Goal: Transaction & Acquisition: Purchase product/service

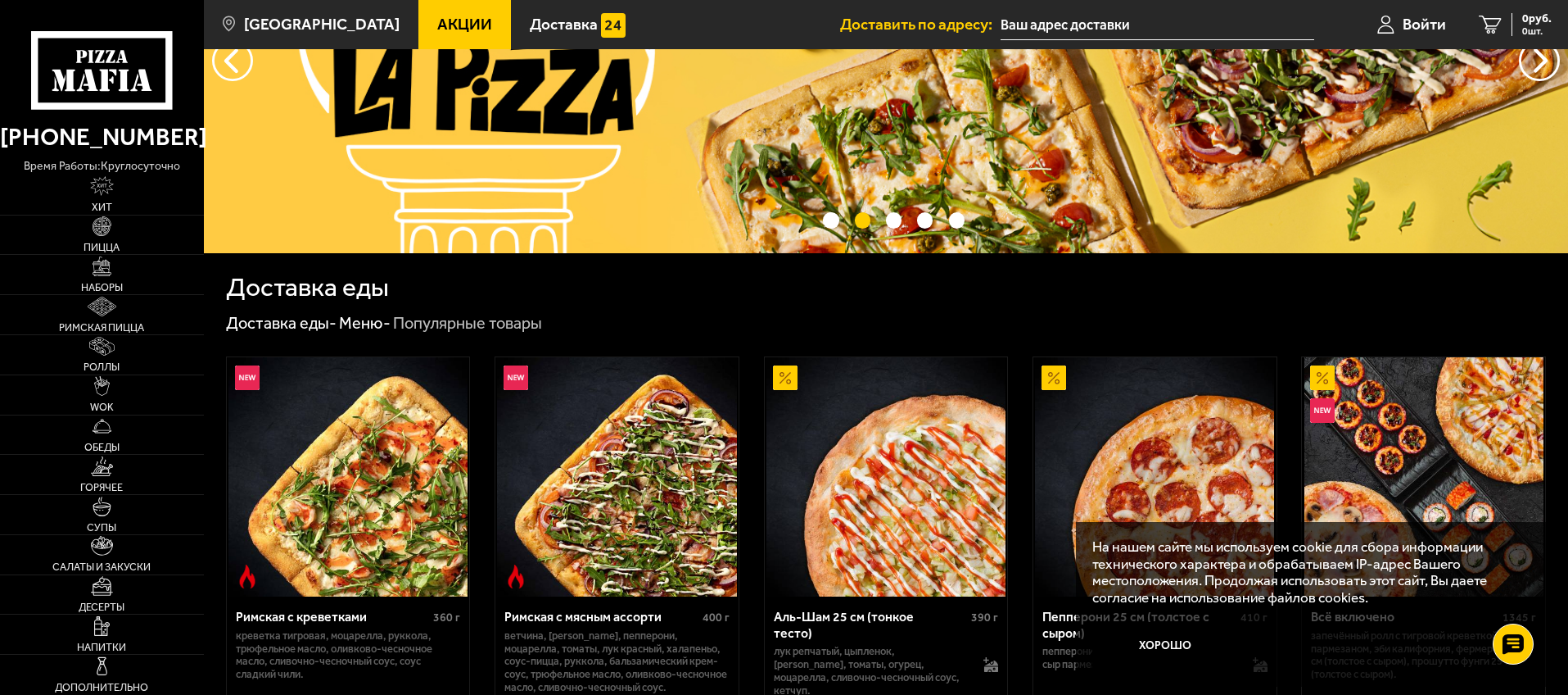
scroll to position [315, 0]
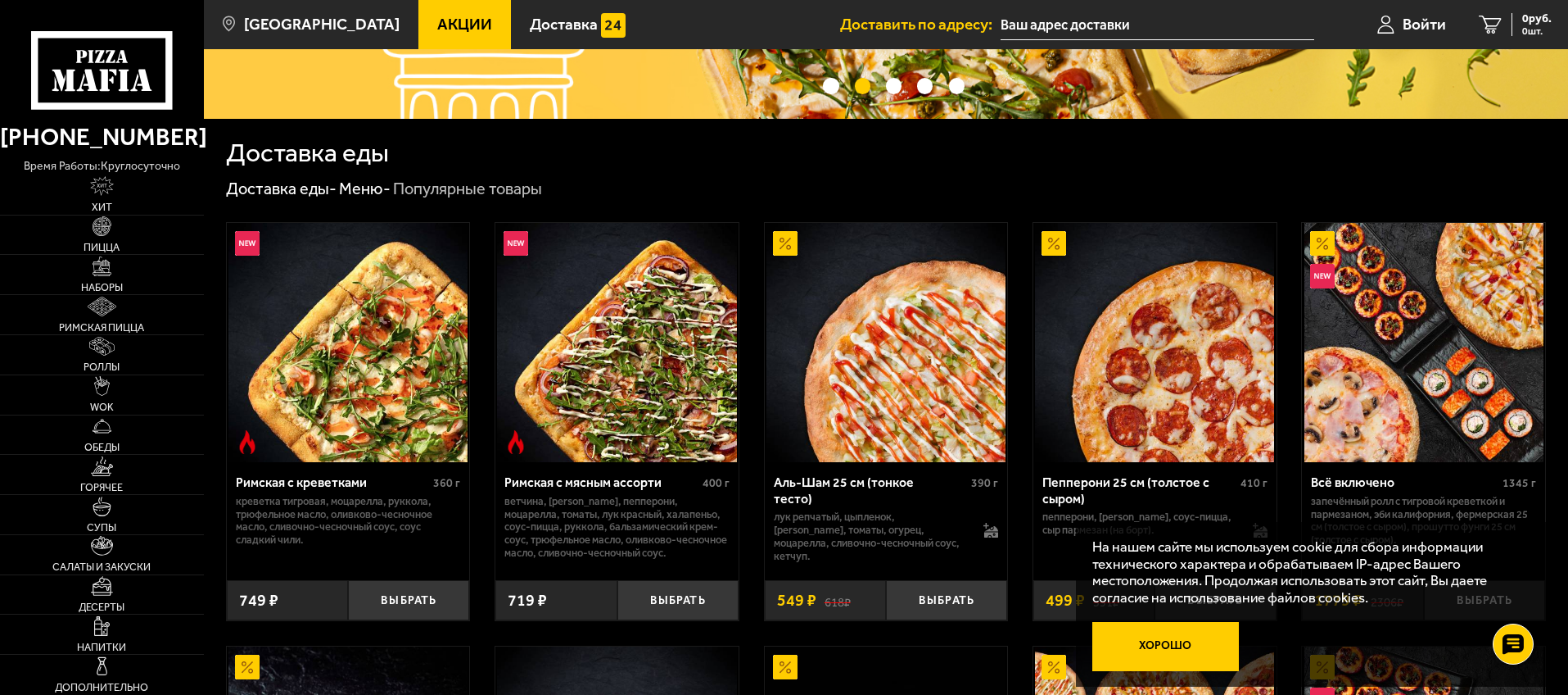
click at [1188, 634] on button "Хорошо" at bounding box center [1166, 646] width 147 height 49
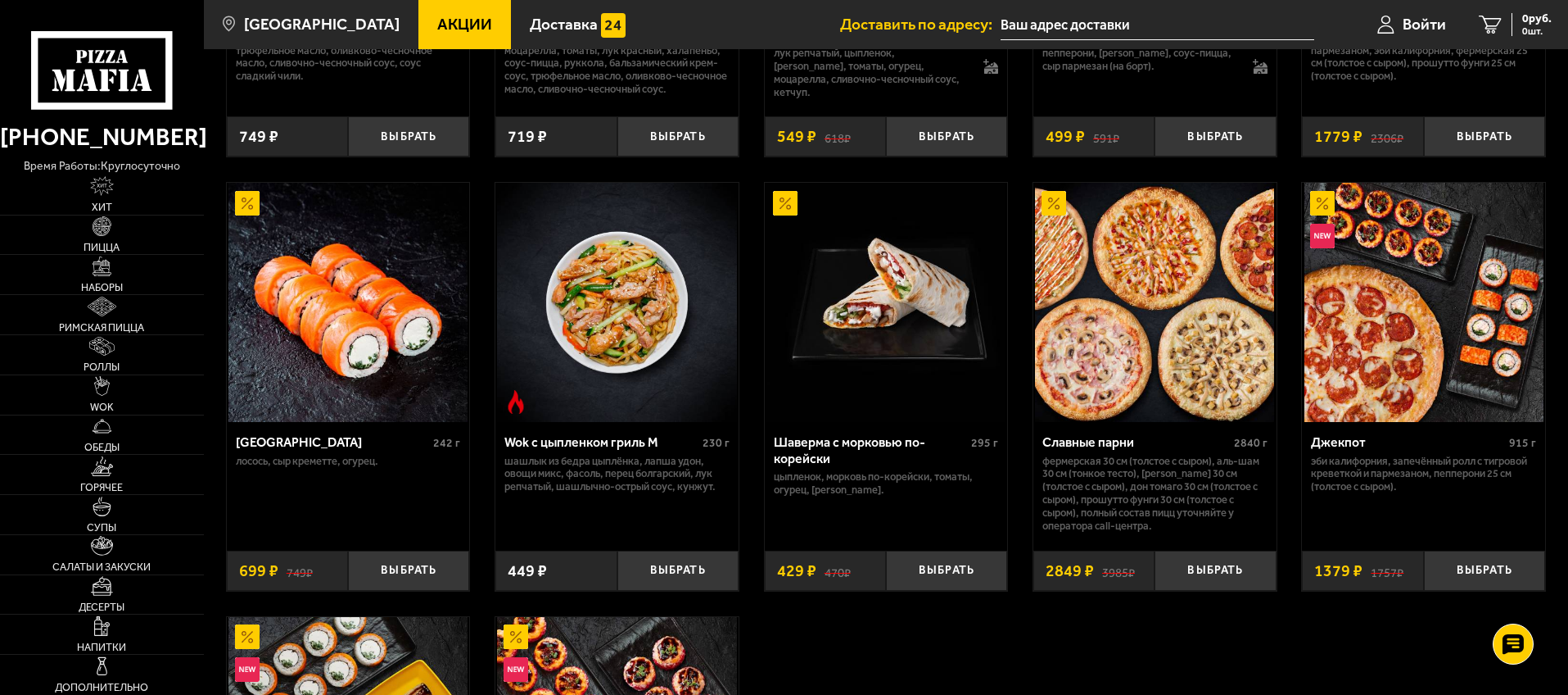
scroll to position [47, 0]
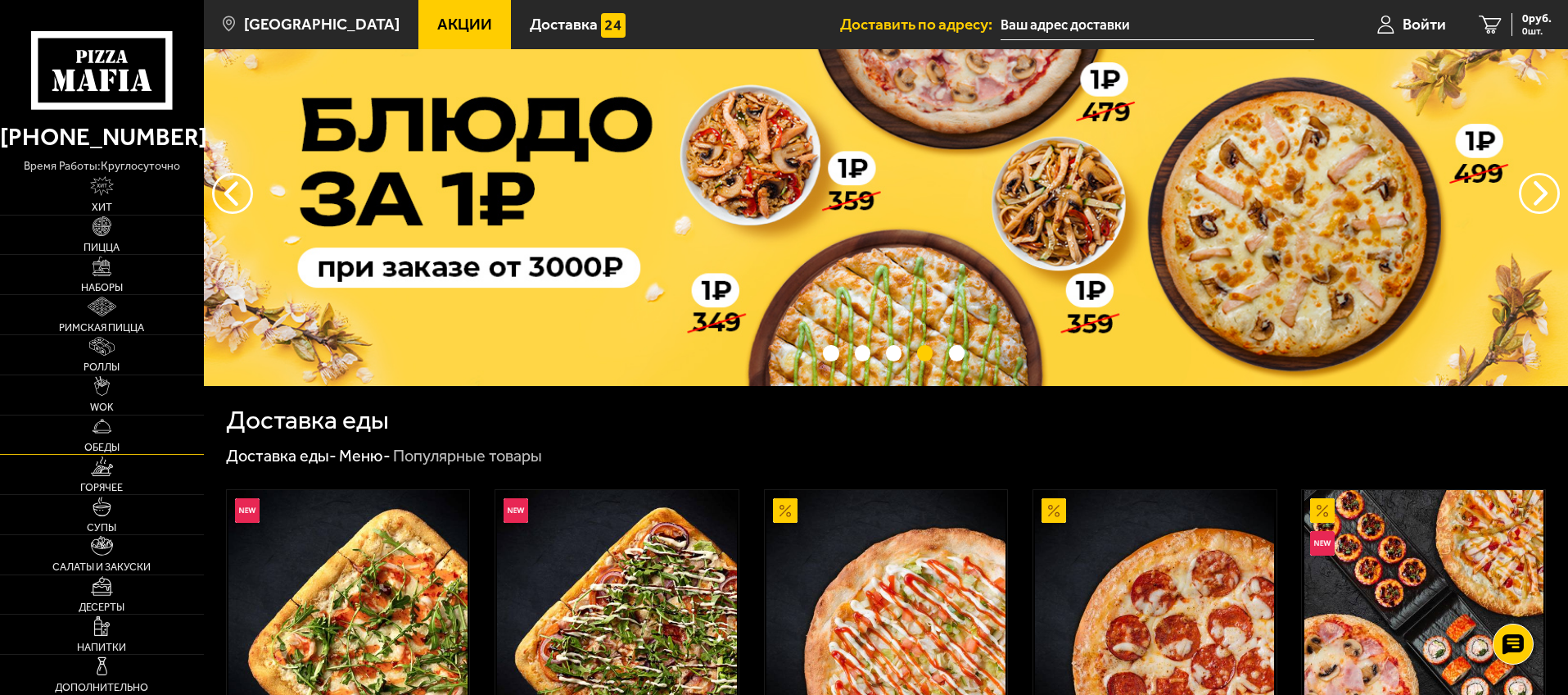
click at [109, 433] on img at bounding box center [102, 426] width 19 height 19
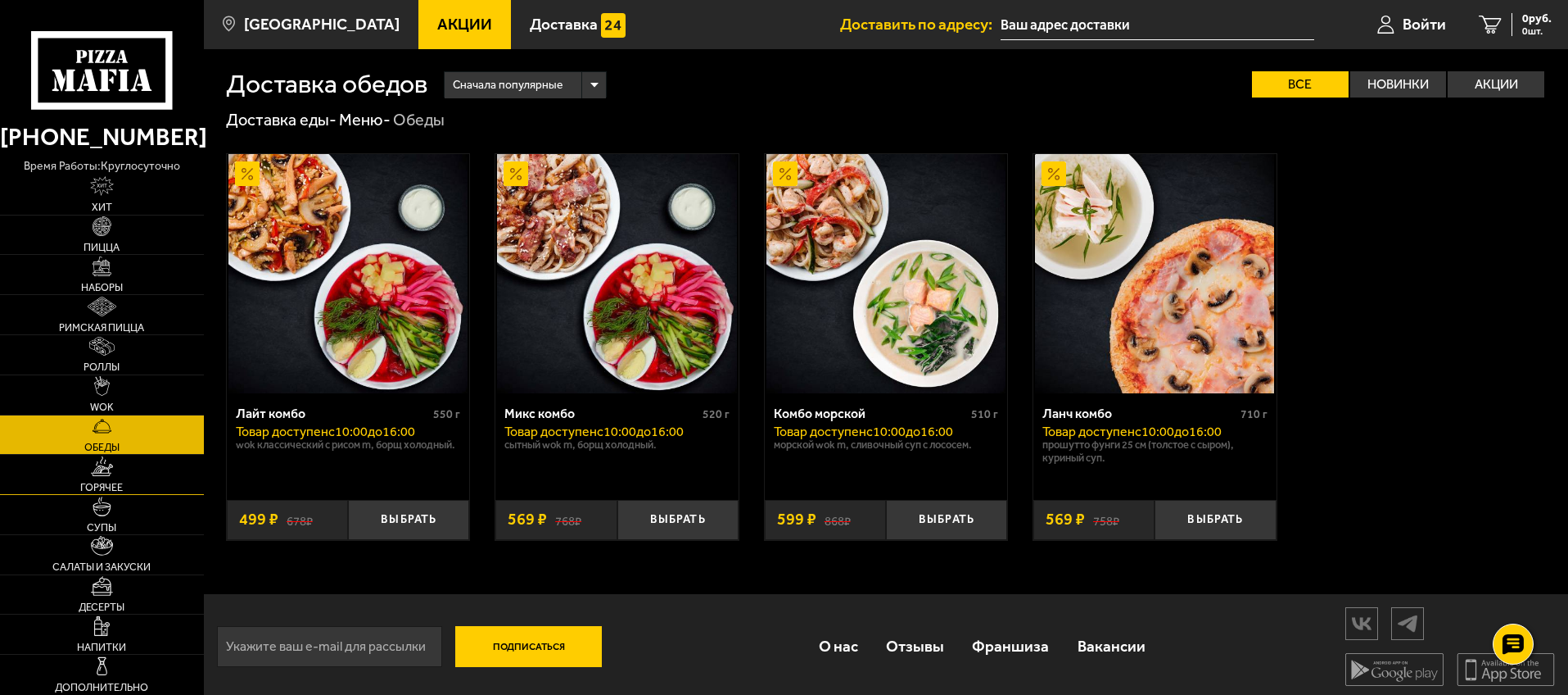
click at [115, 483] on span "Горячее" at bounding box center [102, 487] width 43 height 10
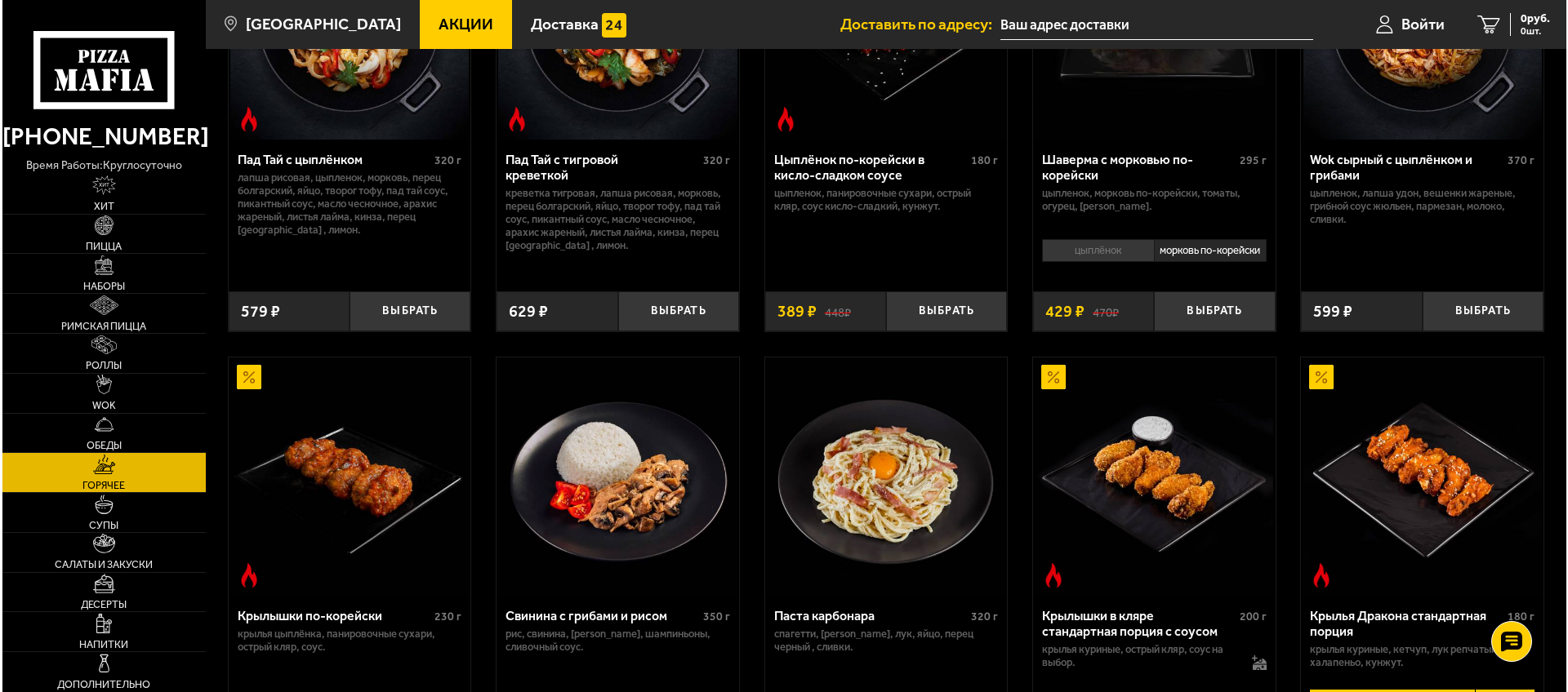
scroll to position [725, 0]
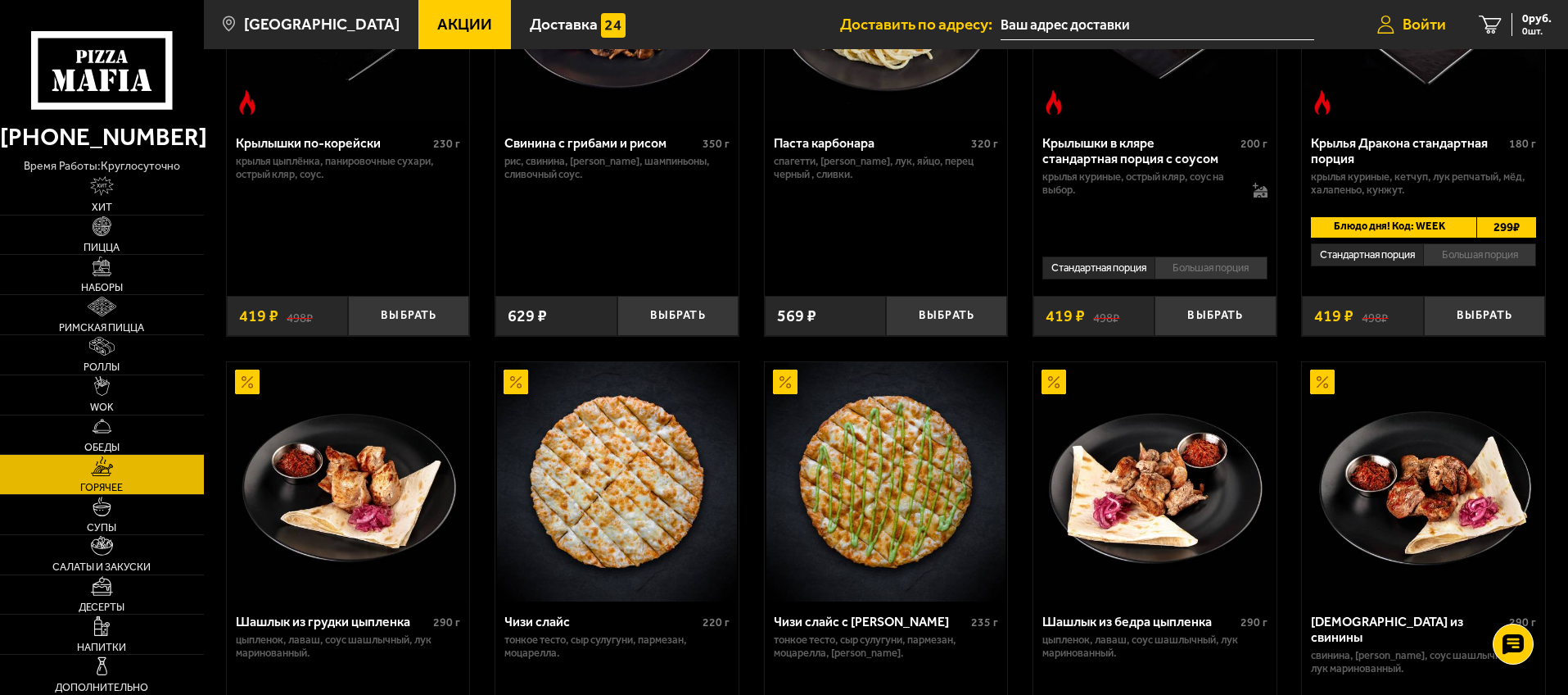
click at [1400, 8] on link "Войти" at bounding box center [1412, 24] width 102 height 49
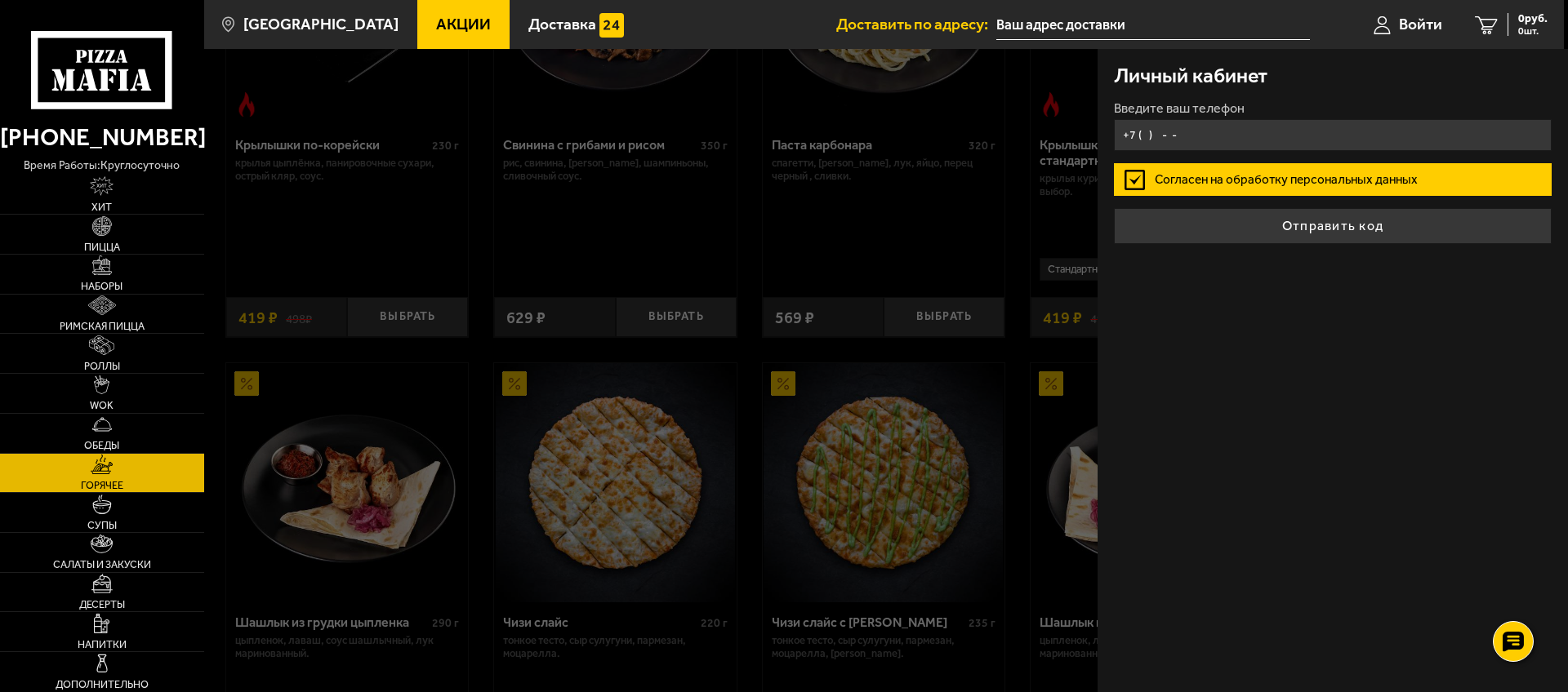
click at [1225, 134] on input "+7 ( ) - -" at bounding box center [1332, 135] width 437 height 31
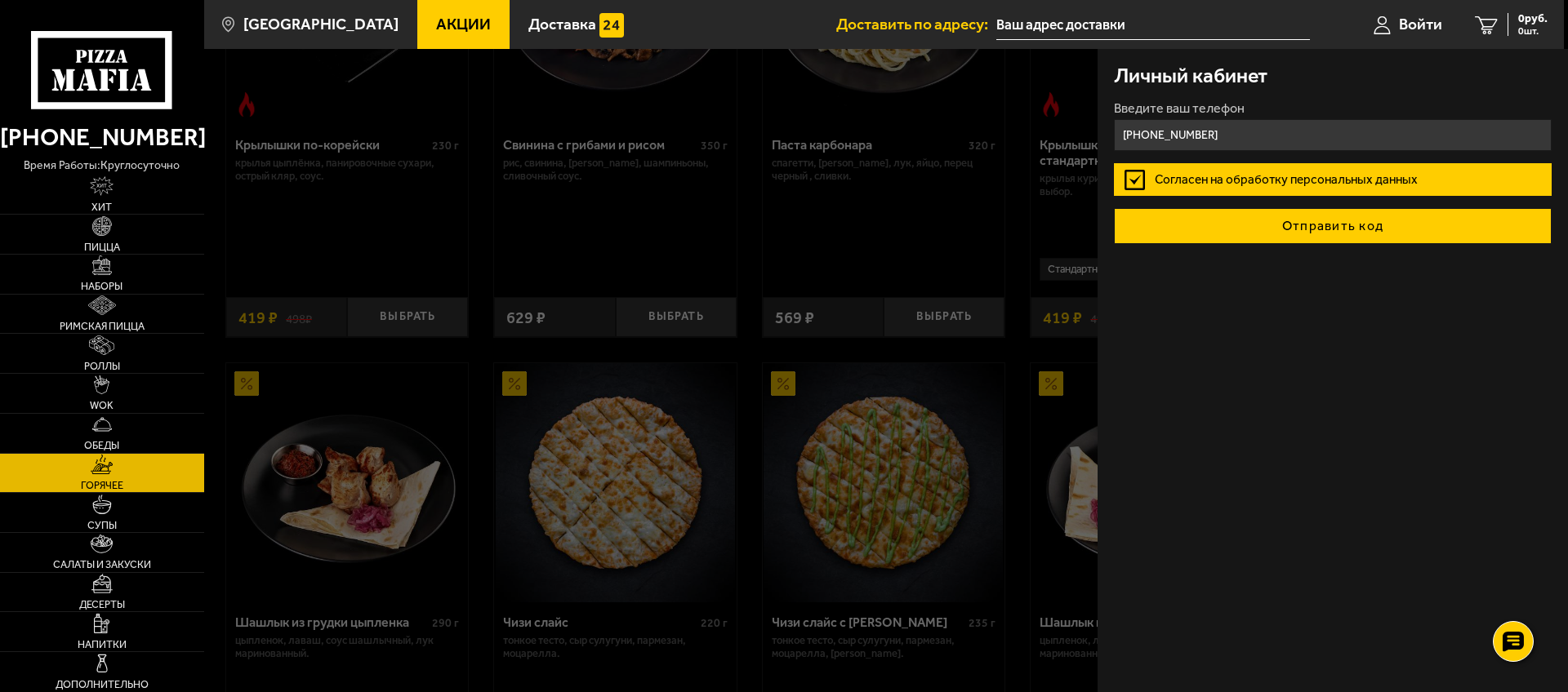
type input "[PHONE_NUMBER]"
click at [1368, 222] on button "Отправить код" at bounding box center [1332, 225] width 437 height 36
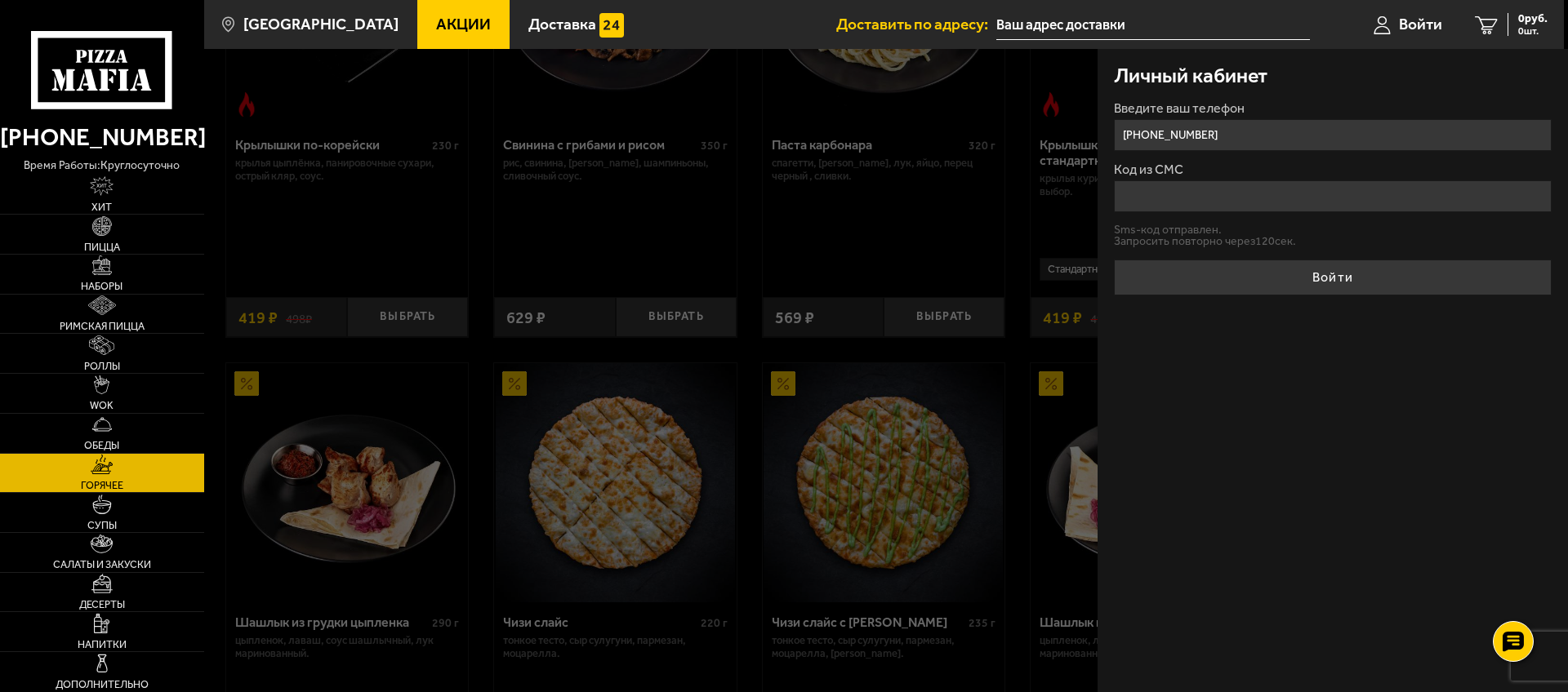
click at [1196, 202] on input "Код из СМС" at bounding box center [1332, 196] width 437 height 31
click at [1188, 191] on input "Код из СМС" at bounding box center [1332, 196] width 437 height 31
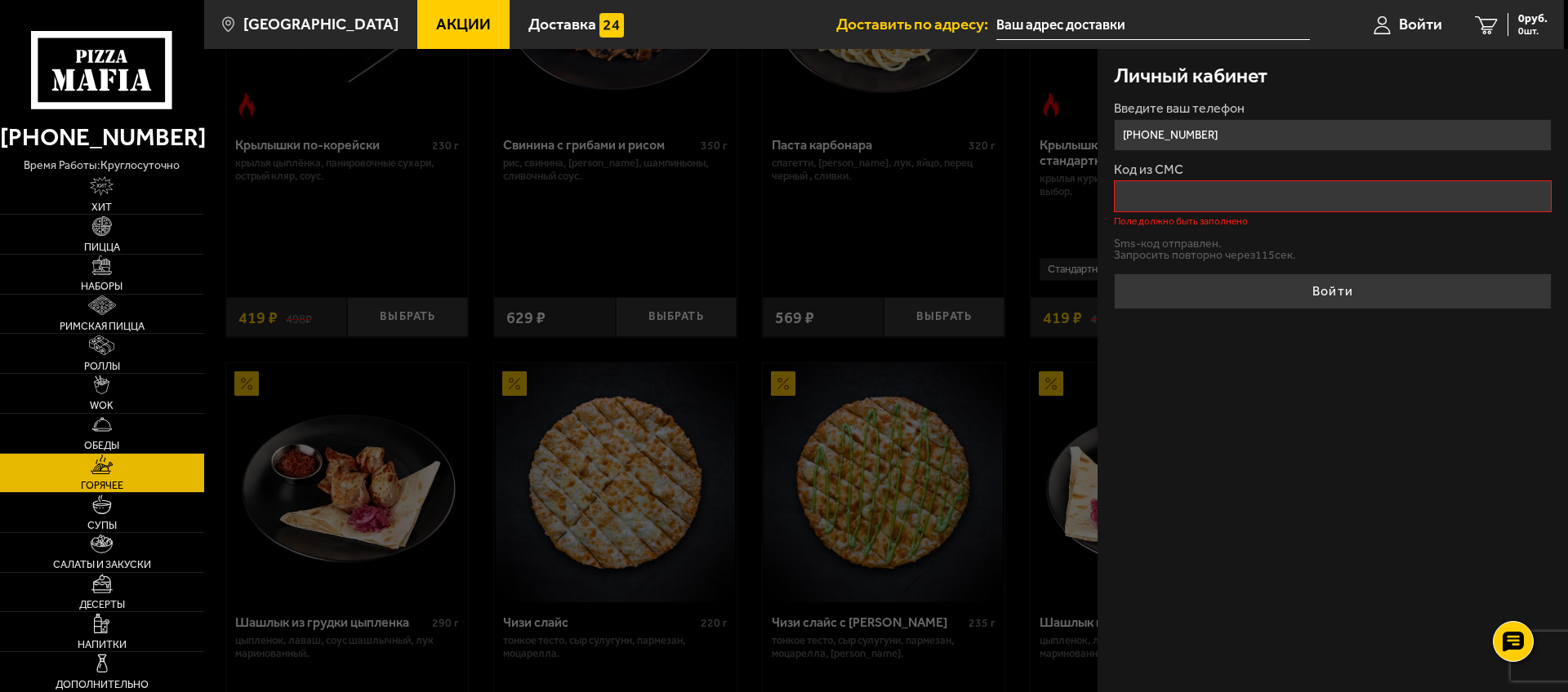
click at [1201, 199] on input "Код из СМС" at bounding box center [1332, 196] width 437 height 31
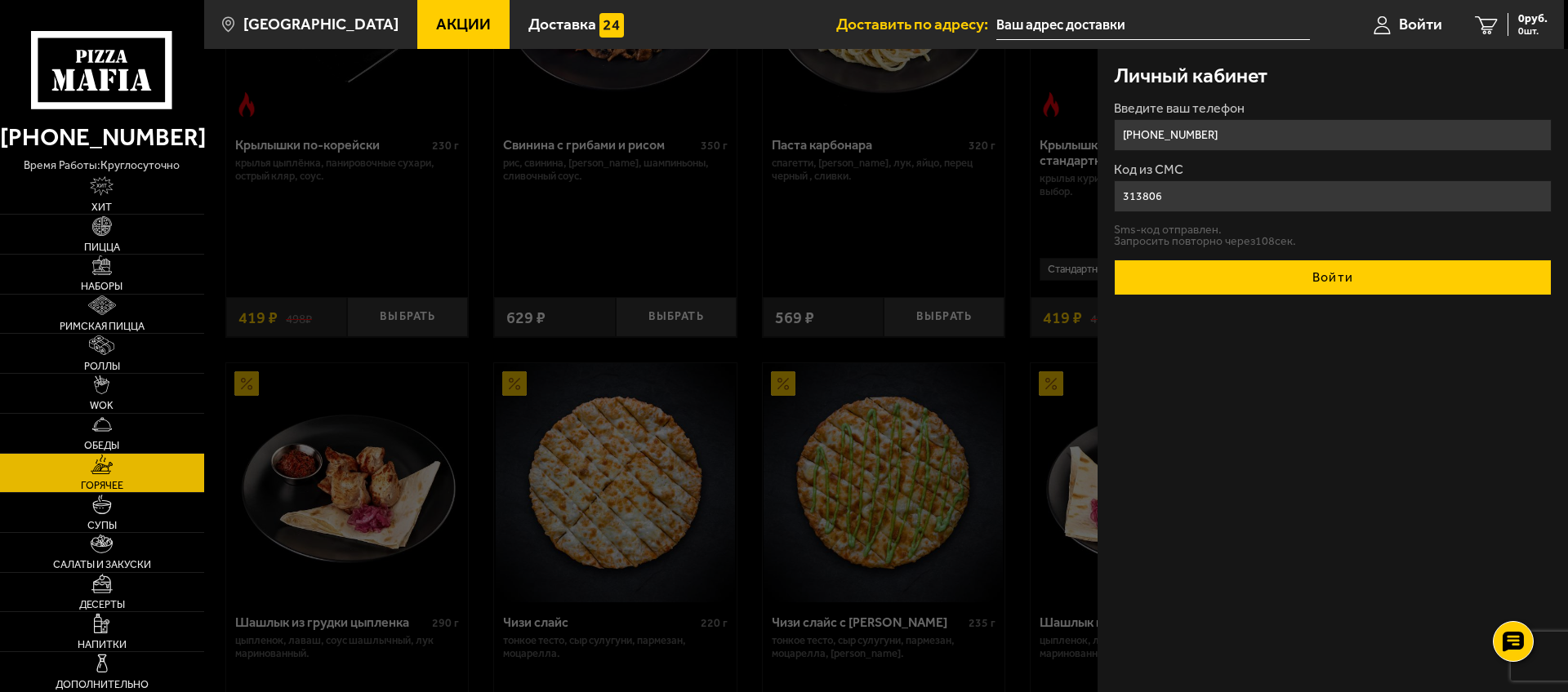
type input "313806"
click at [1358, 275] on button "Войти" at bounding box center [1332, 277] width 437 height 36
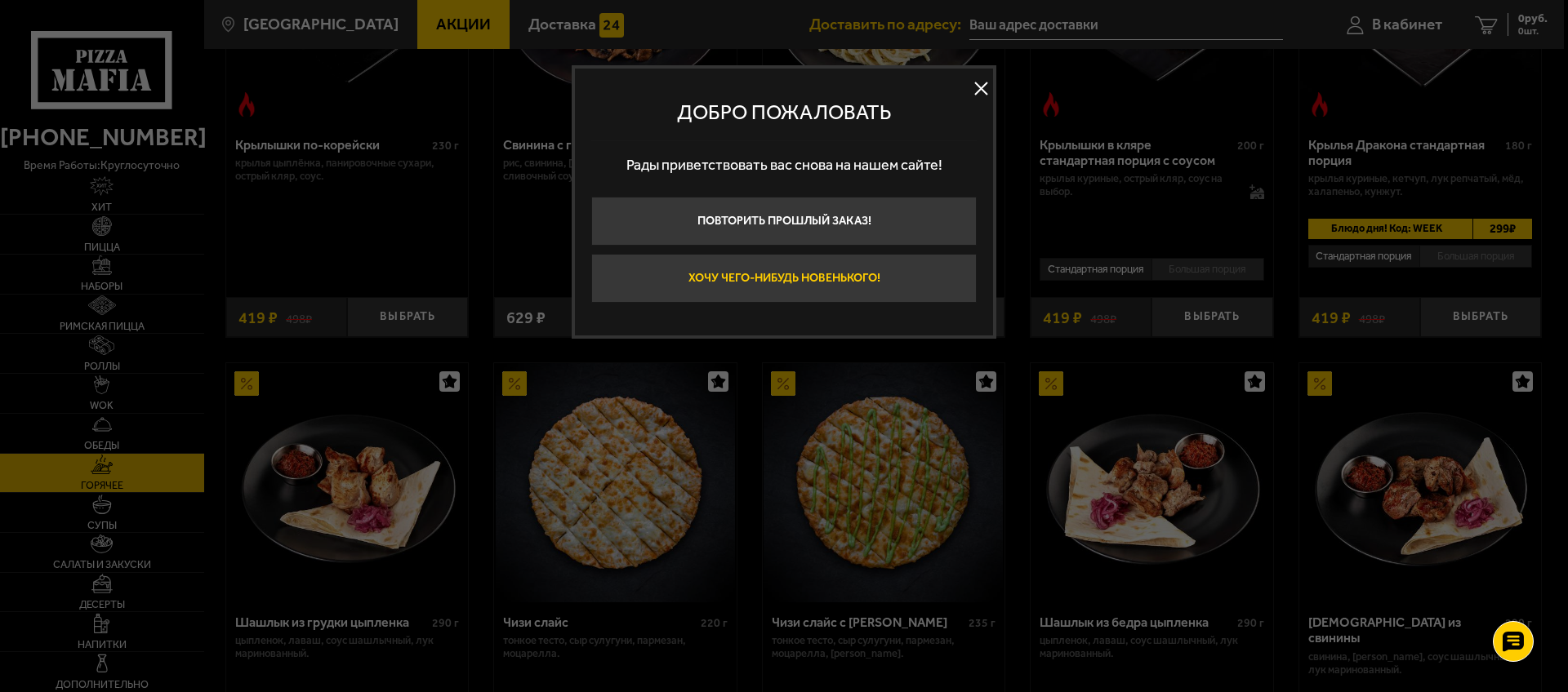
click at [847, 279] on button "Хочу чего-нибудь новенького!" at bounding box center [783, 278] width 386 height 49
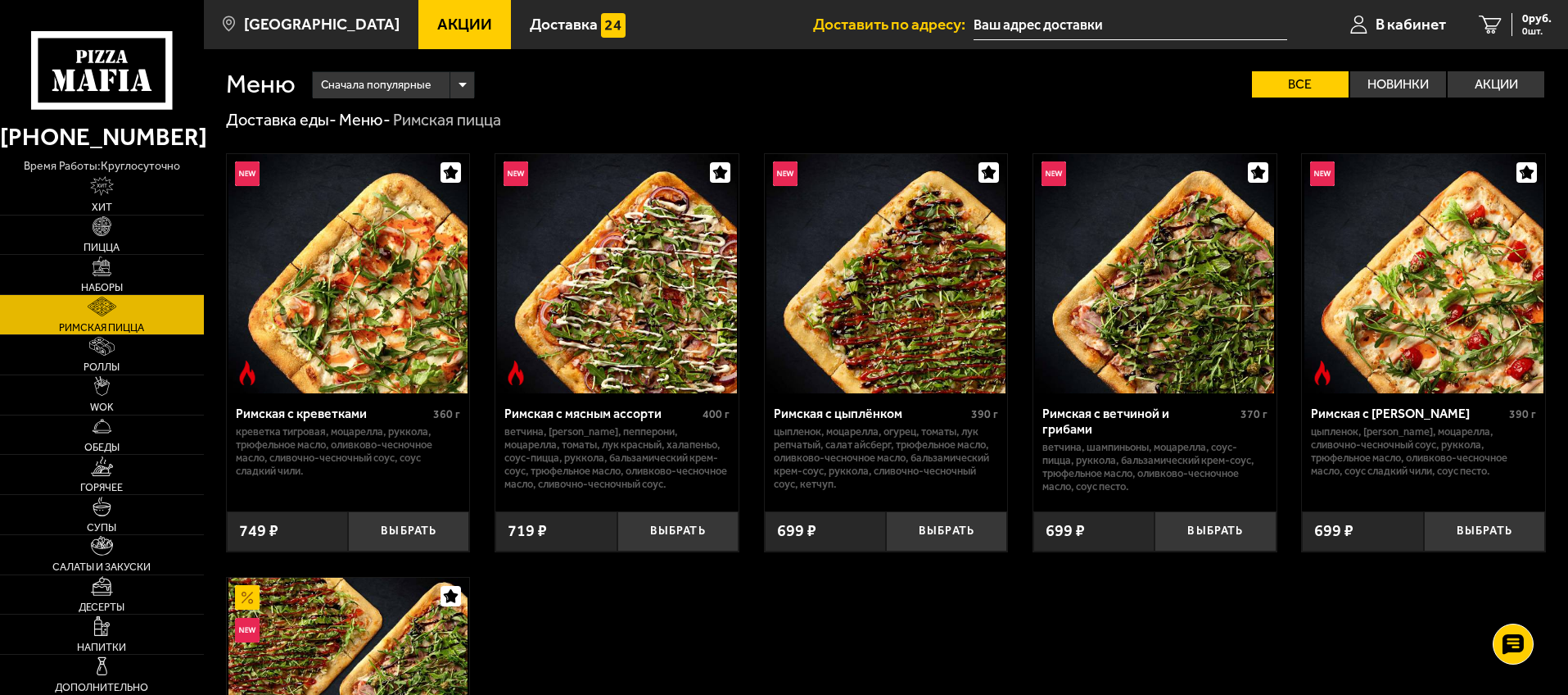
click at [1057, 26] on input "text" at bounding box center [1130, 25] width 313 height 31
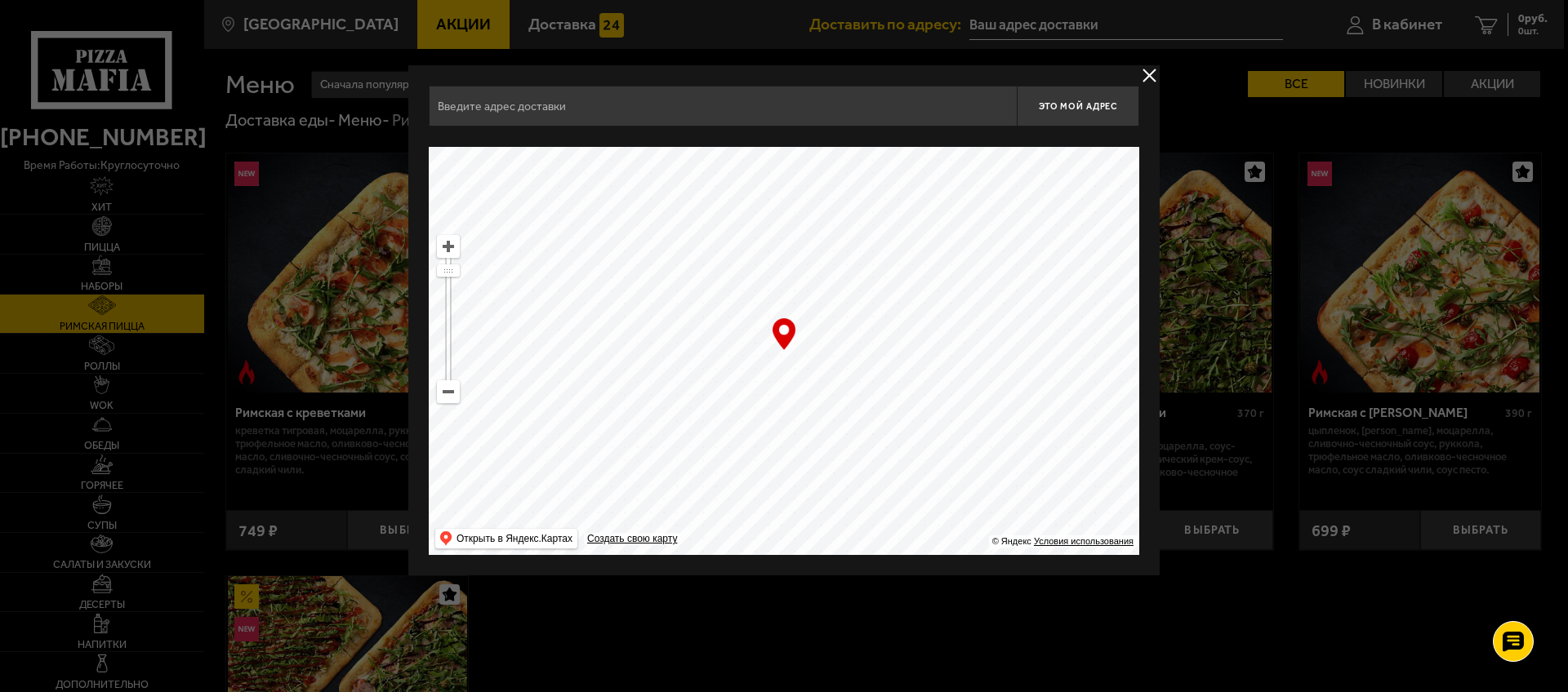
drag, startPoint x: 811, startPoint y: 223, endPoint x: 803, endPoint y: 353, distance: 130.2
click at [803, 353] on ymaps at bounding box center [784, 351] width 710 height 408
drag, startPoint x: 445, startPoint y: 270, endPoint x: 449, endPoint y: 280, distance: 10.8
click at [449, 280] on ymaps at bounding box center [447, 281] width 21 height 10
drag, startPoint x: 774, startPoint y: 234, endPoint x: 791, endPoint y: 392, distance: 158.9
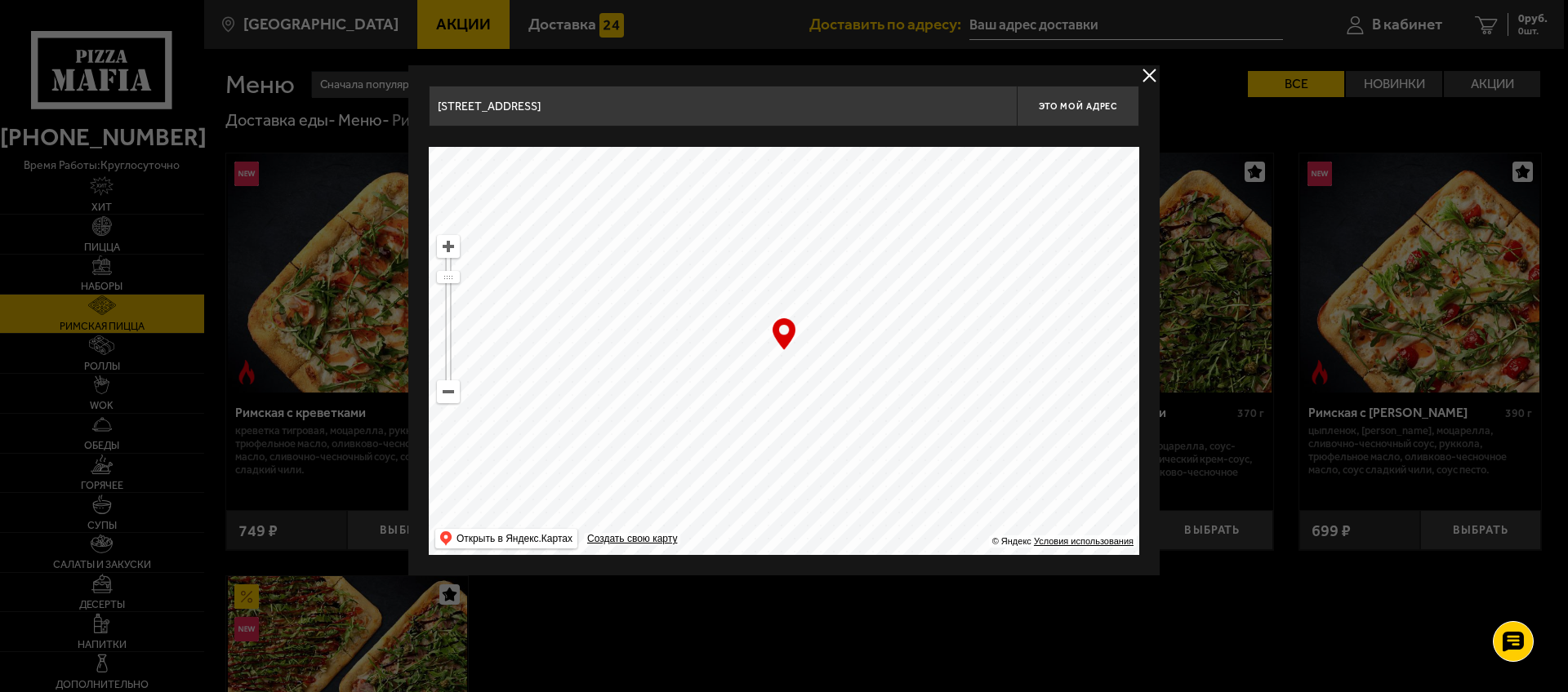
click at [775, 409] on ymaps at bounding box center [784, 351] width 710 height 408
drag, startPoint x: 875, startPoint y: 220, endPoint x: 857, endPoint y: 465, distance: 245.7
click at [856, 465] on ymaps at bounding box center [784, 351] width 710 height 408
drag, startPoint x: 904, startPoint y: 312, endPoint x: 719, endPoint y: 444, distance: 227.3
click at [724, 443] on ymaps at bounding box center [784, 351] width 710 height 408
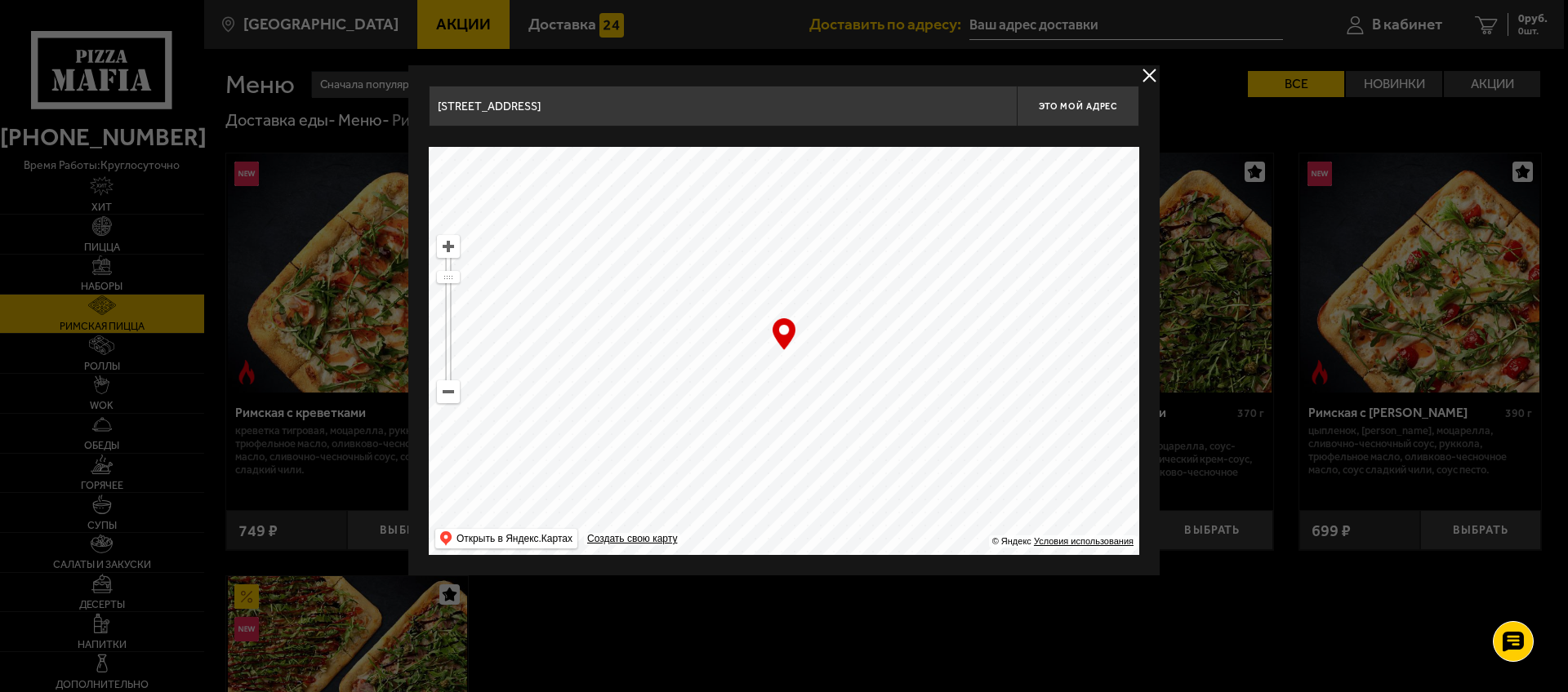
drag, startPoint x: 888, startPoint y: 281, endPoint x: 764, endPoint y: 444, distance: 204.8
click at [758, 442] on ymaps at bounding box center [784, 351] width 710 height 408
drag, startPoint x: 806, startPoint y: 298, endPoint x: 795, endPoint y: 466, distance: 168.4
click at [795, 466] on div "… © Яндекс Условия использования Открыть в Яндекс.Картах Создать свою карту" at bounding box center [784, 351] width 710 height 408
drag, startPoint x: 896, startPoint y: 304, endPoint x: 842, endPoint y: 430, distance: 137.1
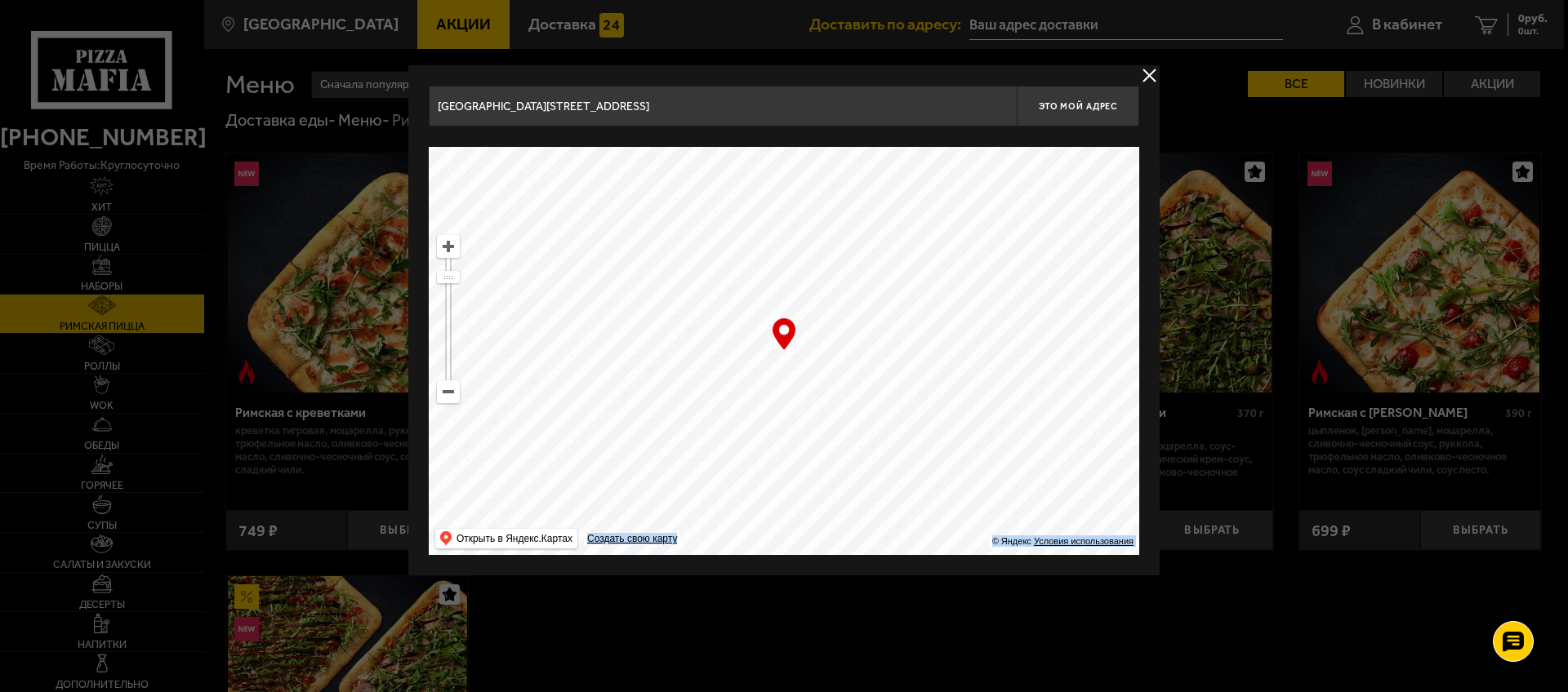
click at [851, 405] on ymaps at bounding box center [784, 351] width 710 height 408
drag, startPoint x: 938, startPoint y: 286, endPoint x: 991, endPoint y: 415, distance: 139.5
click at [991, 415] on ymaps at bounding box center [784, 351] width 710 height 408
drag, startPoint x: 870, startPoint y: 394, endPoint x: 802, endPoint y: 254, distance: 155.6
click at [802, 254] on ymaps at bounding box center [784, 351] width 710 height 408
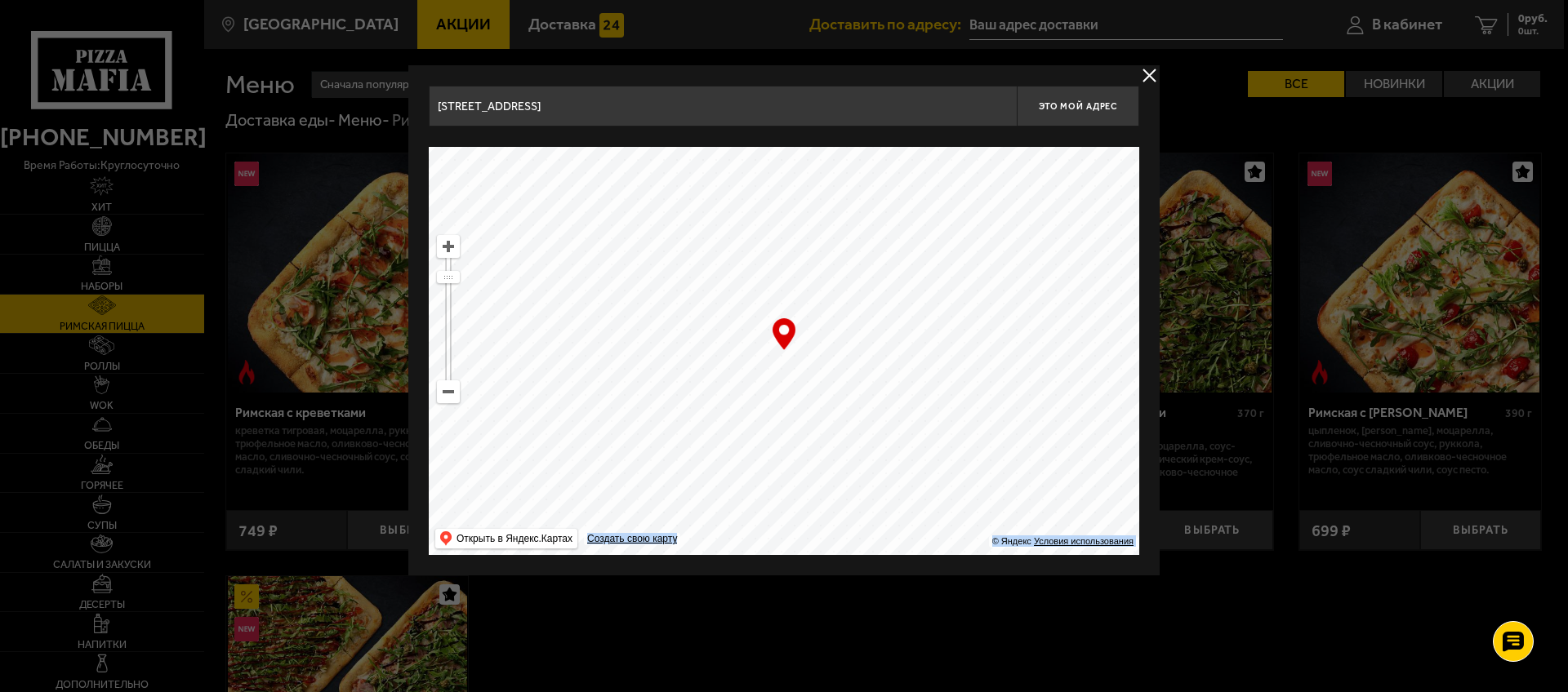
type input "[STREET_ADDRESS]"
click at [1081, 119] on button "Это мой адрес" at bounding box center [1078, 106] width 122 height 41
type input "[STREET_ADDRESS]"
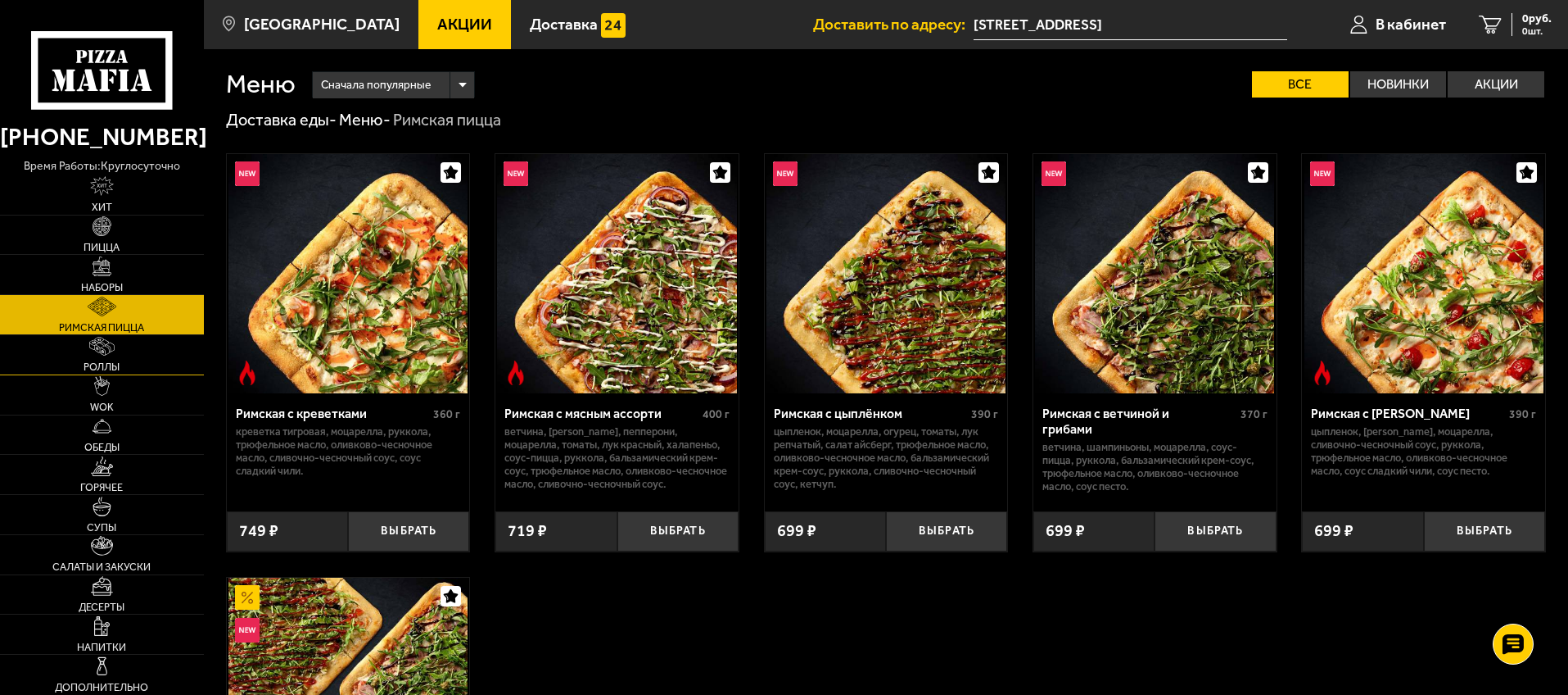
click at [128, 342] on link "Роллы" at bounding box center [102, 354] width 204 height 39
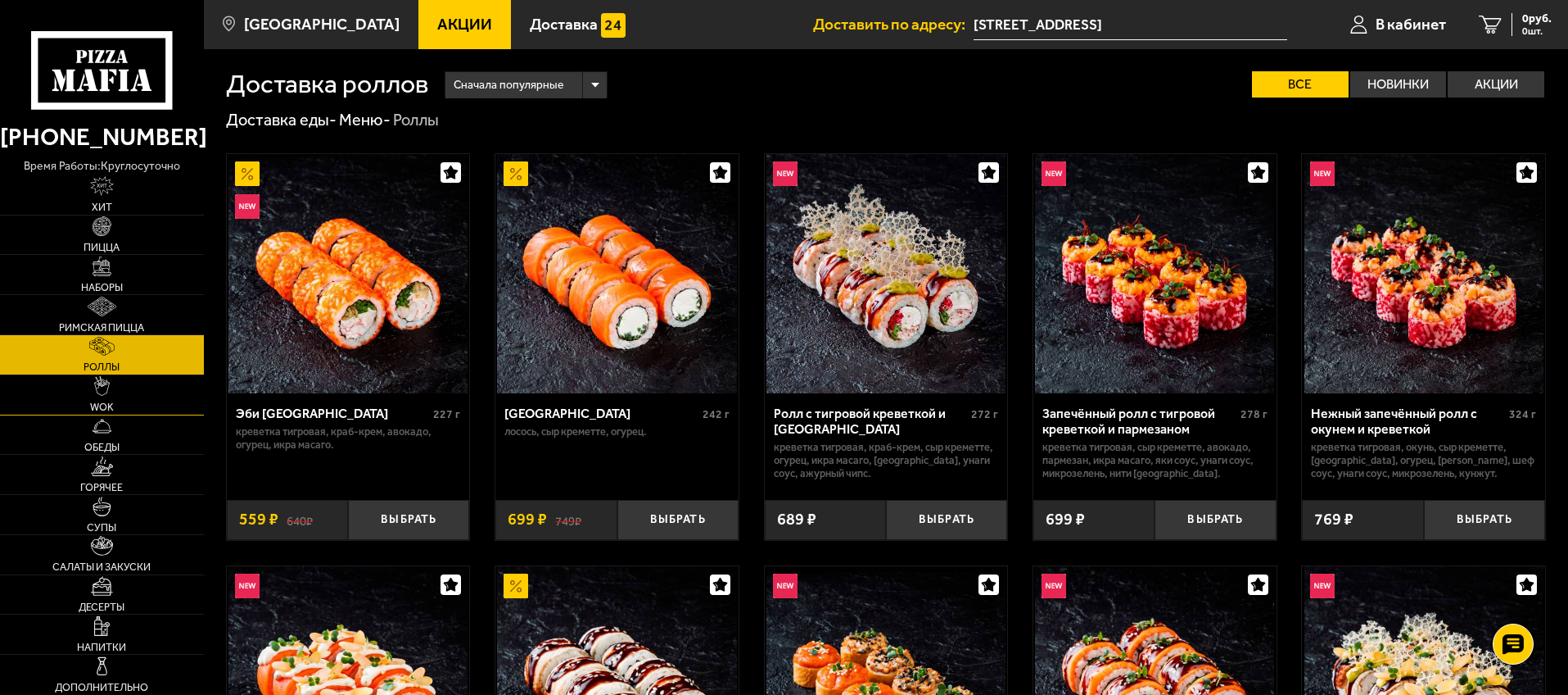
click at [151, 397] on link "WOK" at bounding box center [102, 395] width 204 height 39
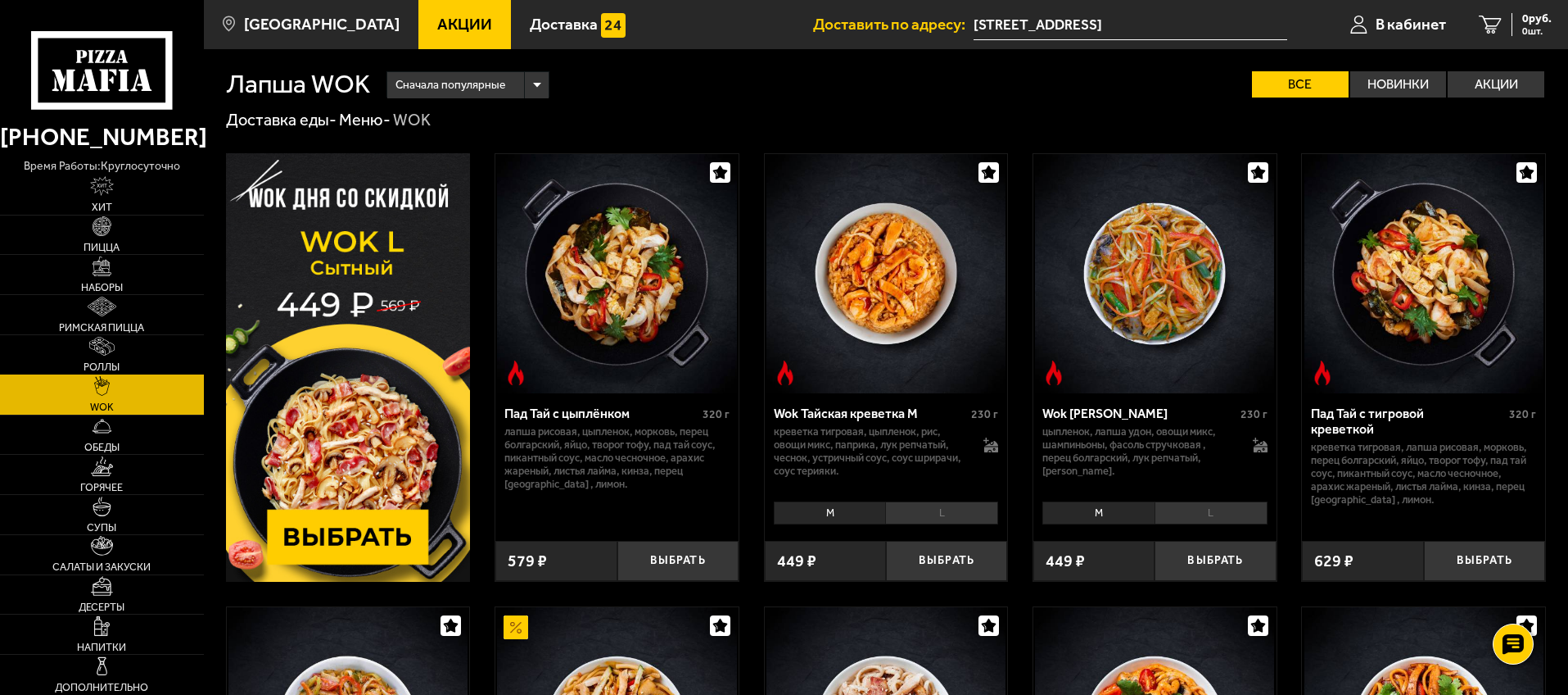
click at [144, 359] on link "Роллы" at bounding box center [102, 354] width 204 height 39
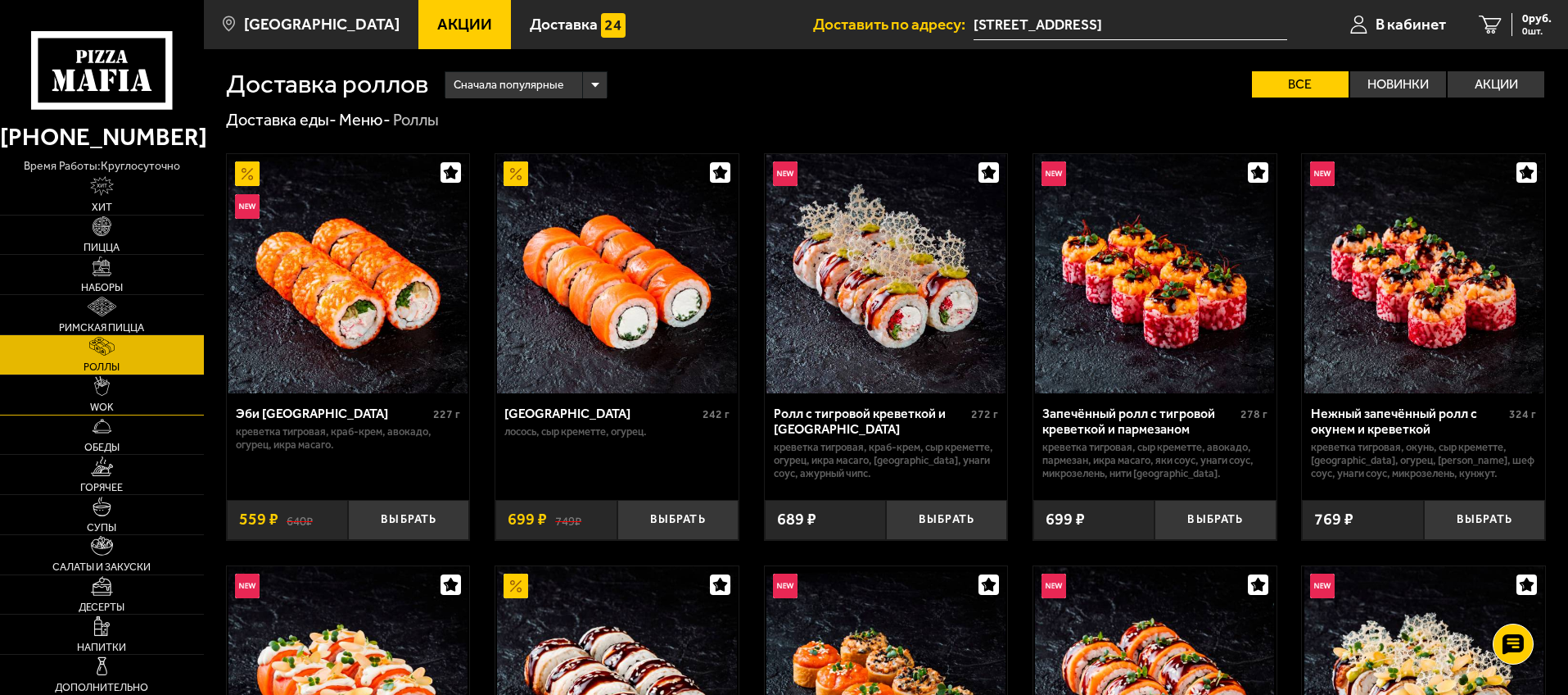
click at [159, 400] on link "WOK" at bounding box center [102, 395] width 204 height 39
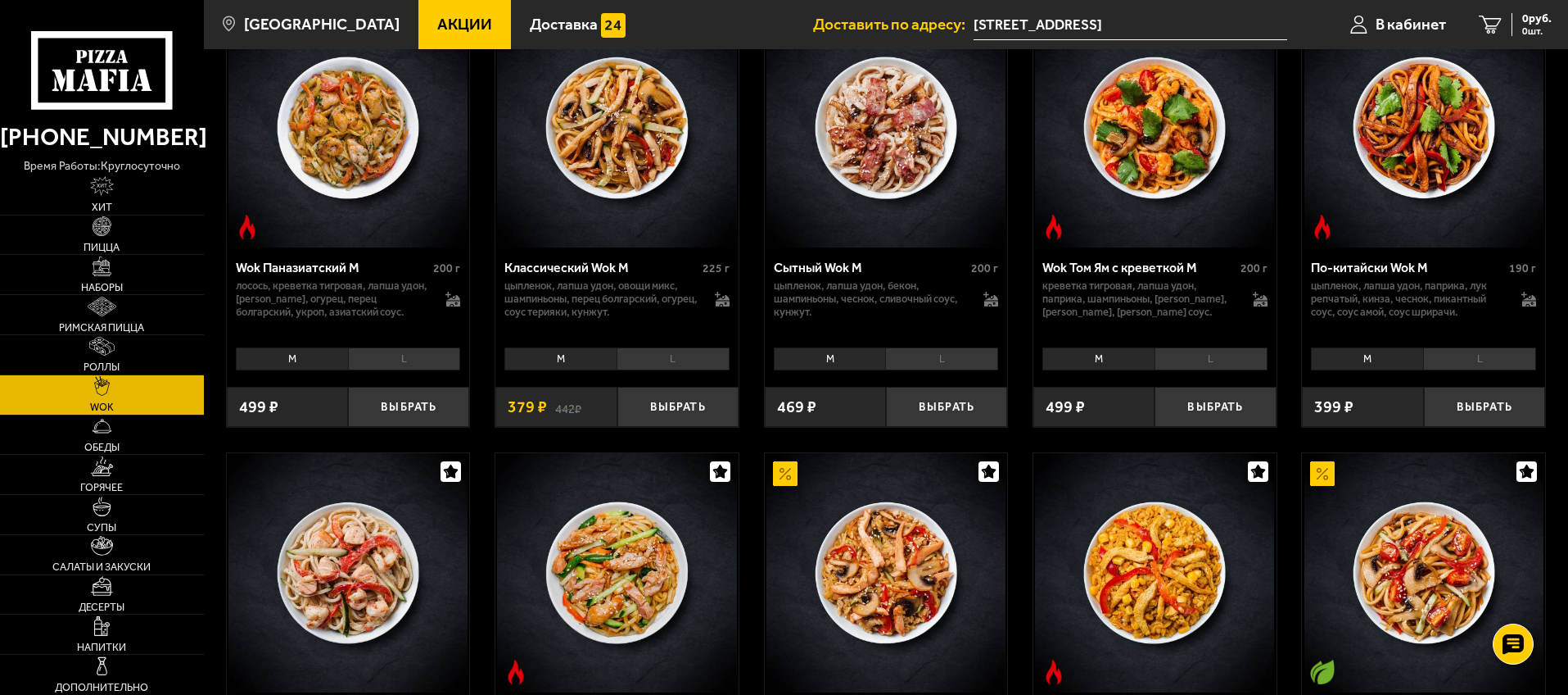
scroll to position [1117, 0]
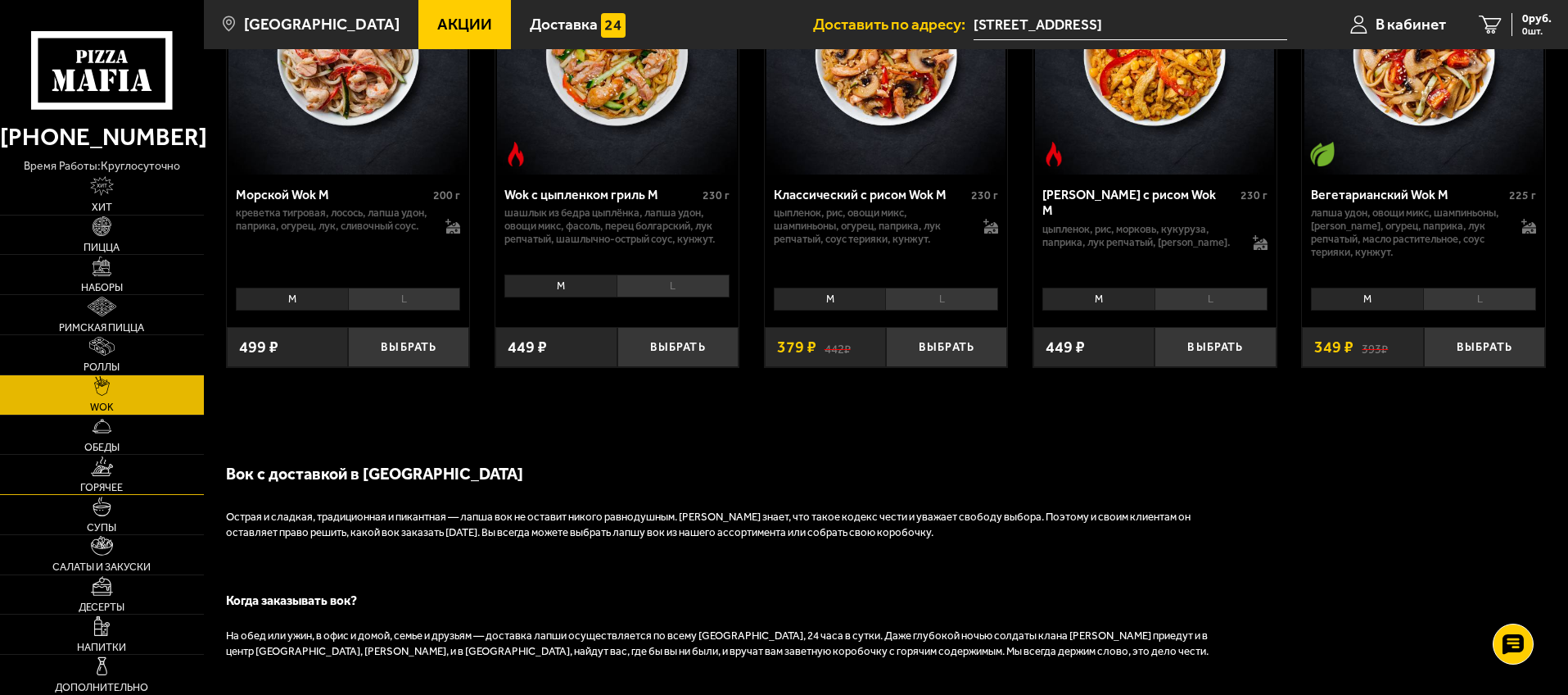
click at [121, 471] on link "Горячее" at bounding box center [102, 474] width 204 height 39
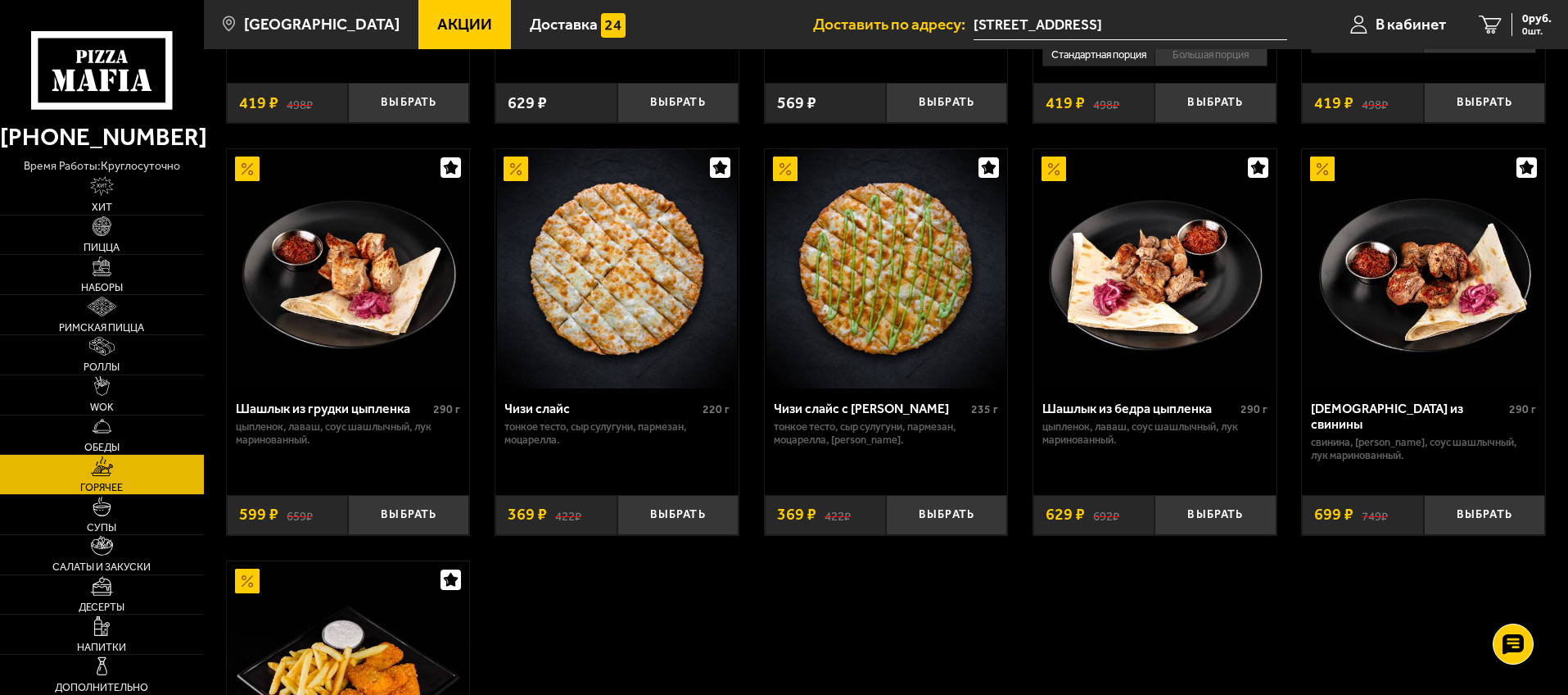
scroll to position [1039, 0]
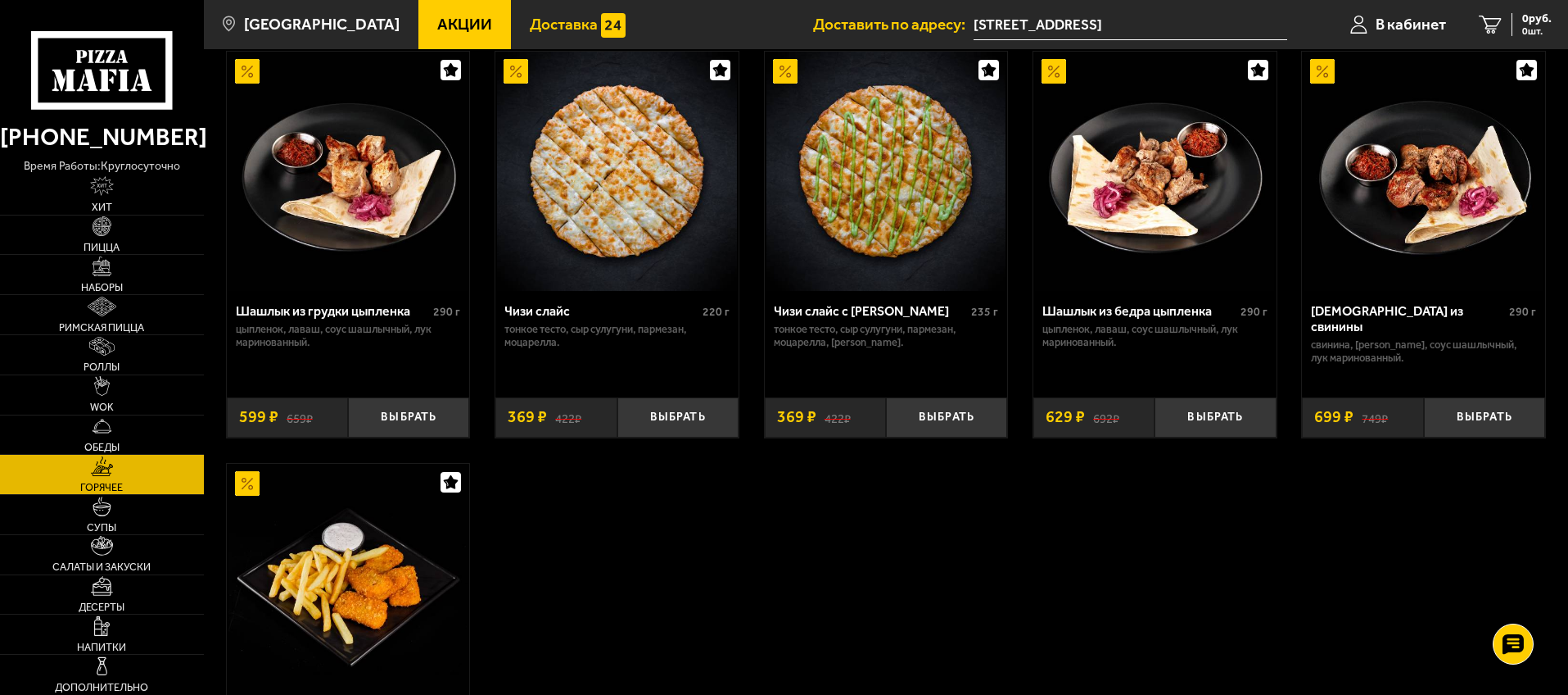
click at [601, 23] on img at bounding box center [613, 25] width 24 height 24
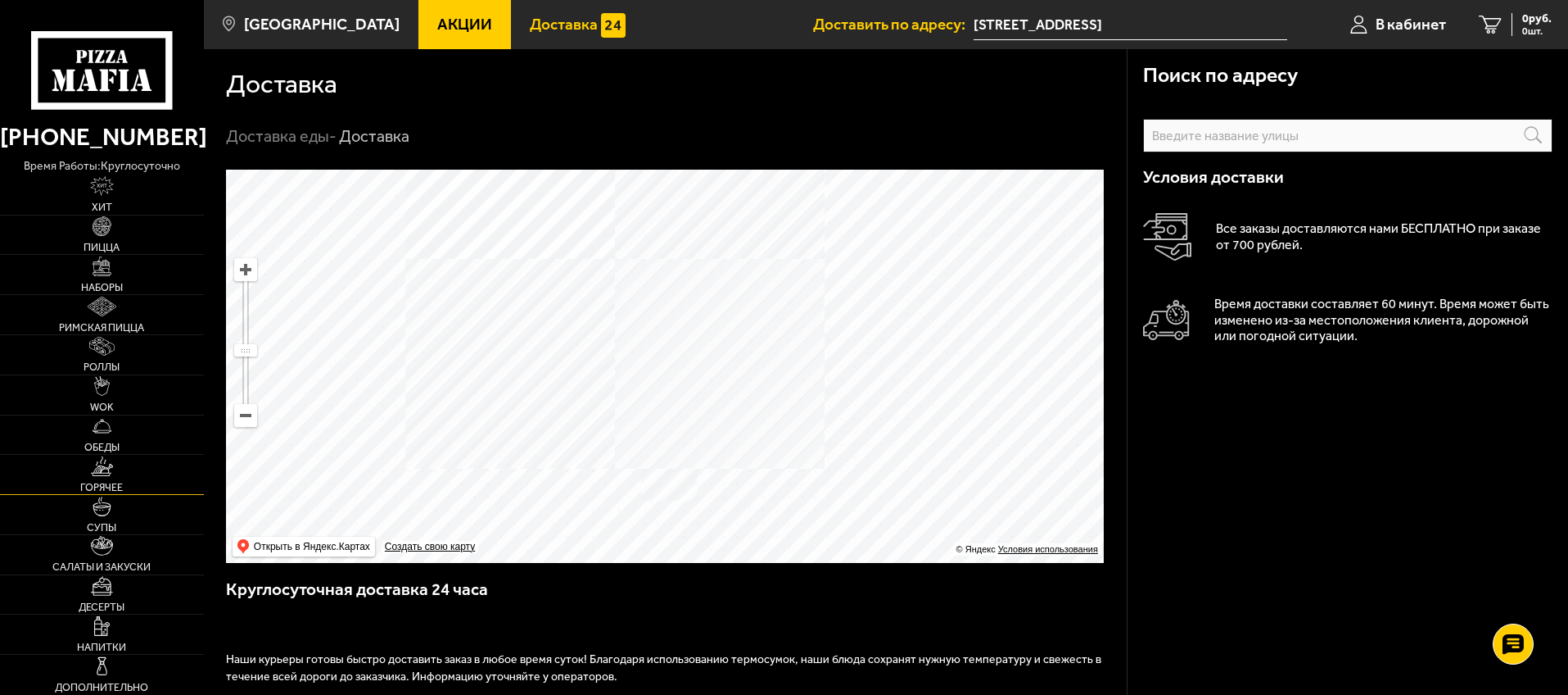
click at [114, 483] on span "Горячее" at bounding box center [102, 487] width 43 height 10
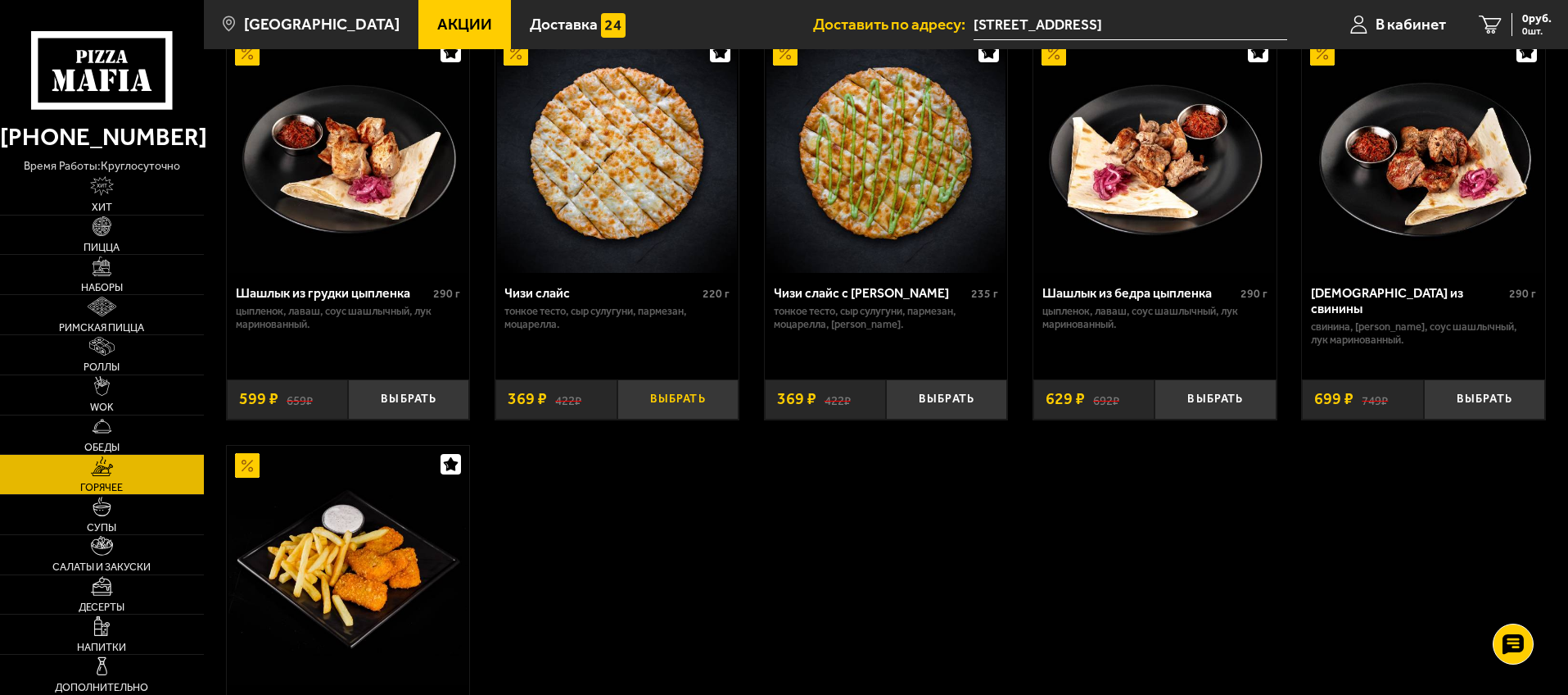
scroll to position [1034, 0]
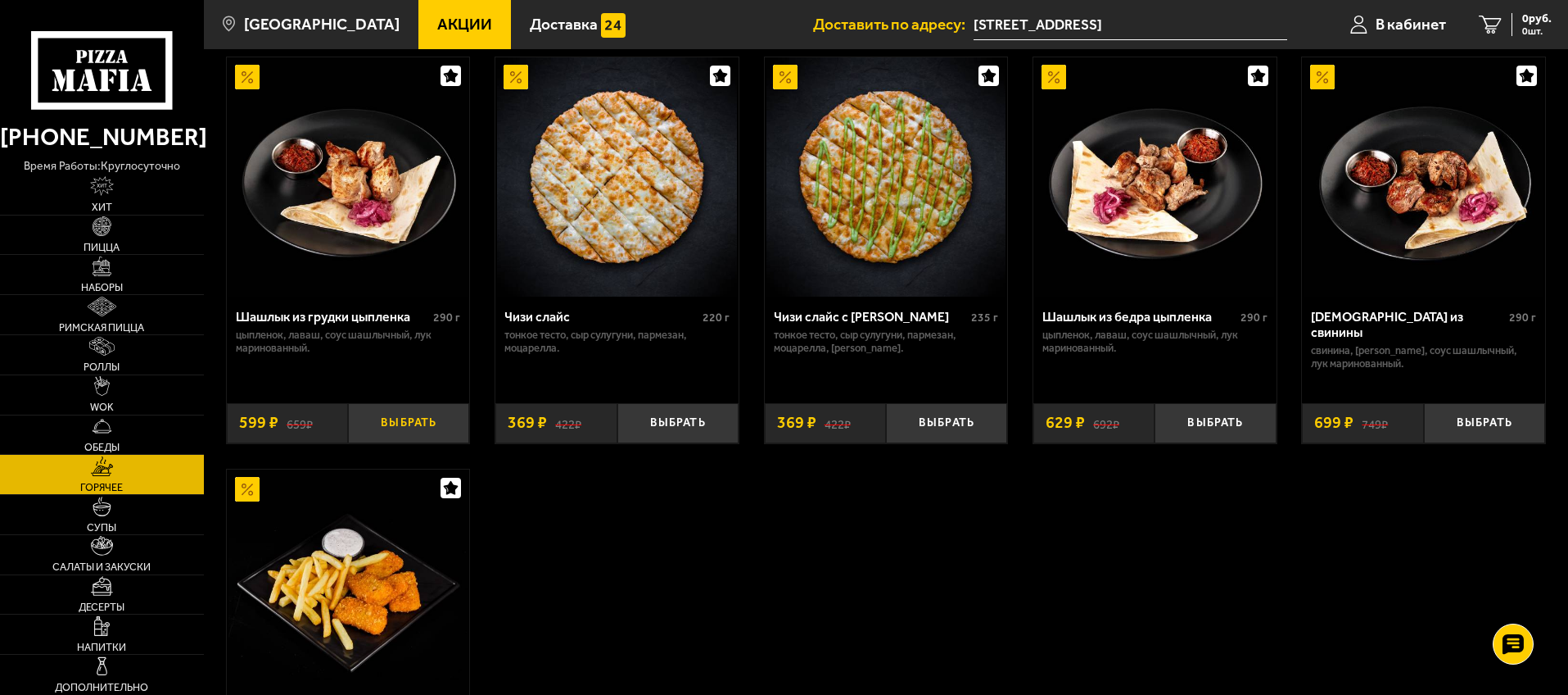
click at [416, 436] on button "Выбрать" at bounding box center [408, 423] width 121 height 40
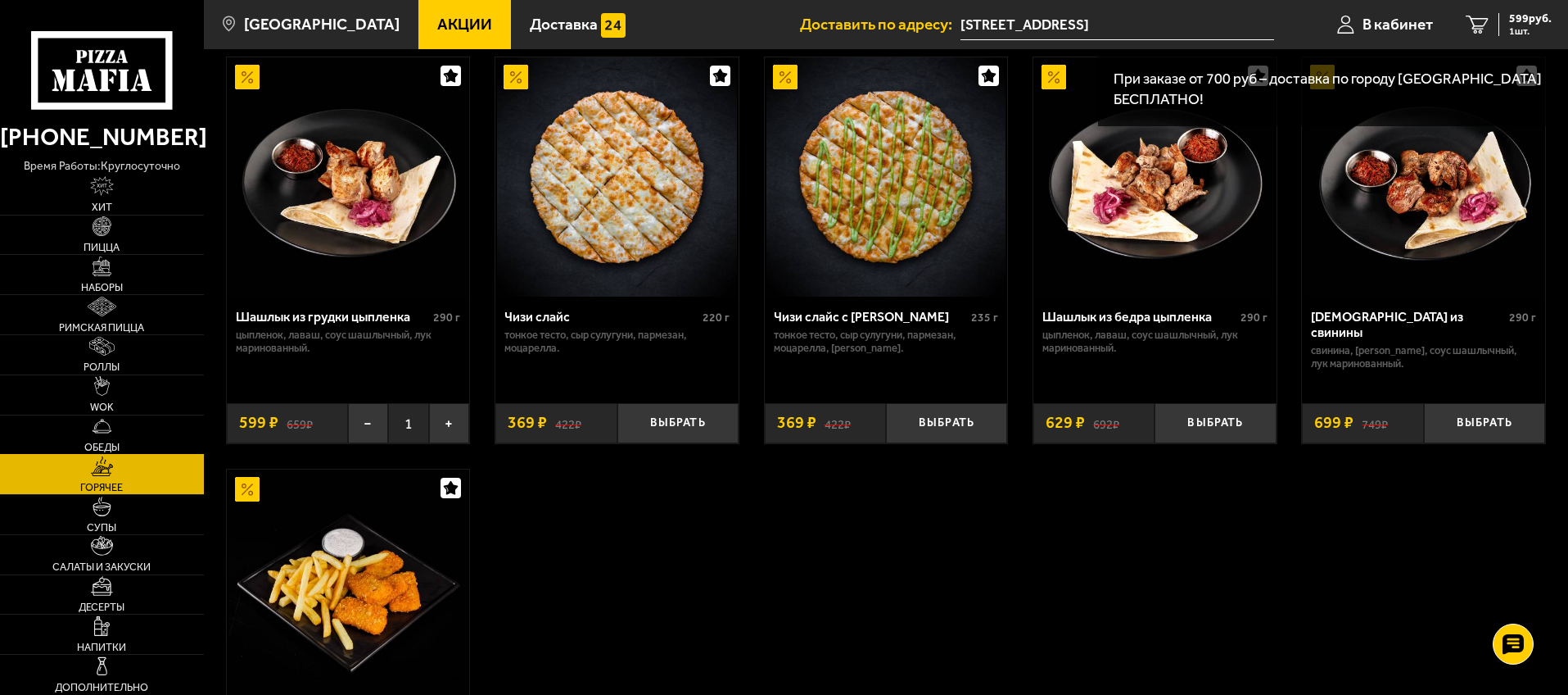
click at [121, 440] on link "Обеды" at bounding box center [102, 435] width 204 height 39
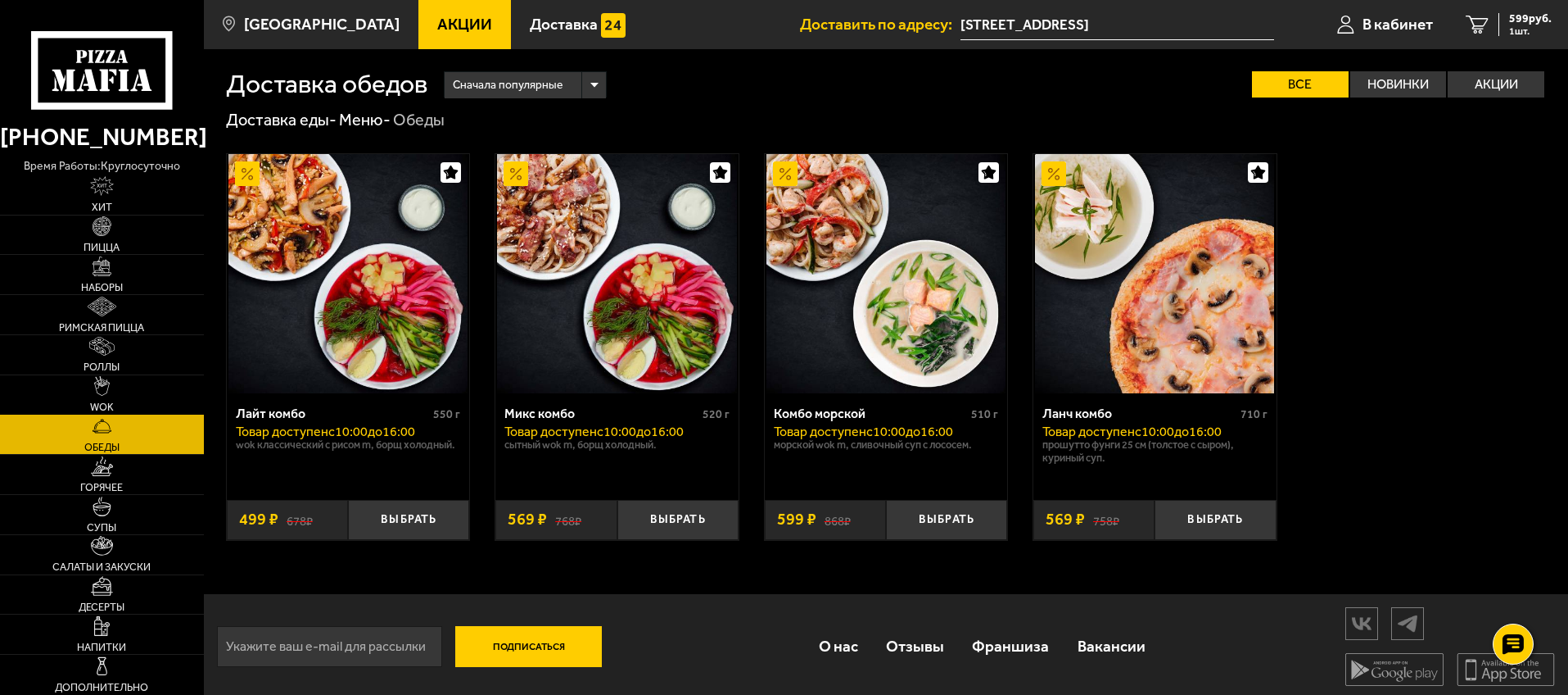
click at [126, 393] on link "WOK" at bounding box center [102, 395] width 204 height 39
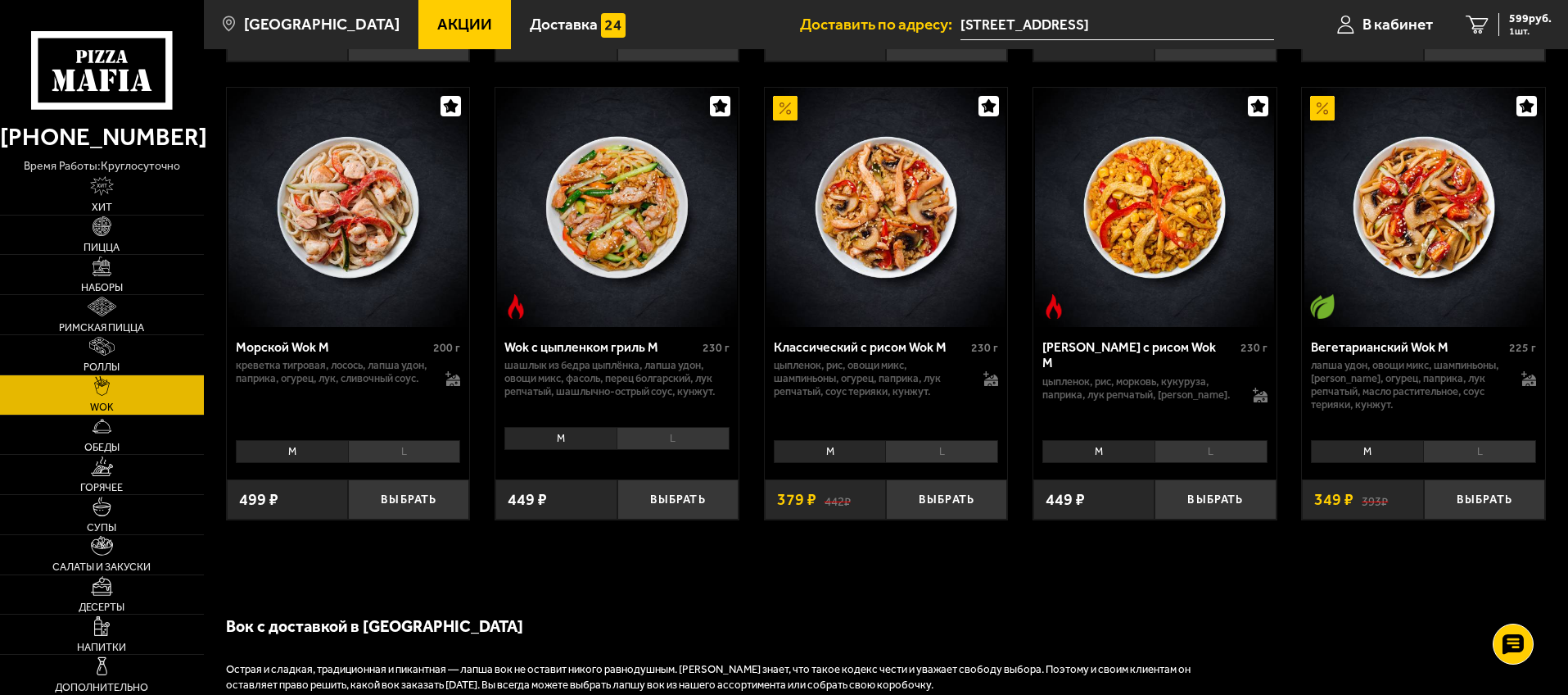
scroll to position [632, 0]
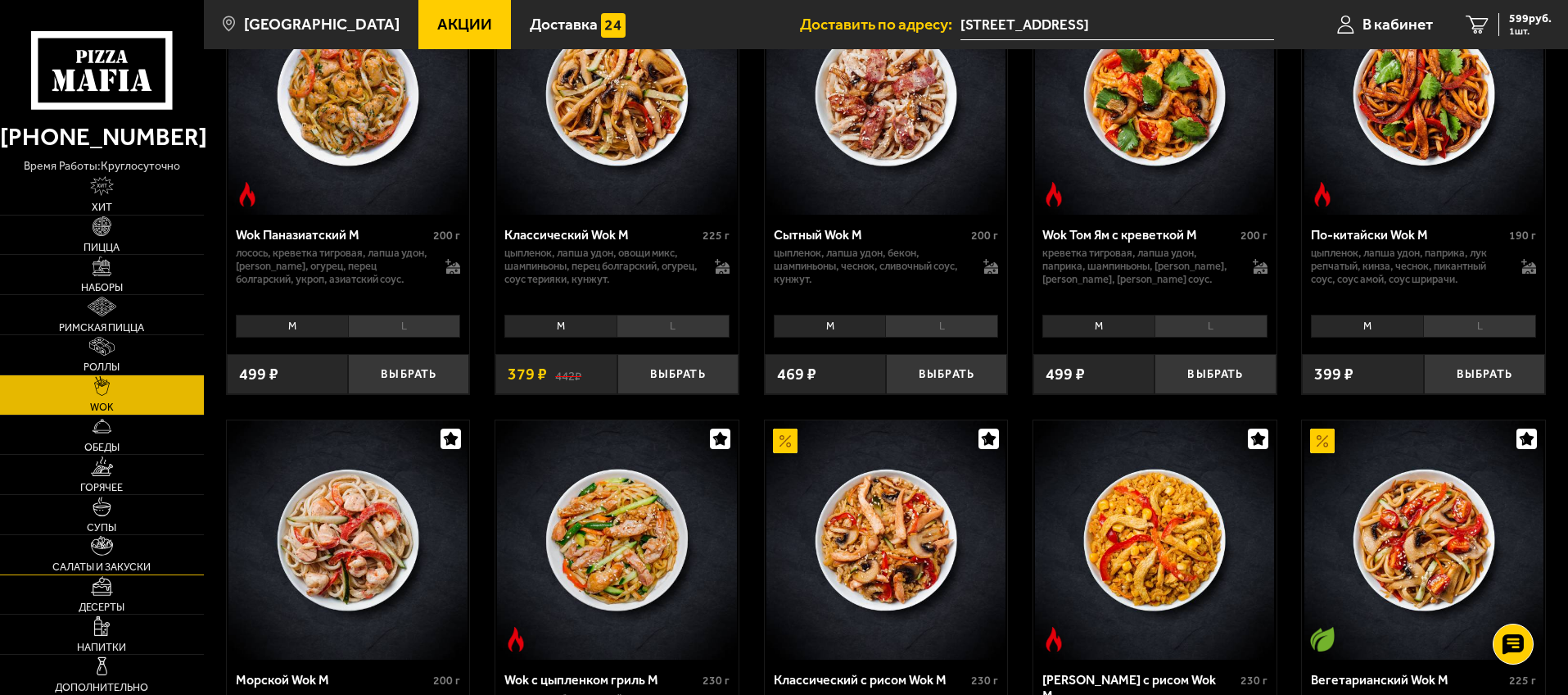
click at [128, 538] on link "Салаты и закуски" at bounding box center [102, 555] width 204 height 39
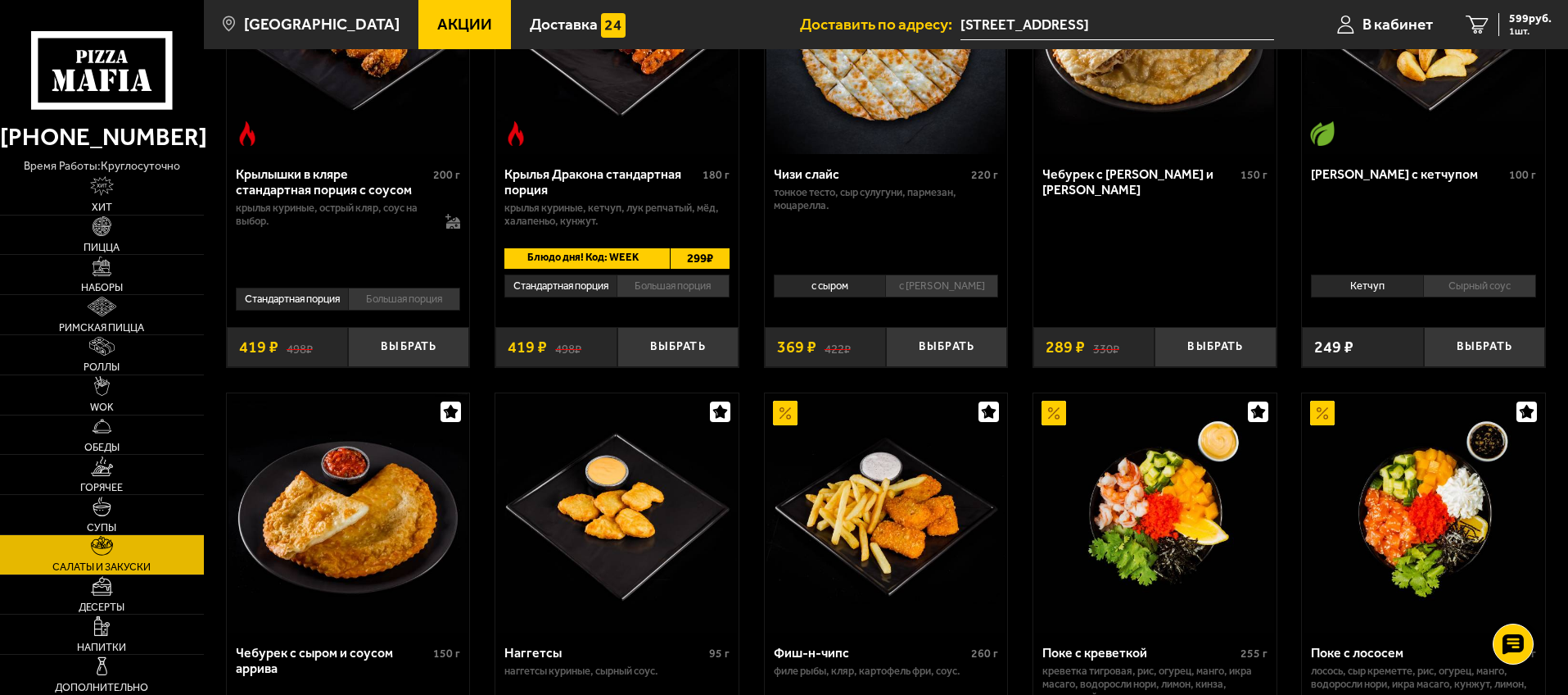
scroll to position [953, 0]
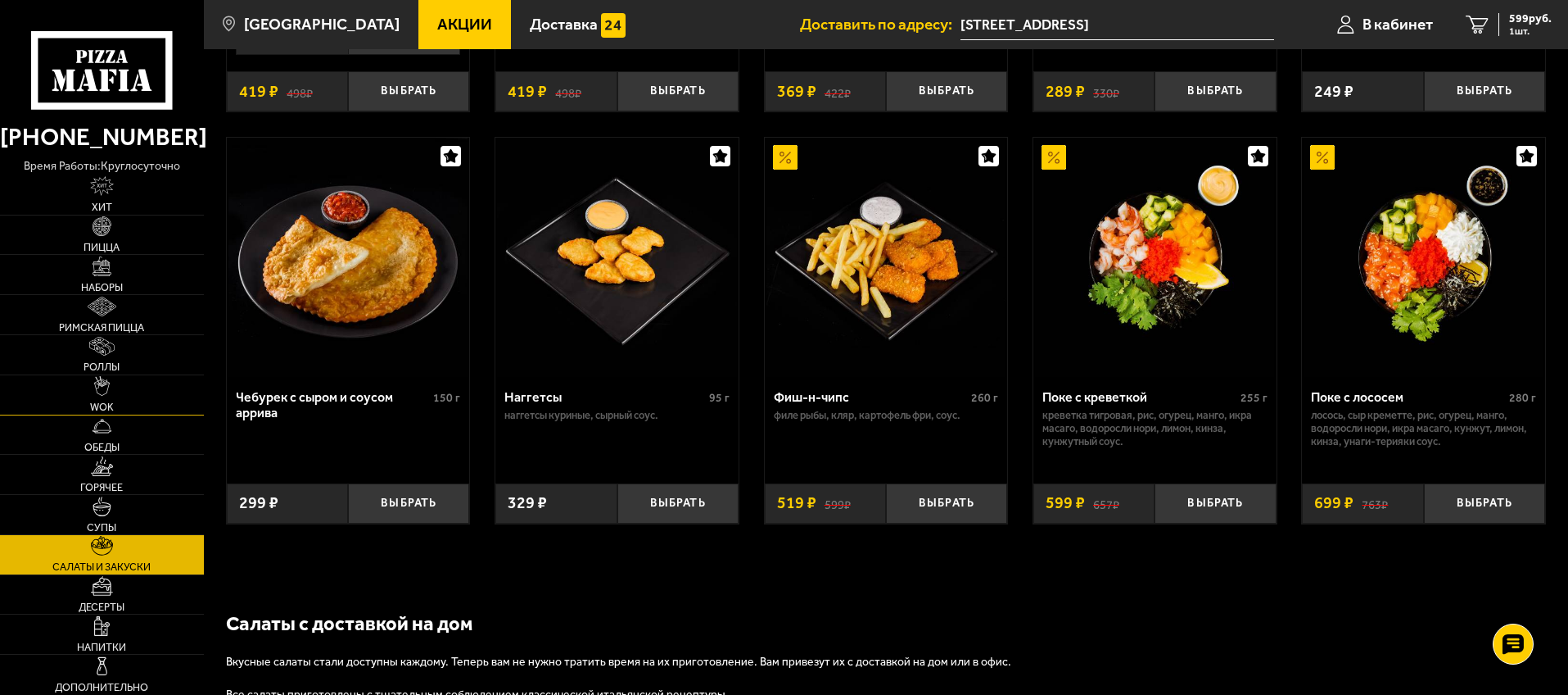
click at [124, 401] on link "WOK" at bounding box center [102, 395] width 204 height 39
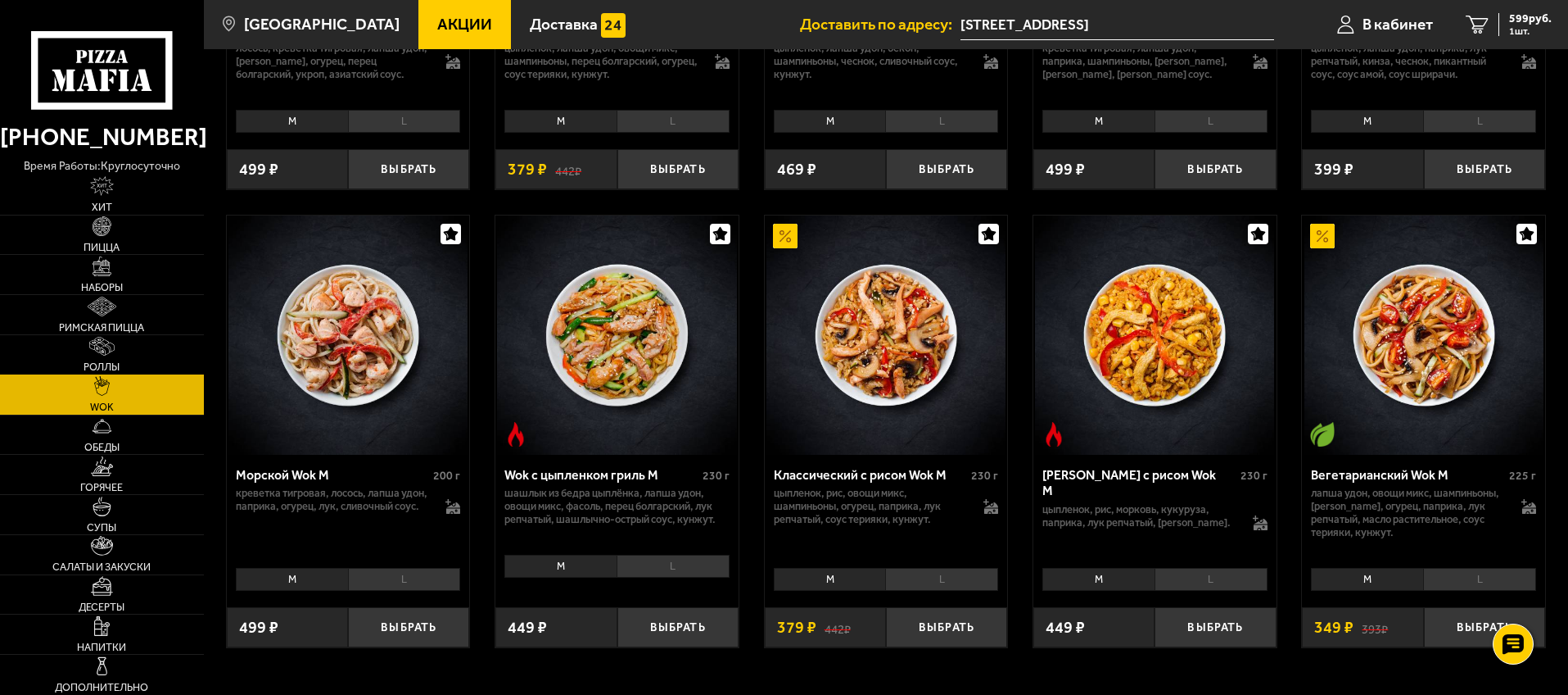
scroll to position [920, 0]
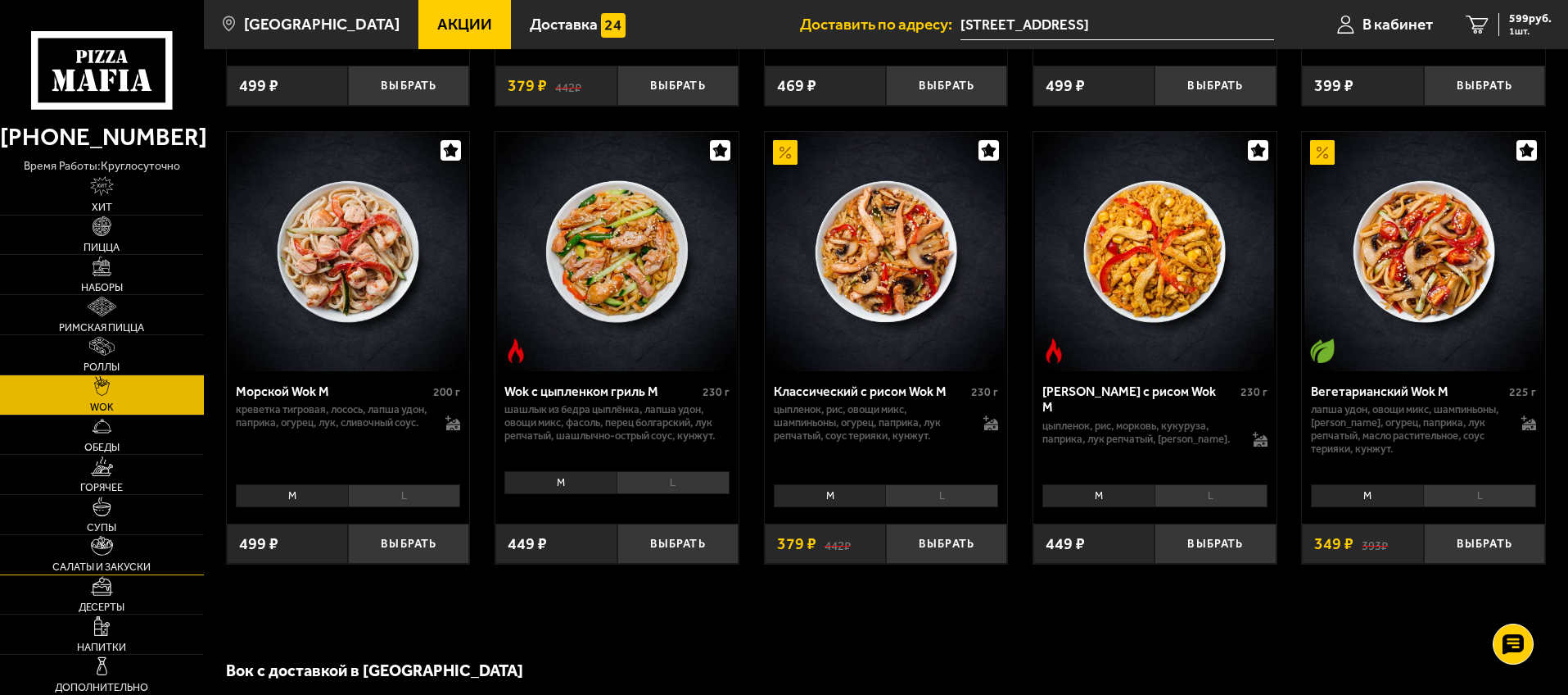
click at [116, 565] on span "Салаты и закуски" at bounding box center [102, 567] width 98 height 10
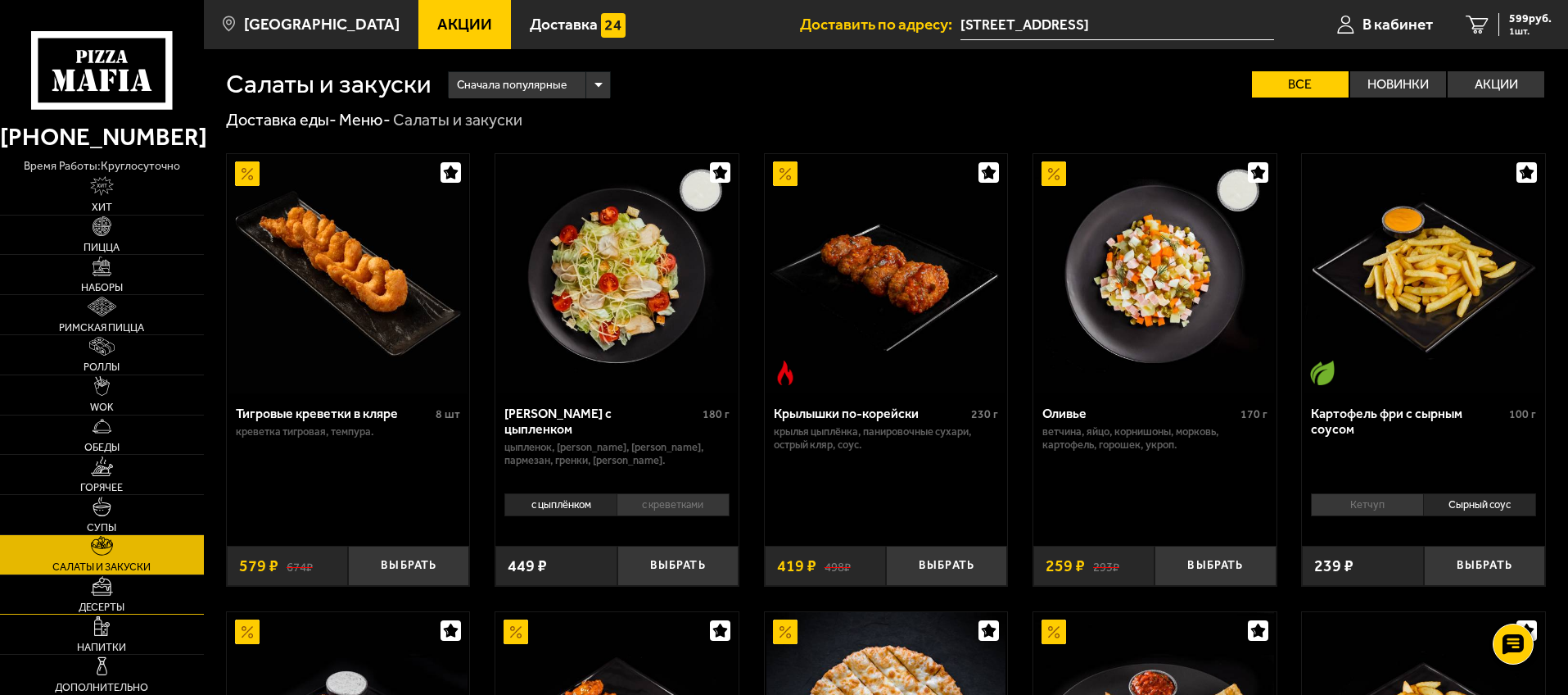
click at [125, 593] on link "Десерты" at bounding box center [102, 595] width 204 height 39
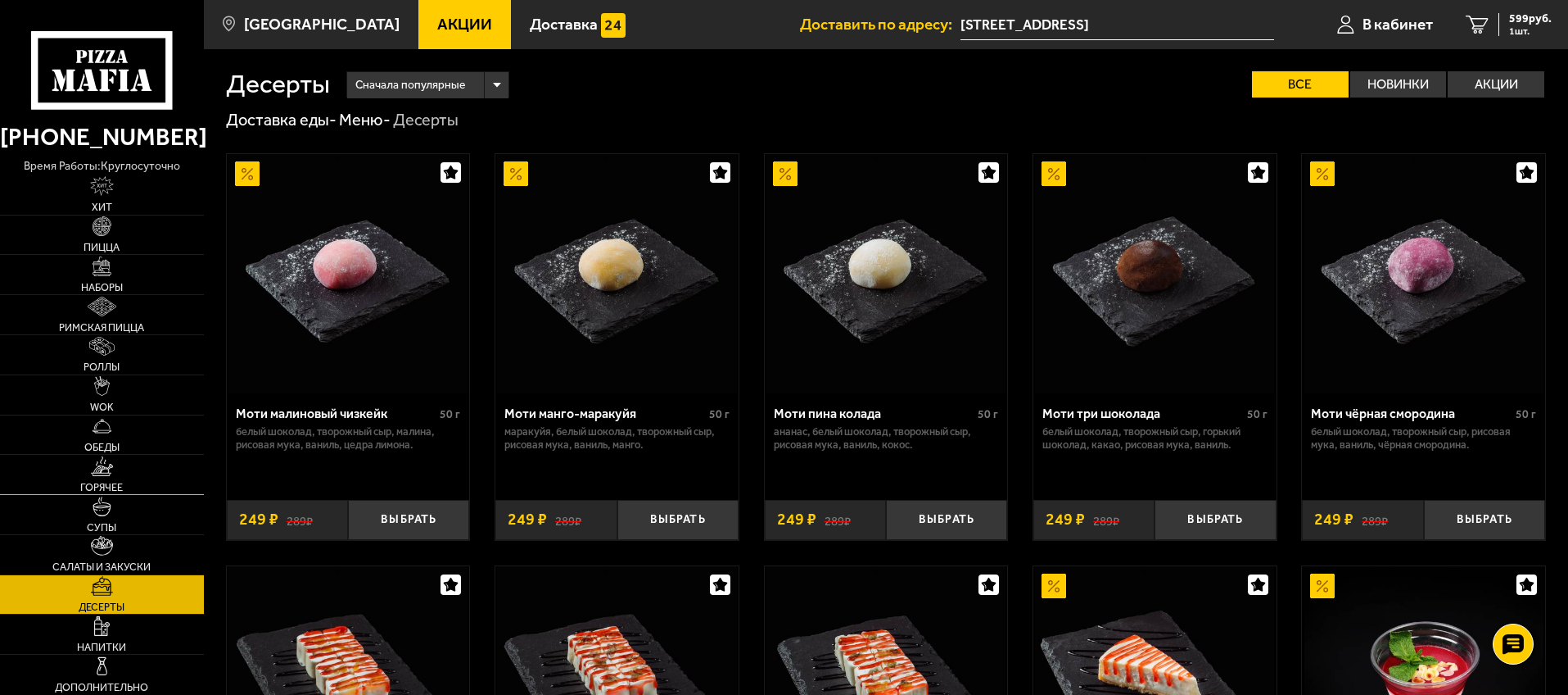
click at [139, 483] on link "Горячее" at bounding box center [102, 474] width 204 height 39
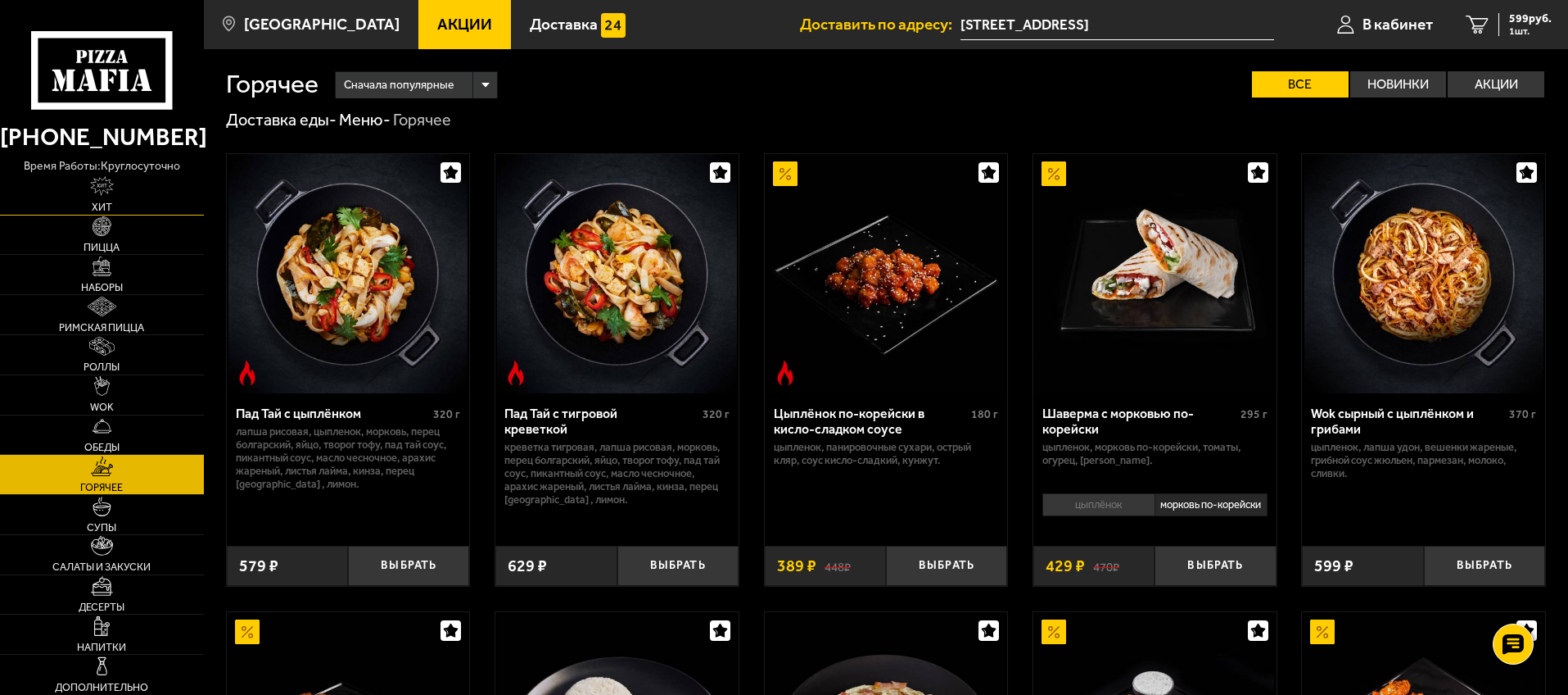
click at [139, 199] on link "Хит" at bounding box center [102, 195] width 204 height 39
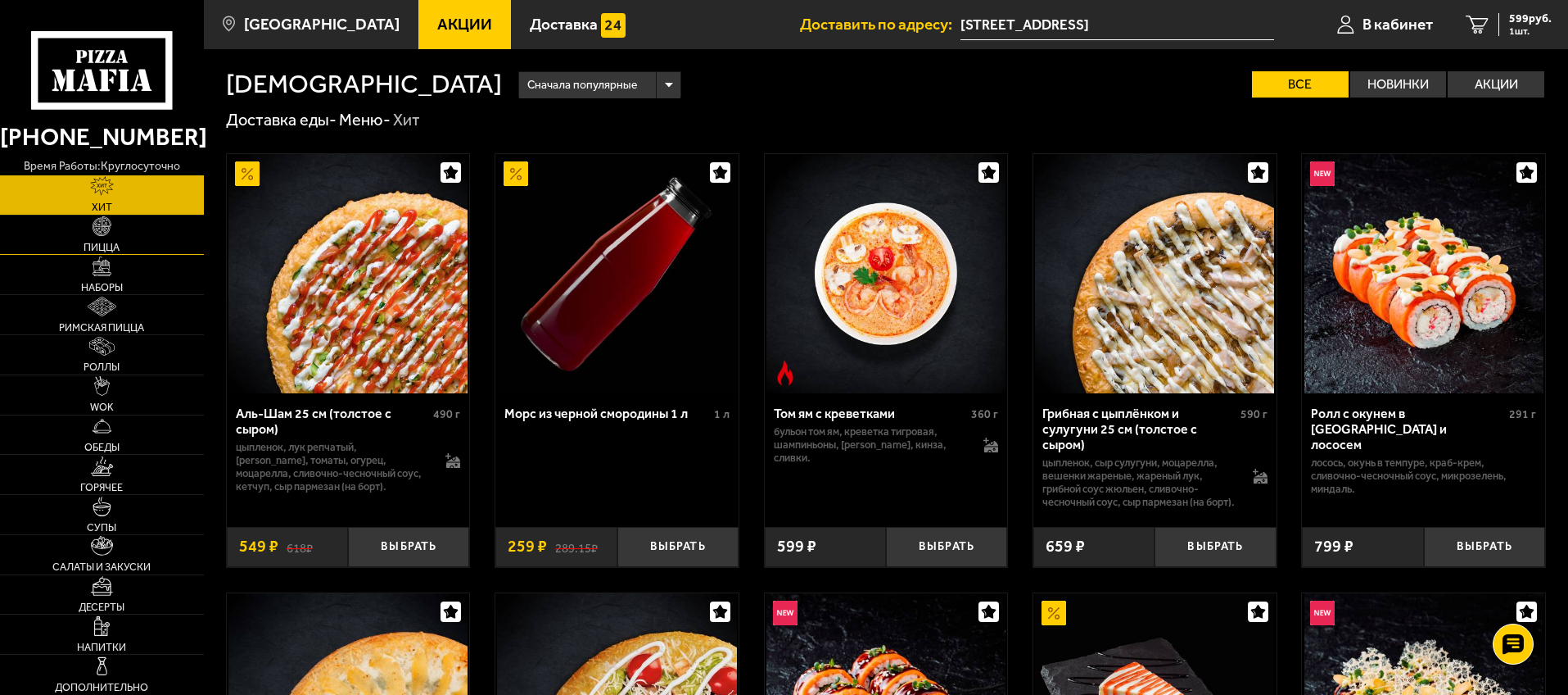
click at [141, 242] on link "Пицца" at bounding box center [102, 235] width 204 height 39
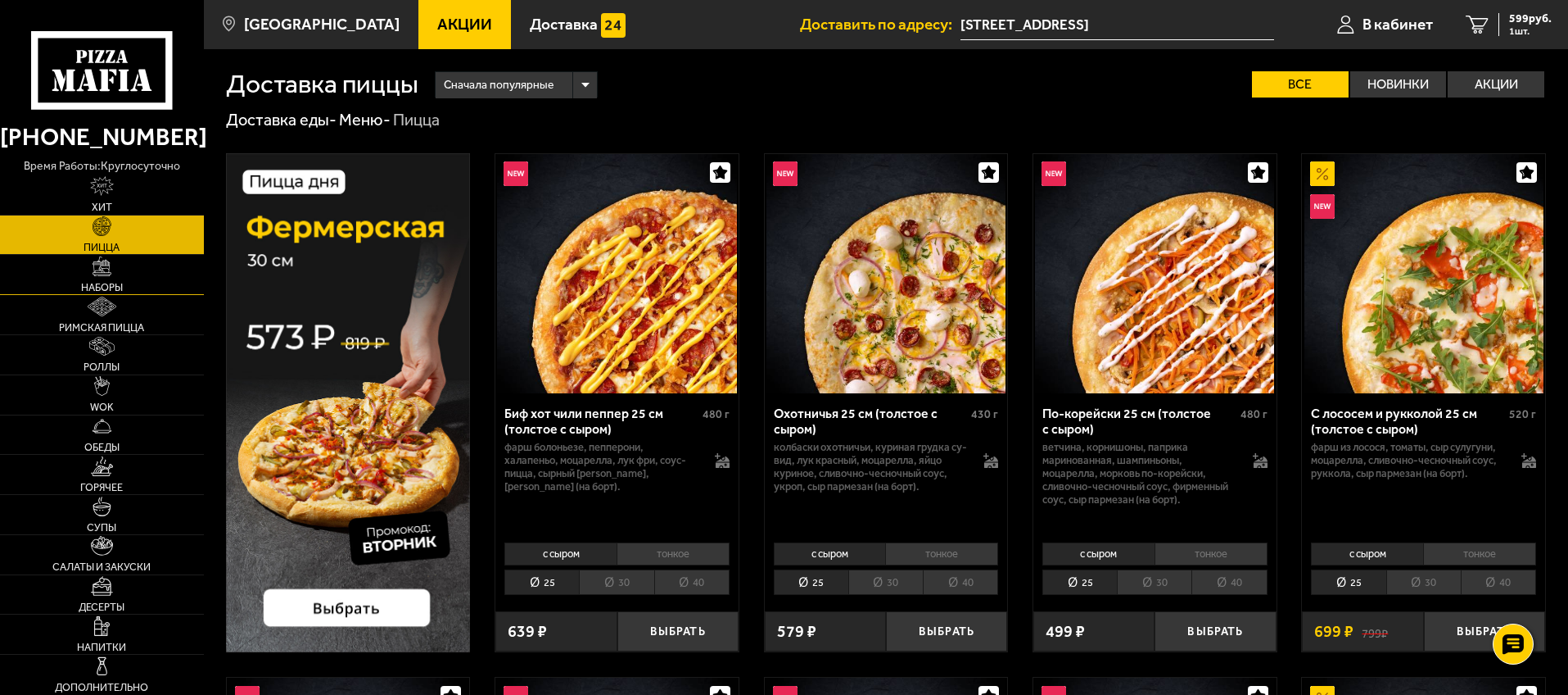
click at [139, 265] on link "Наборы" at bounding box center [102, 275] width 204 height 39
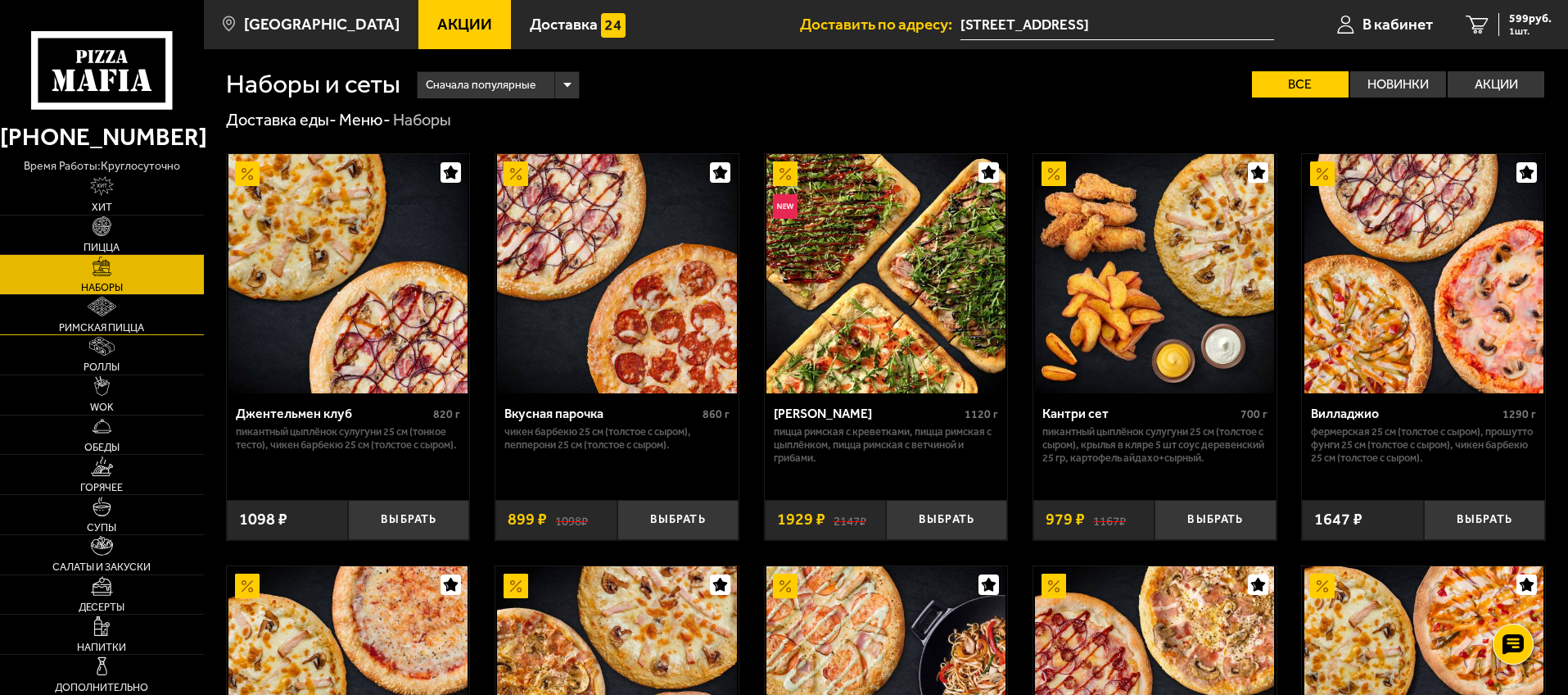
click at [143, 306] on link "Римская пицца" at bounding box center [102, 315] width 204 height 39
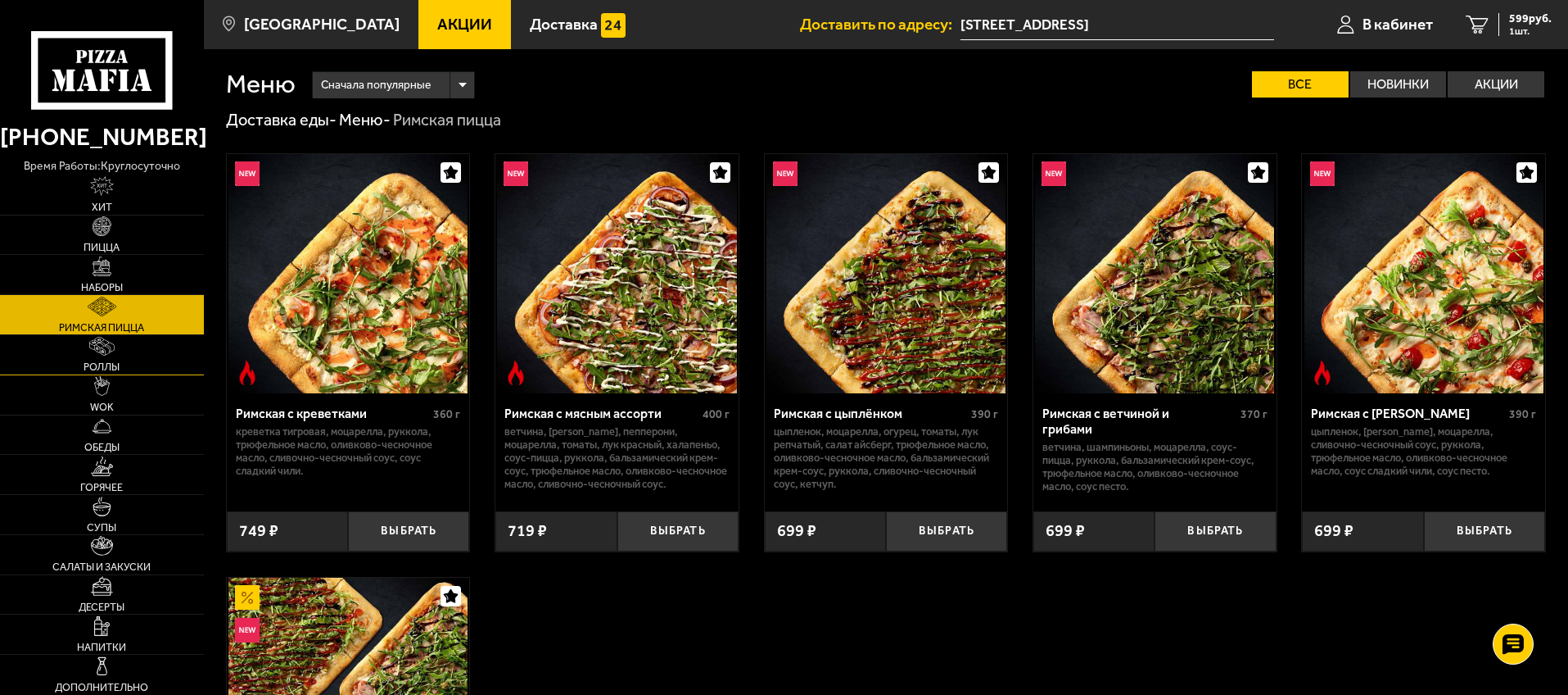
click at [133, 350] on link "Роллы" at bounding box center [102, 354] width 204 height 39
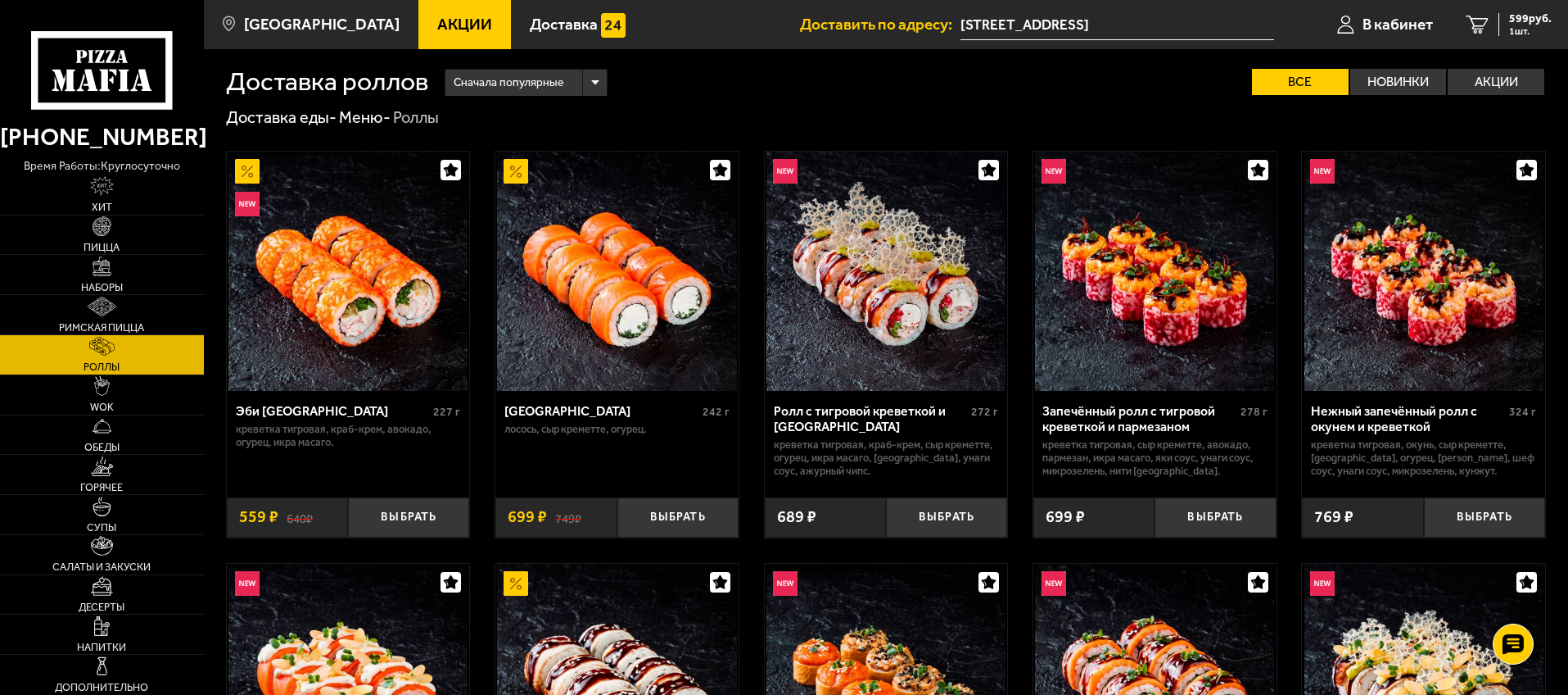
scroll to position [4, 0]
click at [139, 398] on link "WOK" at bounding box center [102, 395] width 204 height 39
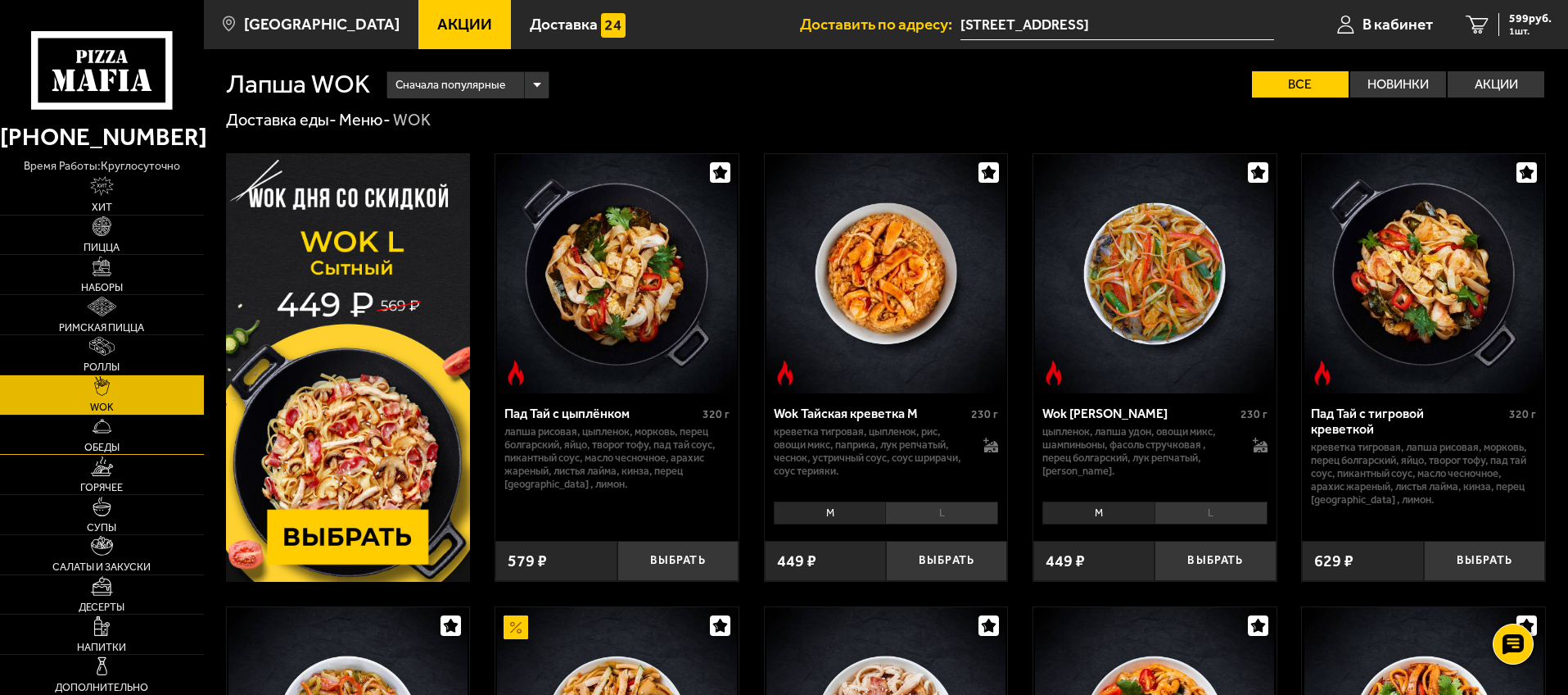
click at [142, 430] on link "Обеды" at bounding box center [102, 435] width 204 height 39
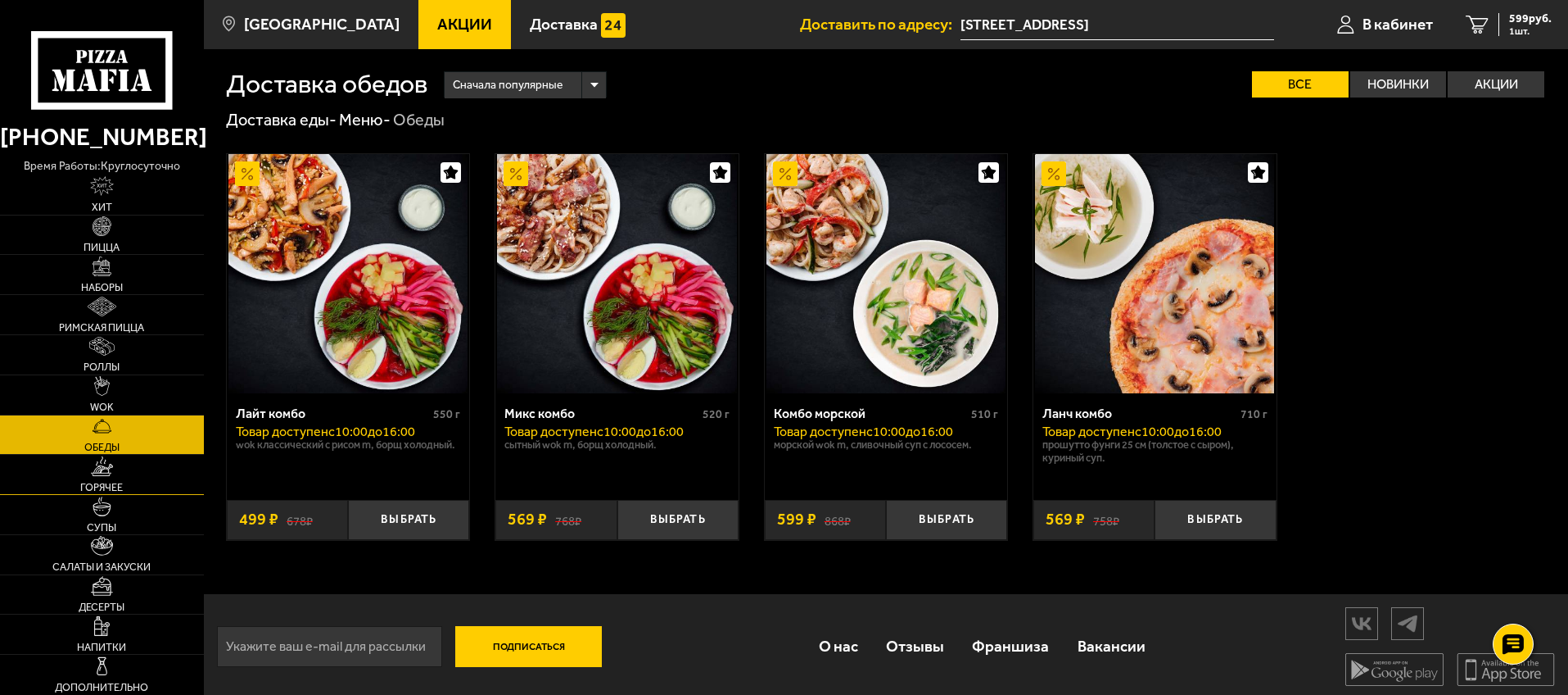
click at [124, 467] on link "Горячее" at bounding box center [102, 474] width 204 height 39
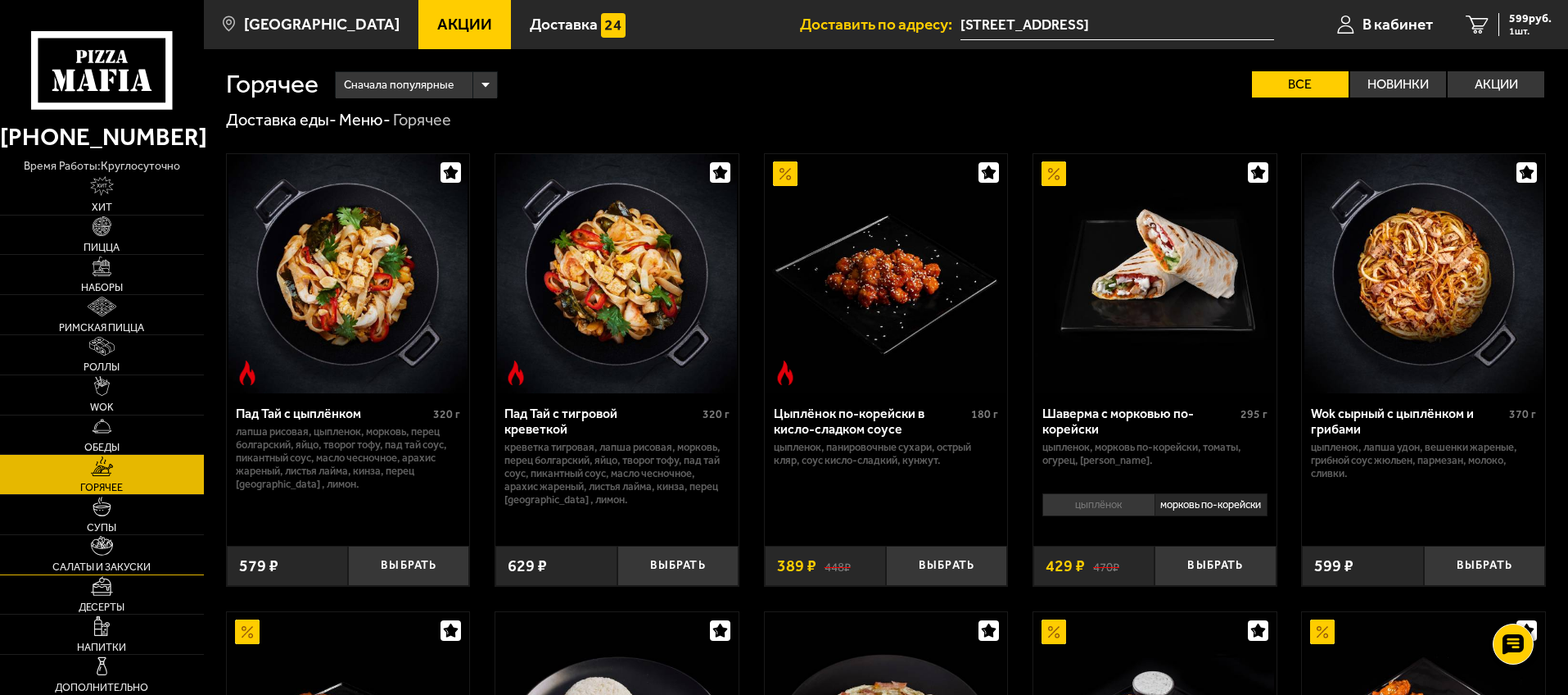
click at [118, 555] on link "Салаты и закуски" at bounding box center [102, 555] width 204 height 39
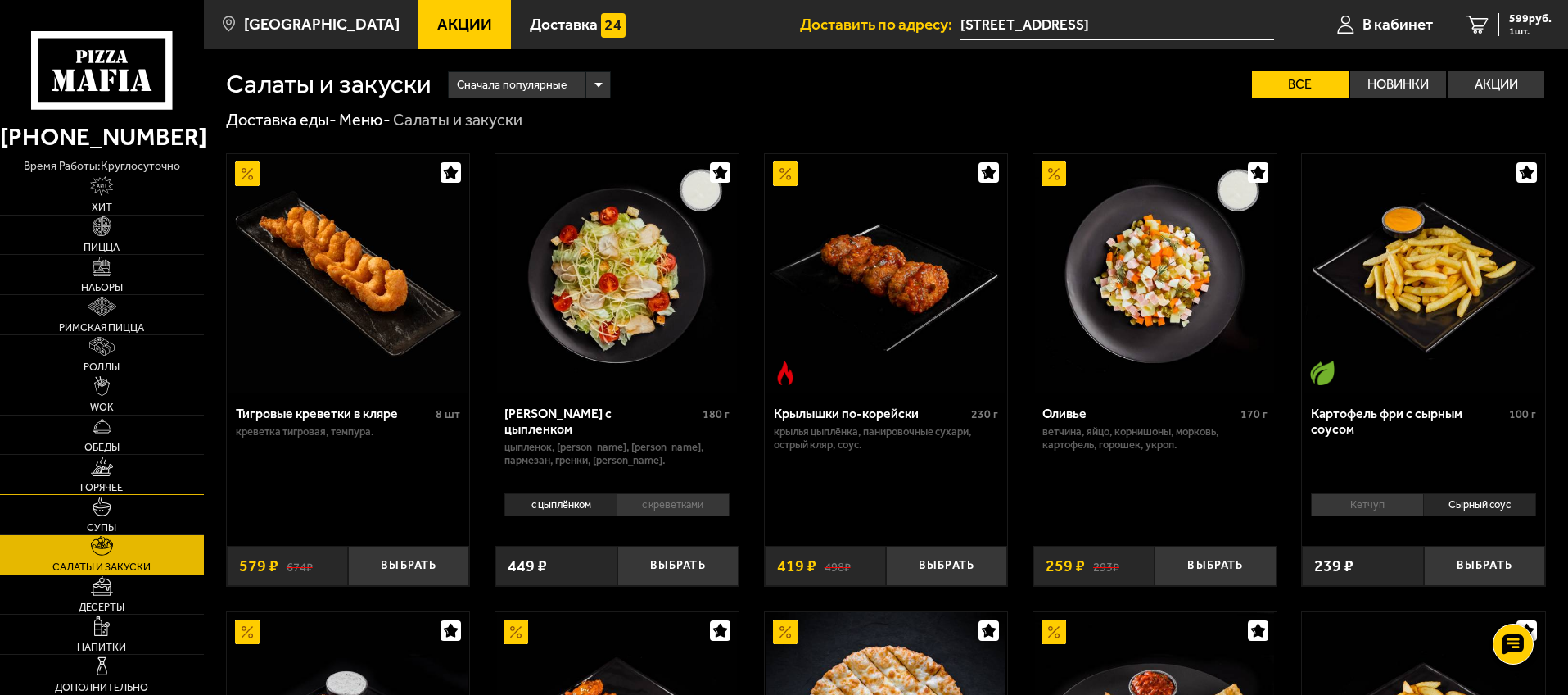
click at [108, 488] on span "Горячее" at bounding box center [102, 487] width 43 height 10
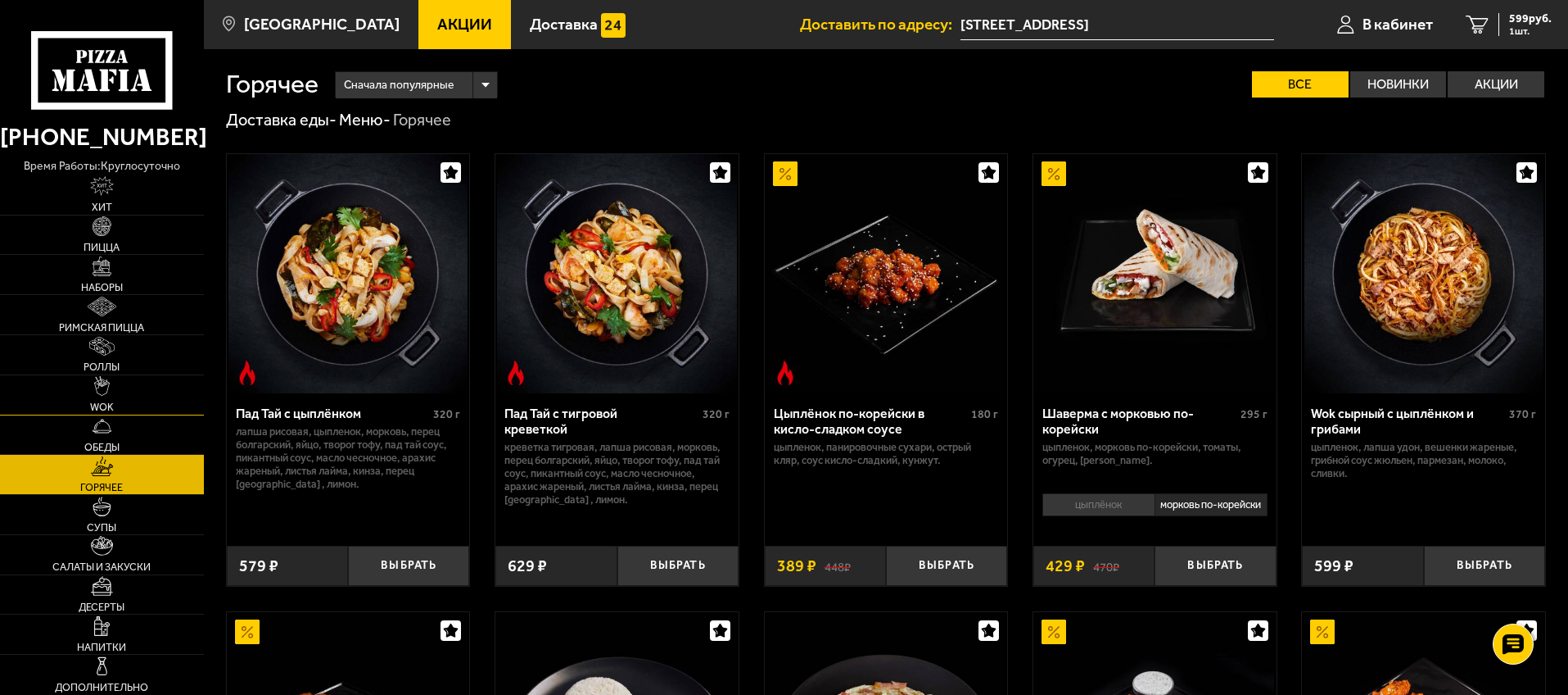
click at [123, 395] on link "WOK" at bounding box center [102, 395] width 204 height 39
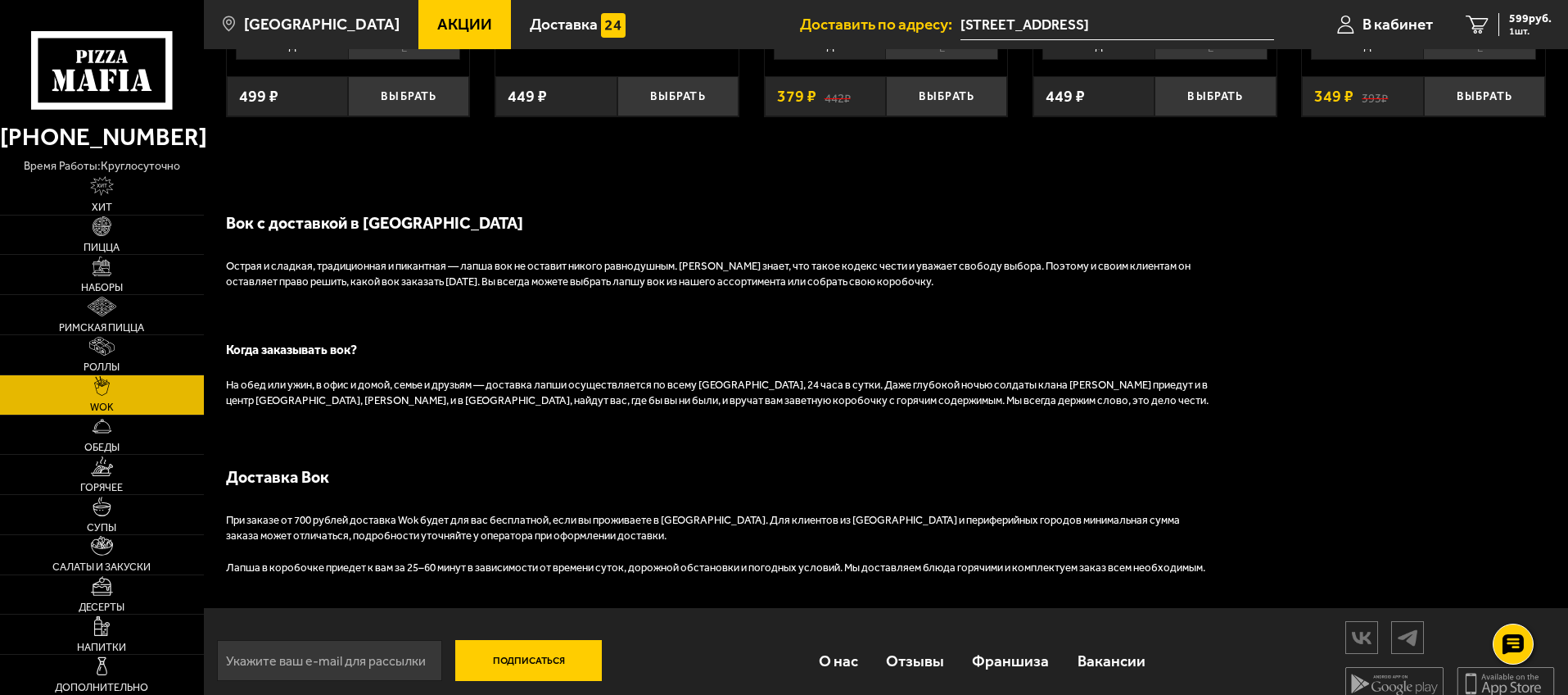
scroll to position [1281, 0]
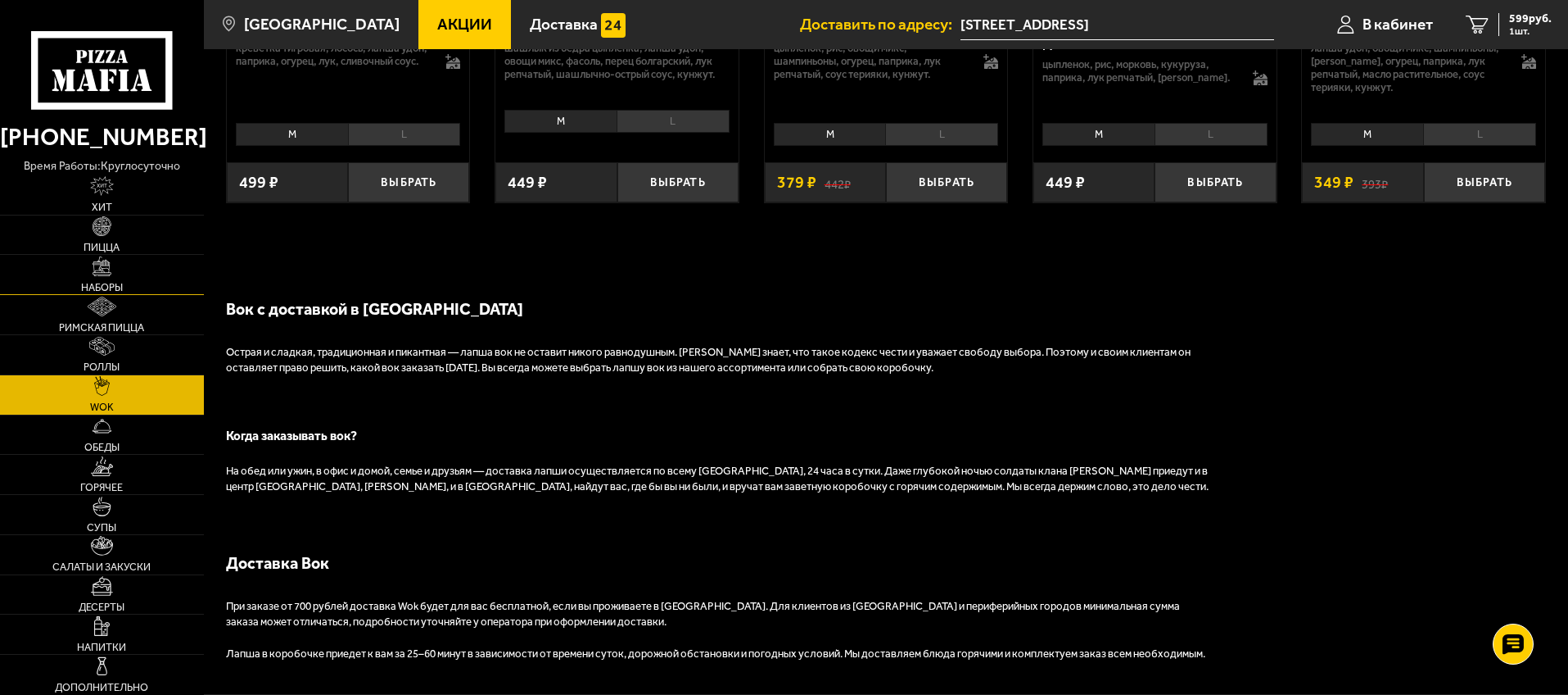
click at [112, 268] on link "Наборы" at bounding box center [102, 275] width 204 height 39
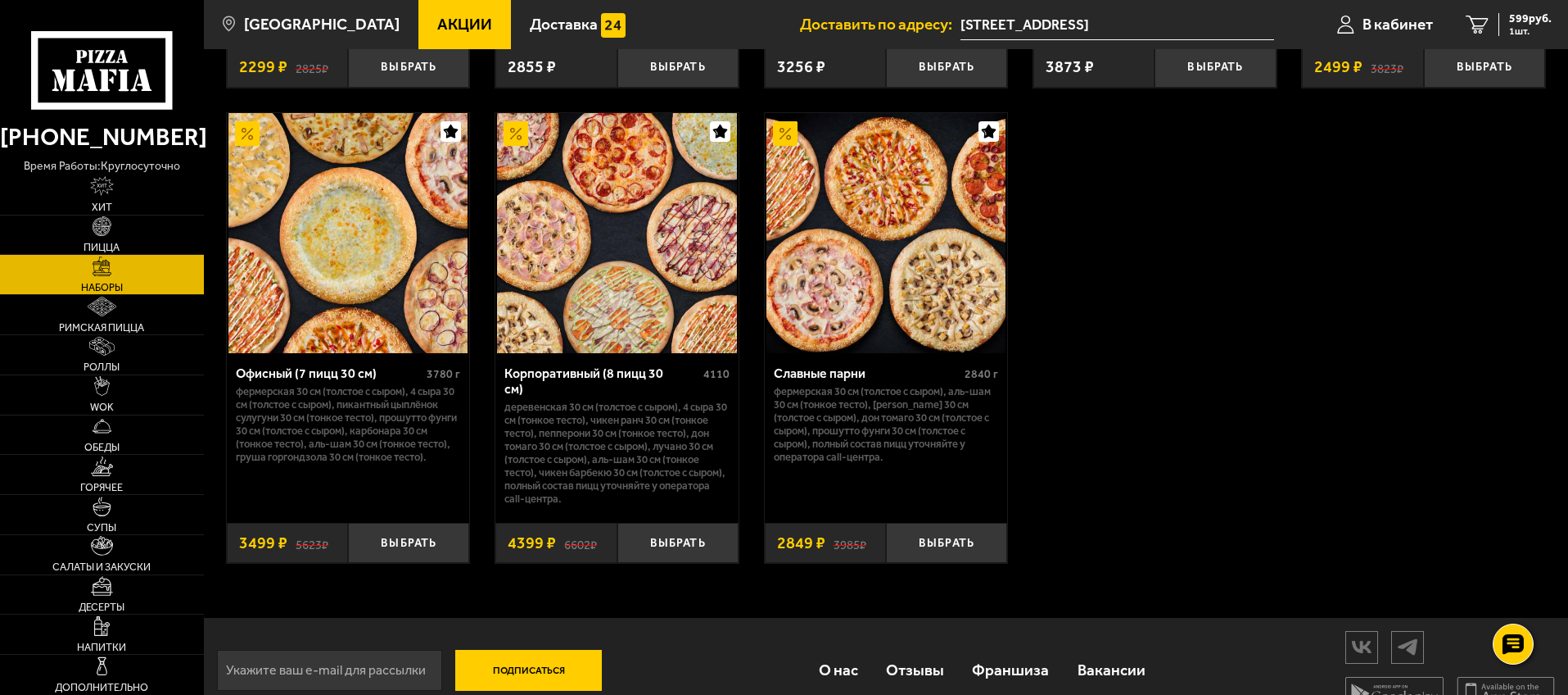
scroll to position [2586, 0]
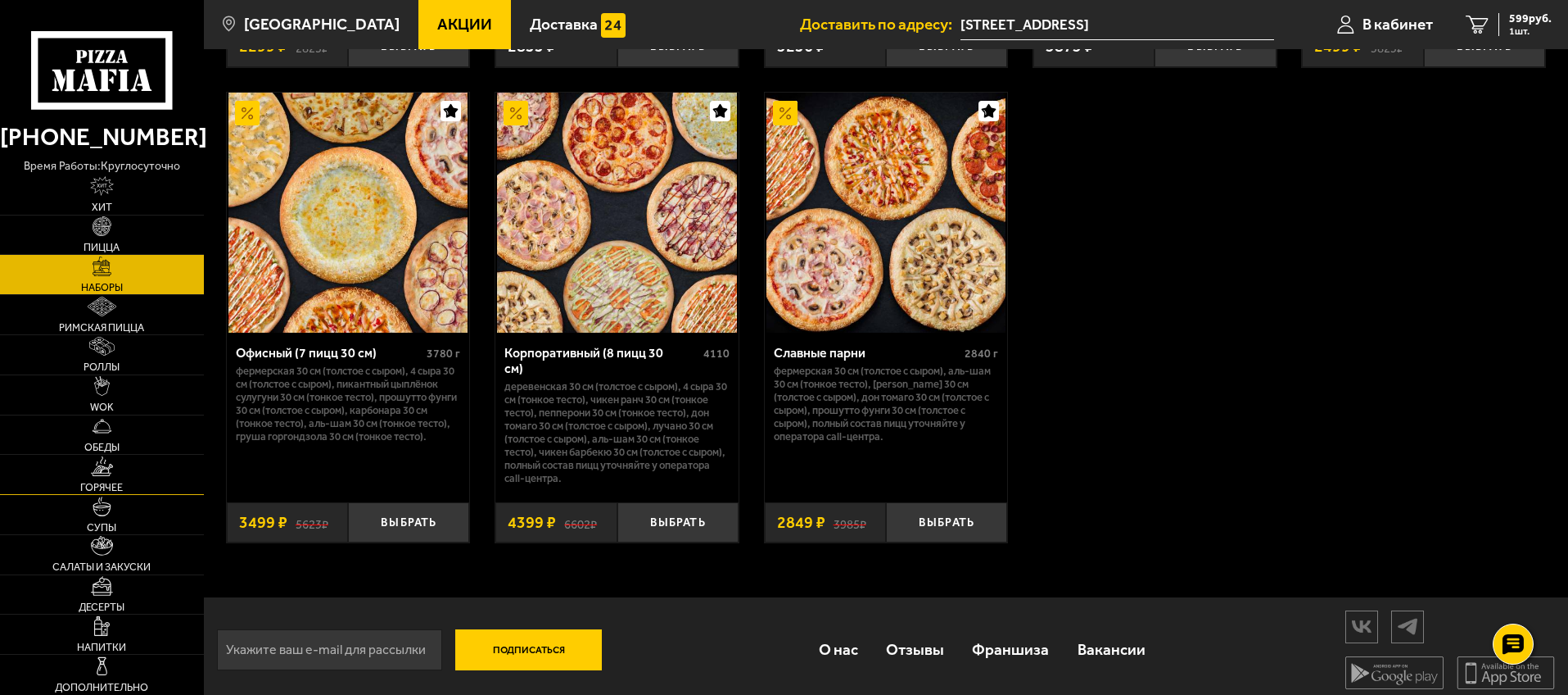
click at [118, 481] on link "Горячее" at bounding box center [102, 474] width 204 height 39
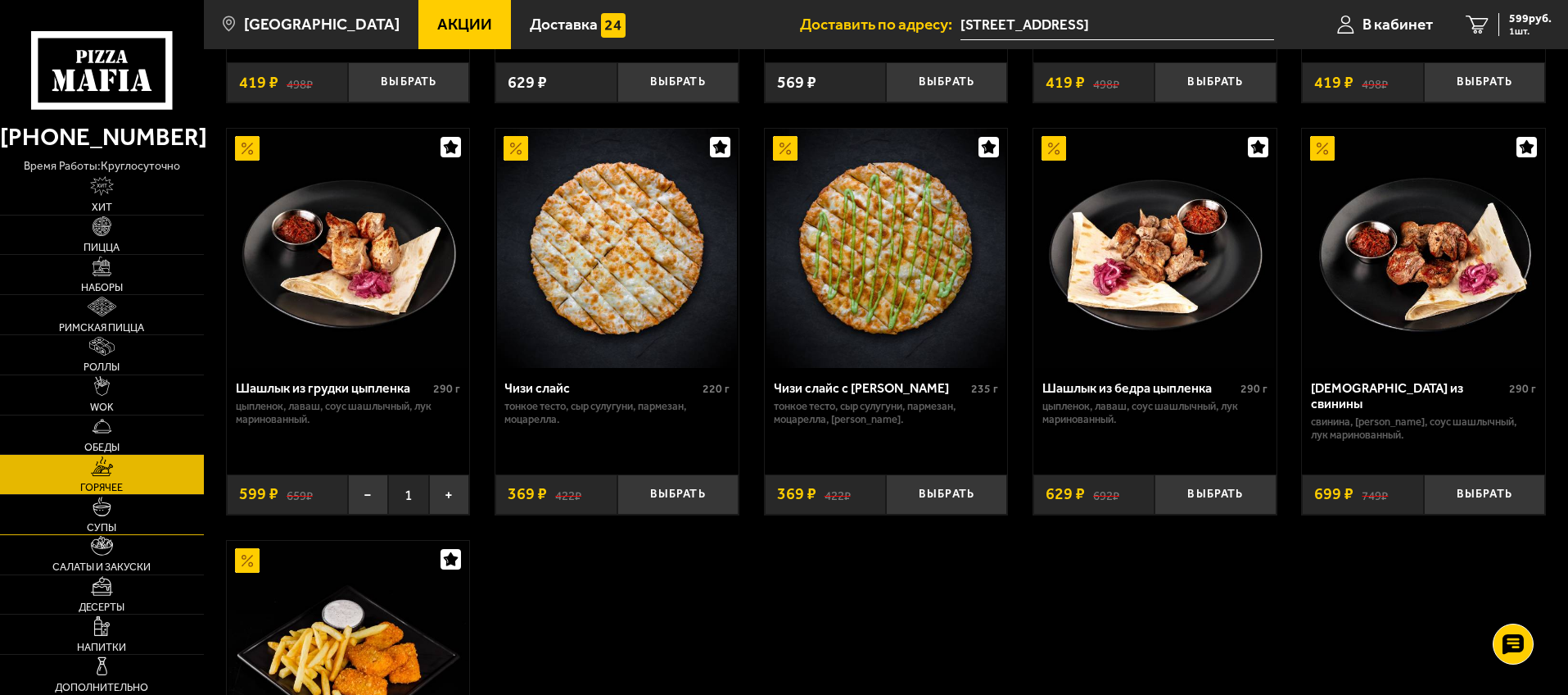
scroll to position [968, 0]
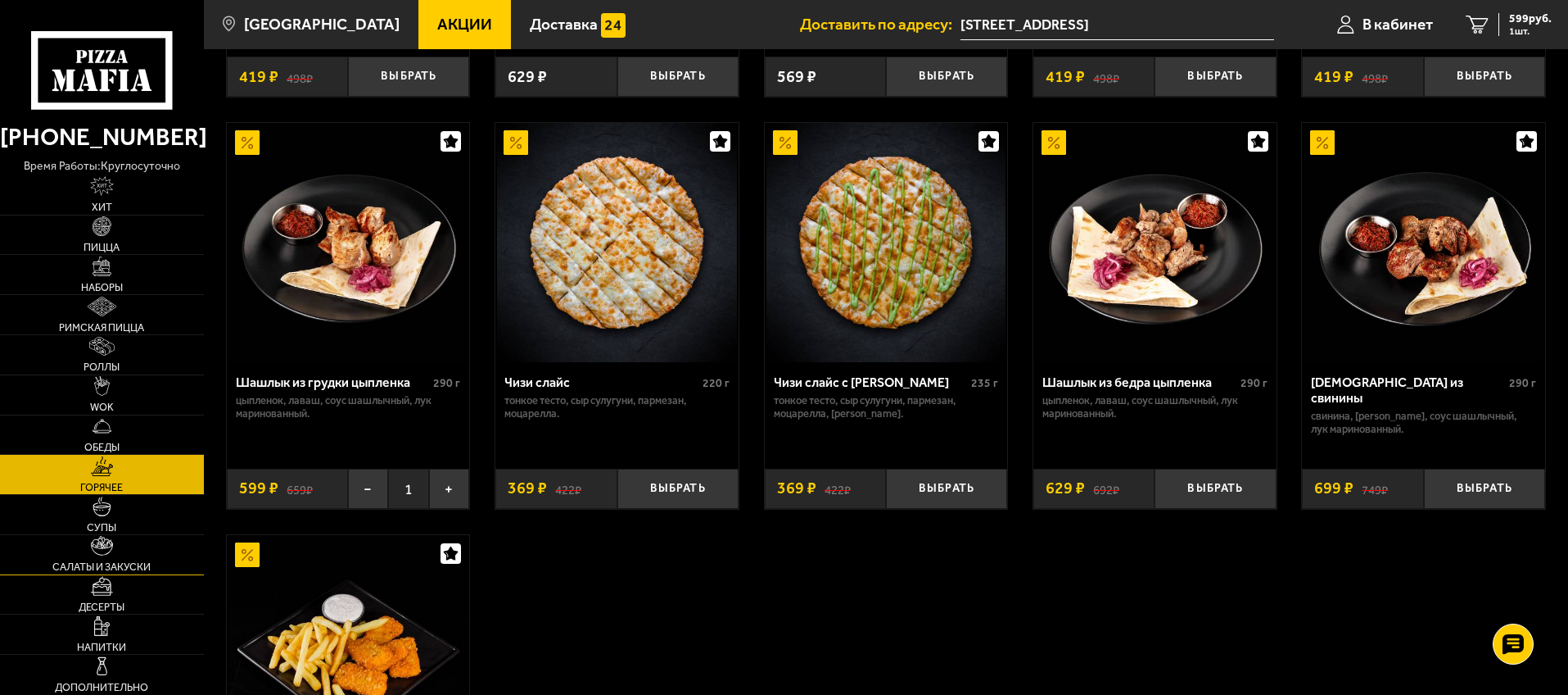
click at [124, 553] on link "Салаты и закуски" at bounding box center [102, 555] width 204 height 39
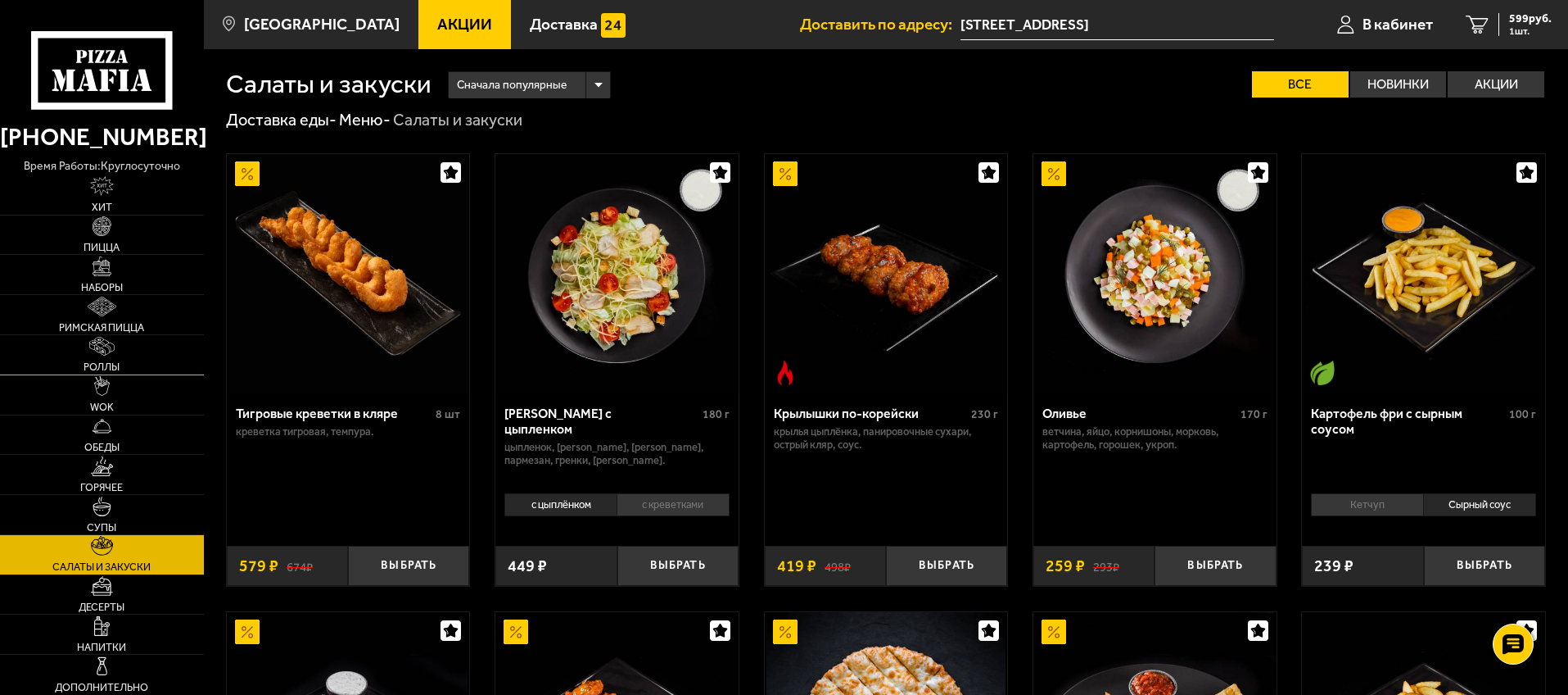
click at [115, 357] on link "Роллы" at bounding box center [102, 354] width 204 height 39
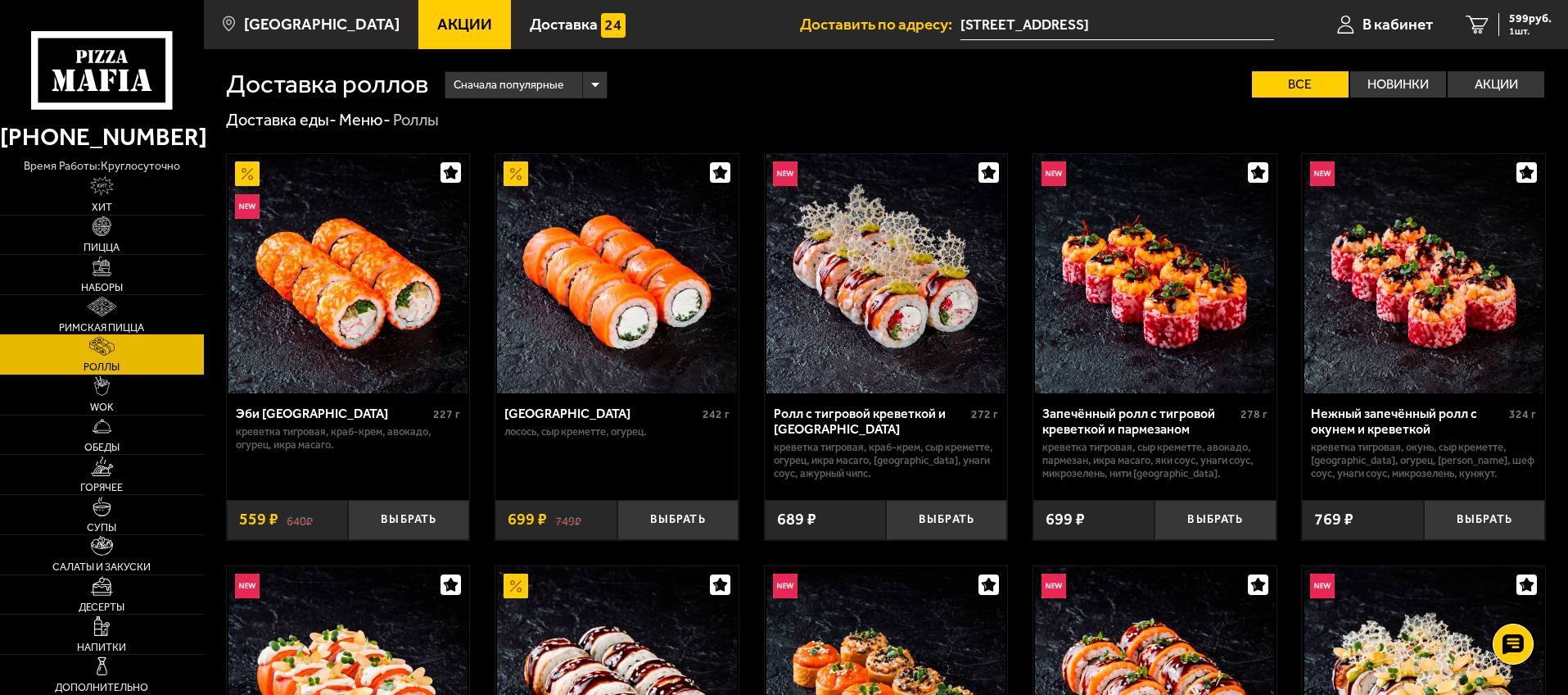
click at [136, 324] on span "Римская пицца" at bounding box center [102, 328] width 85 height 10
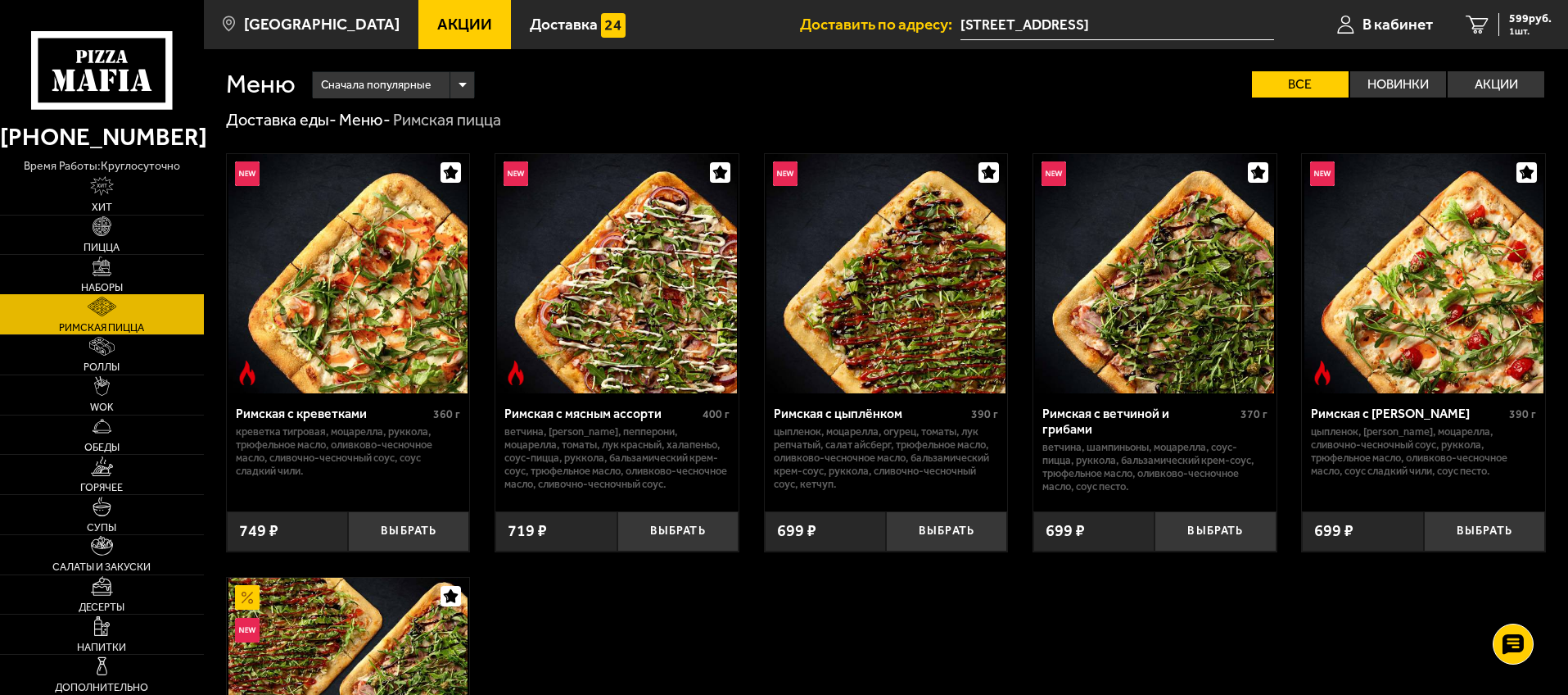
click at [140, 277] on link "Наборы" at bounding box center [102, 275] width 204 height 39
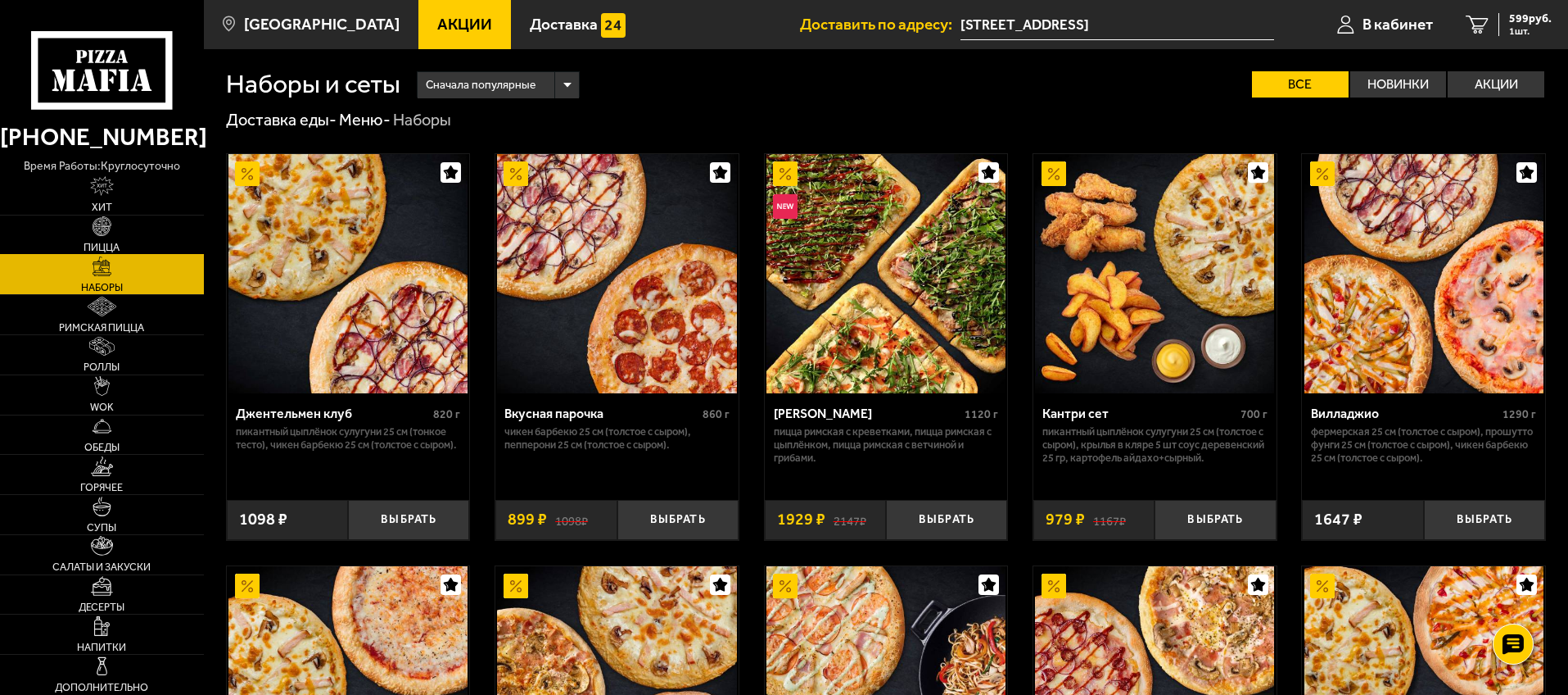
click at [132, 239] on link "Пицца" at bounding box center [102, 235] width 204 height 39
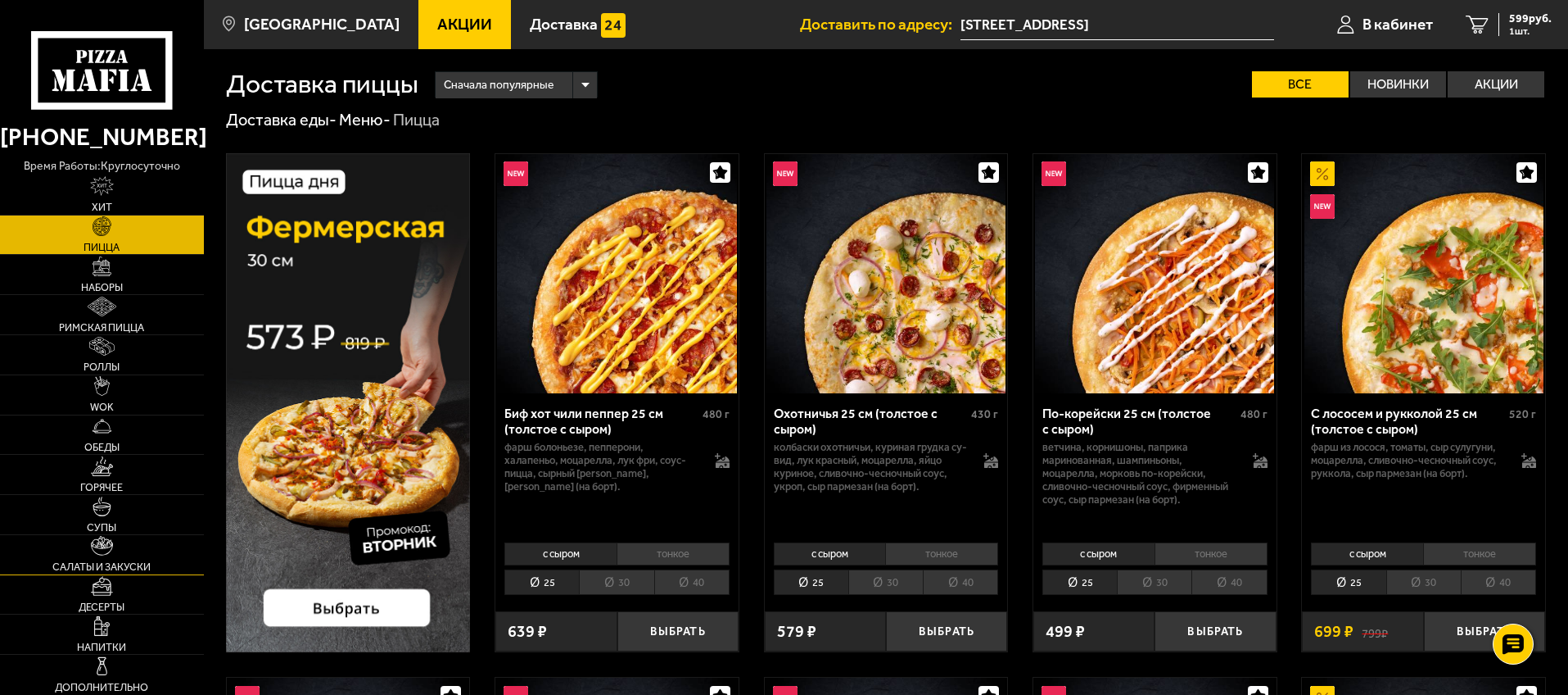
click at [144, 565] on span "Салаты и закуски" at bounding box center [102, 567] width 98 height 10
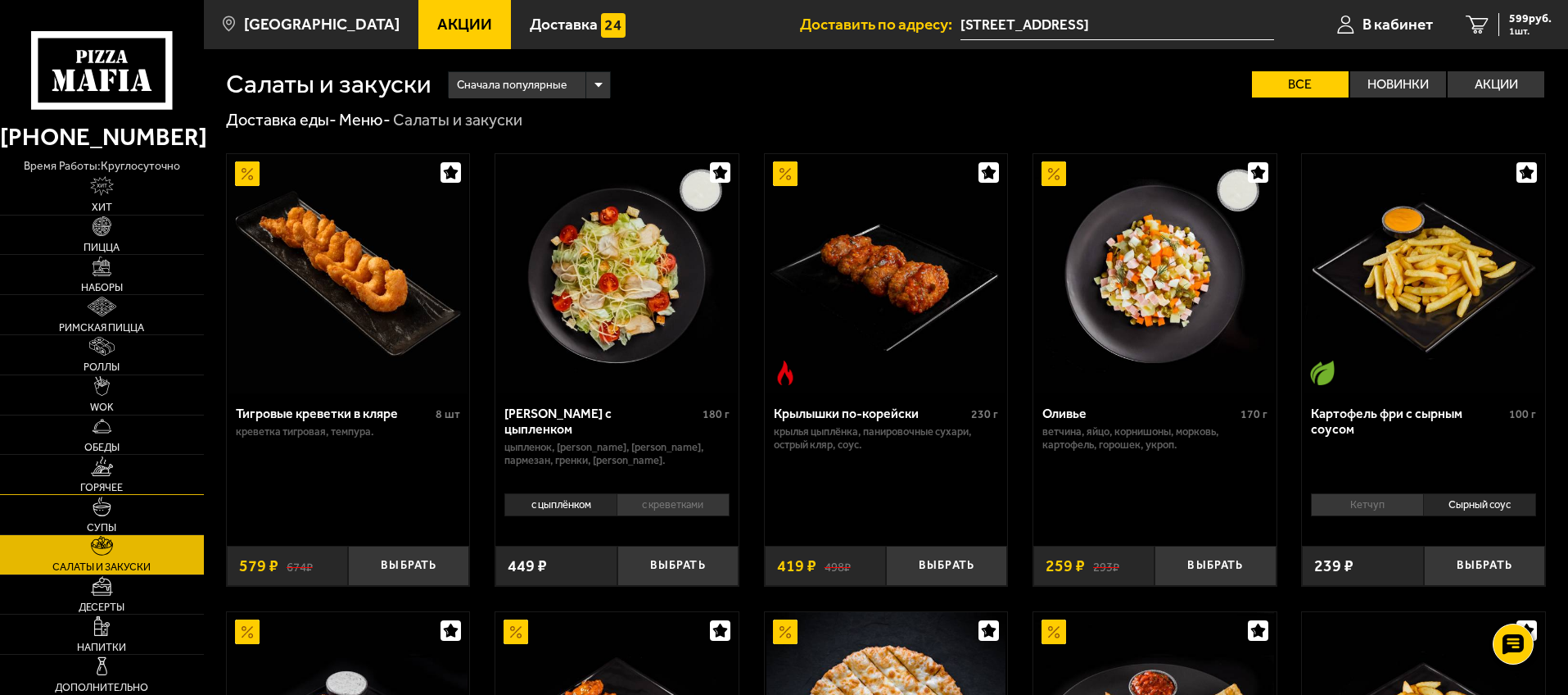
click at [124, 487] on link "Горячее" at bounding box center [102, 474] width 204 height 39
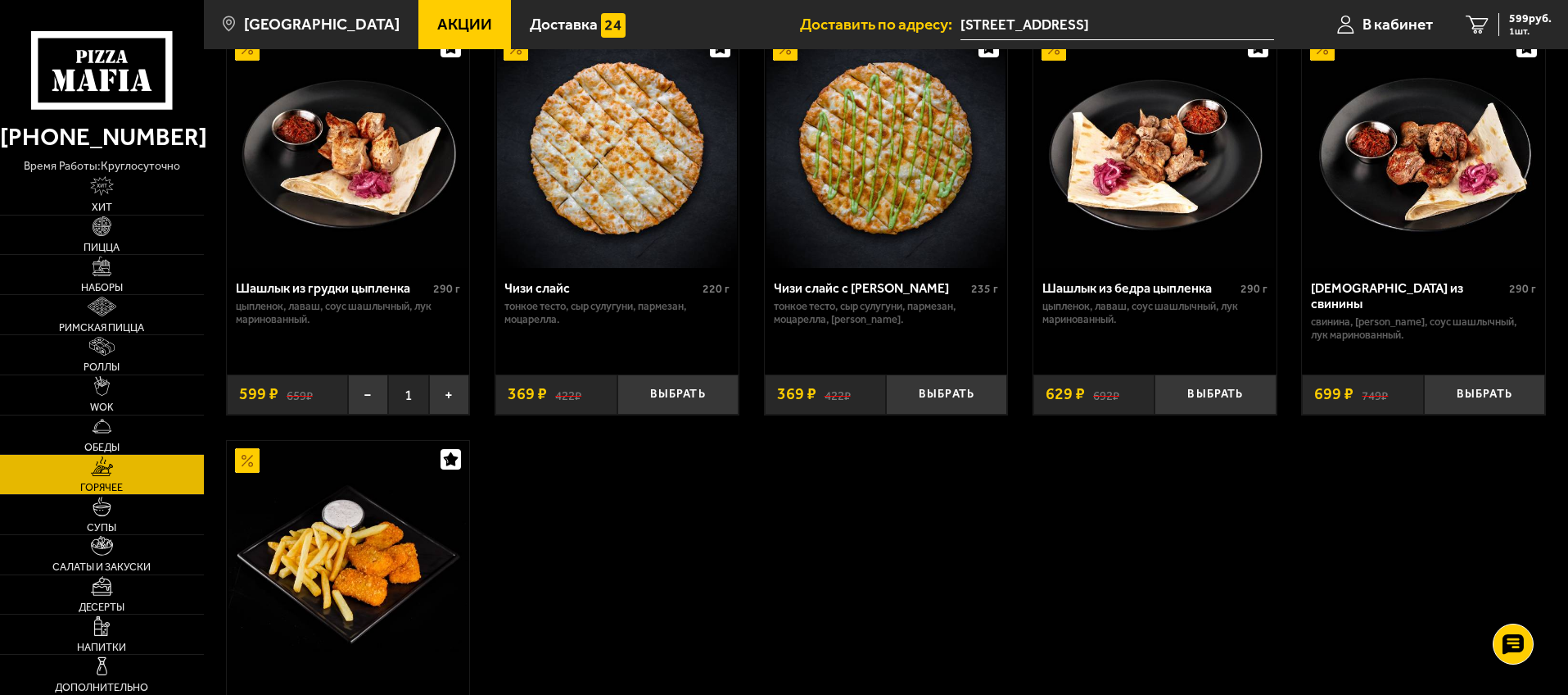
scroll to position [1023, 0]
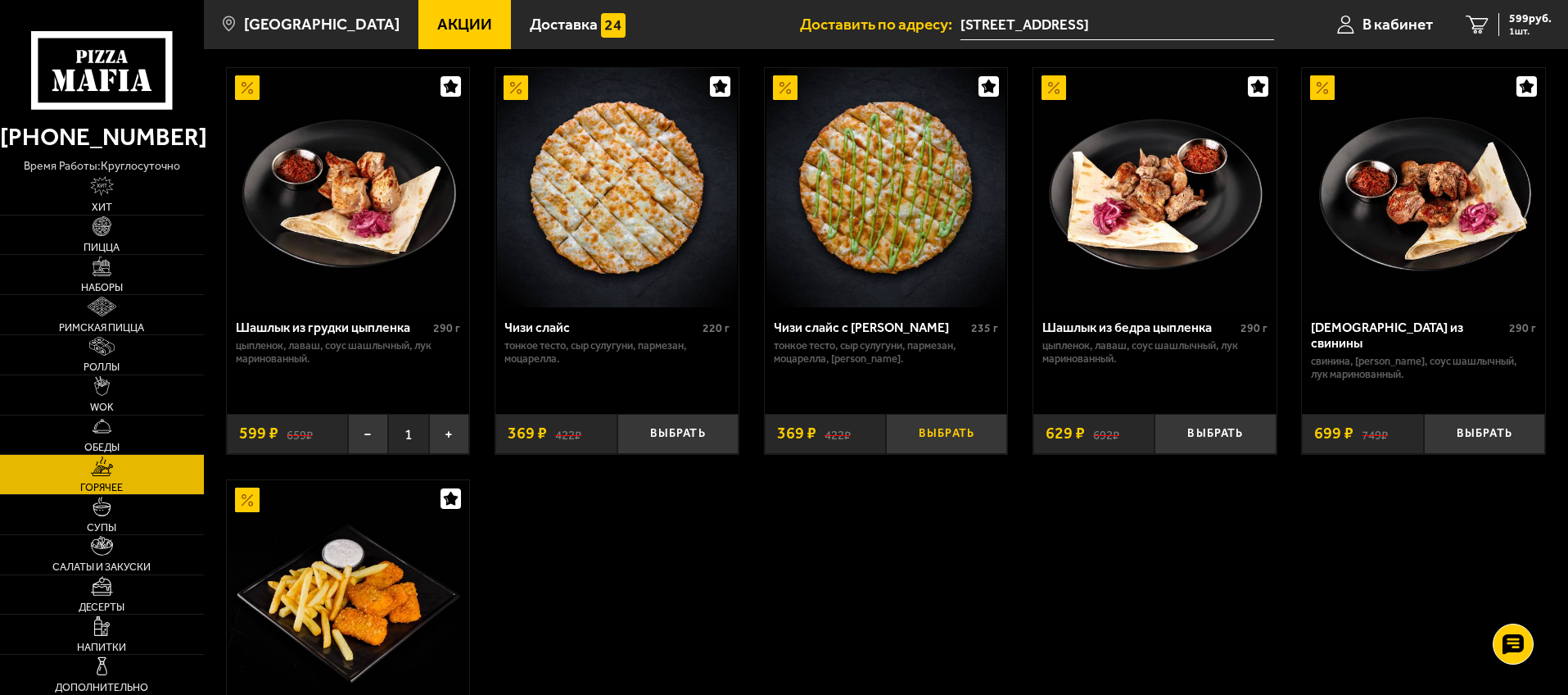
click at [959, 446] on button "Выбрать" at bounding box center [947, 433] width 121 height 40
click at [1523, 26] on span "2 шт." at bounding box center [1531, 31] width 43 height 10
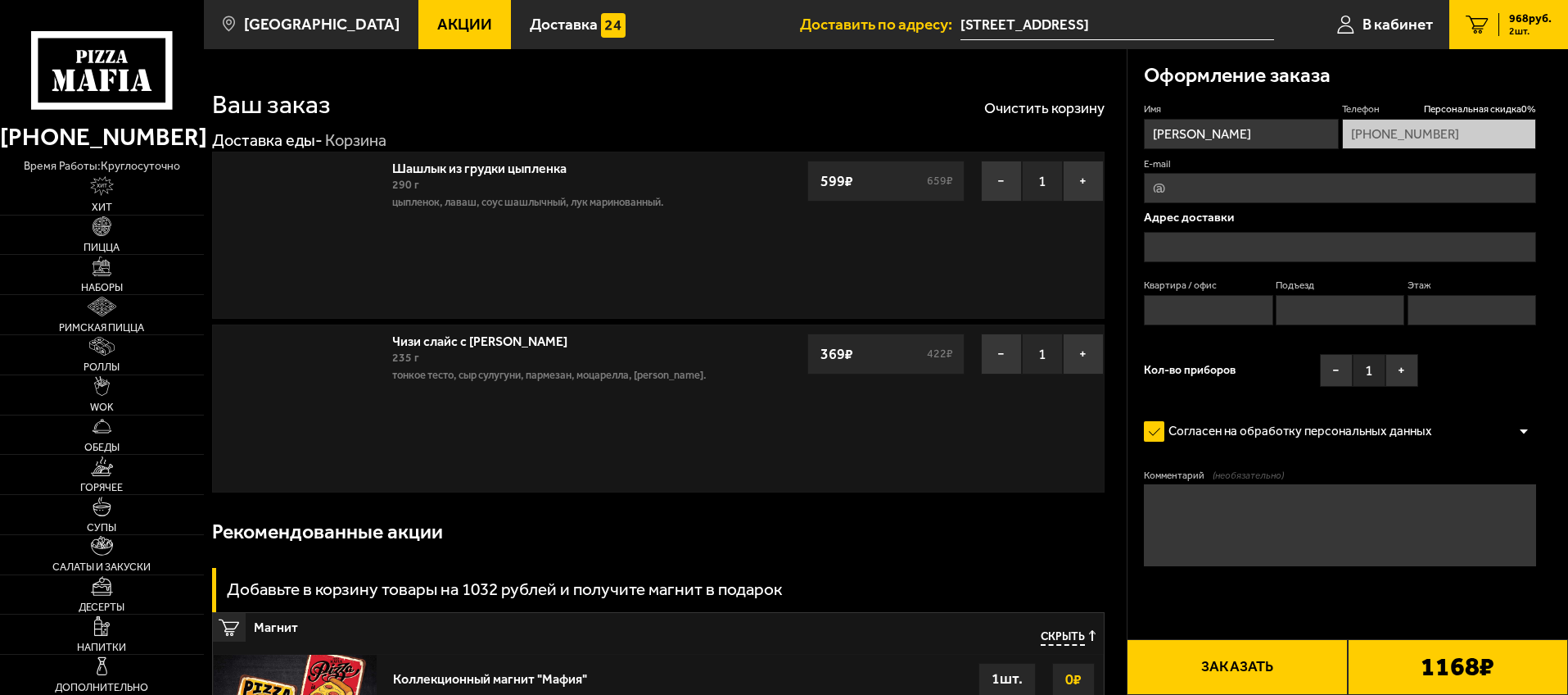
type input "[STREET_ADDRESS]"
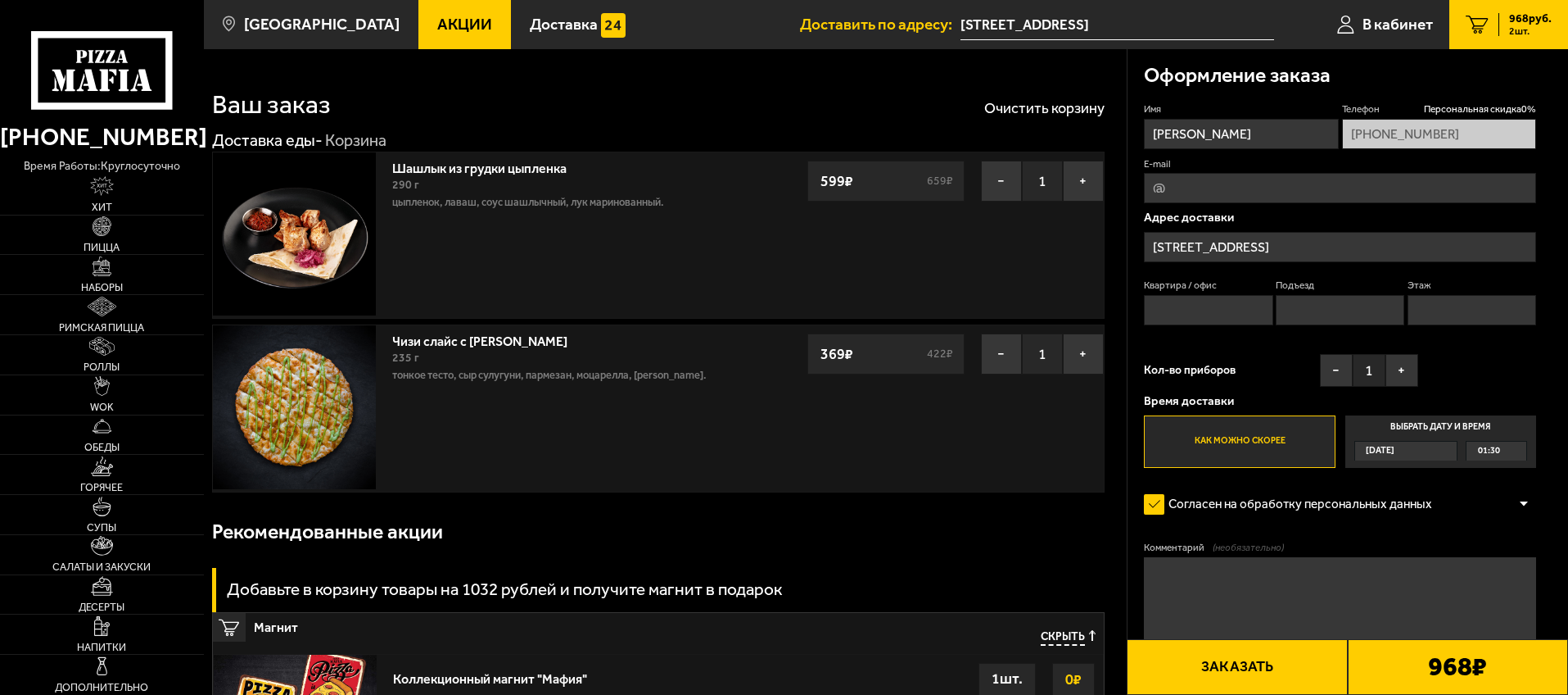
click at [1209, 315] on input "Квартира / офис" at bounding box center [1208, 310] width 129 height 31
type input "78"
click at [1315, 310] on input "Подъезд" at bounding box center [1340, 310] width 129 height 31
type input "1"
click at [1430, 312] on input "Этаж" at bounding box center [1472, 310] width 129 height 31
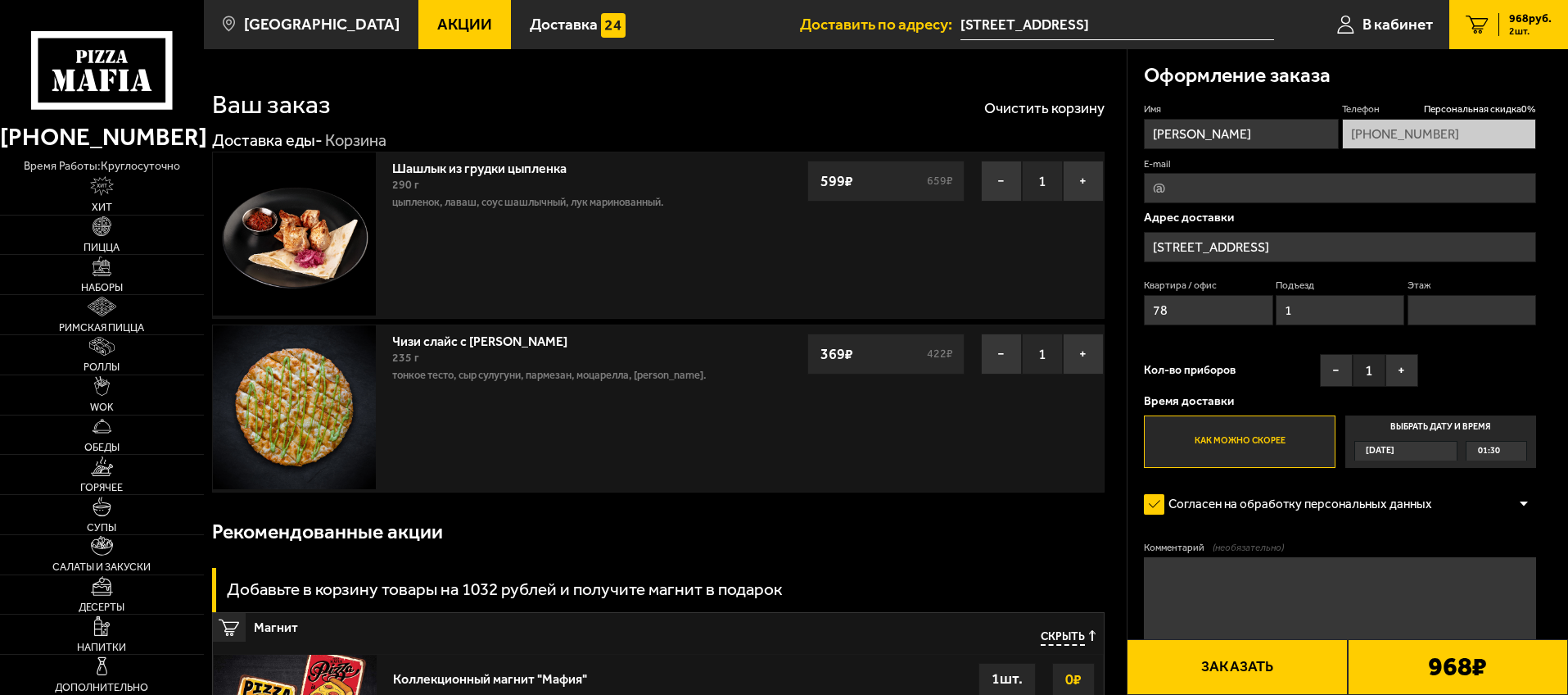
type input "6"
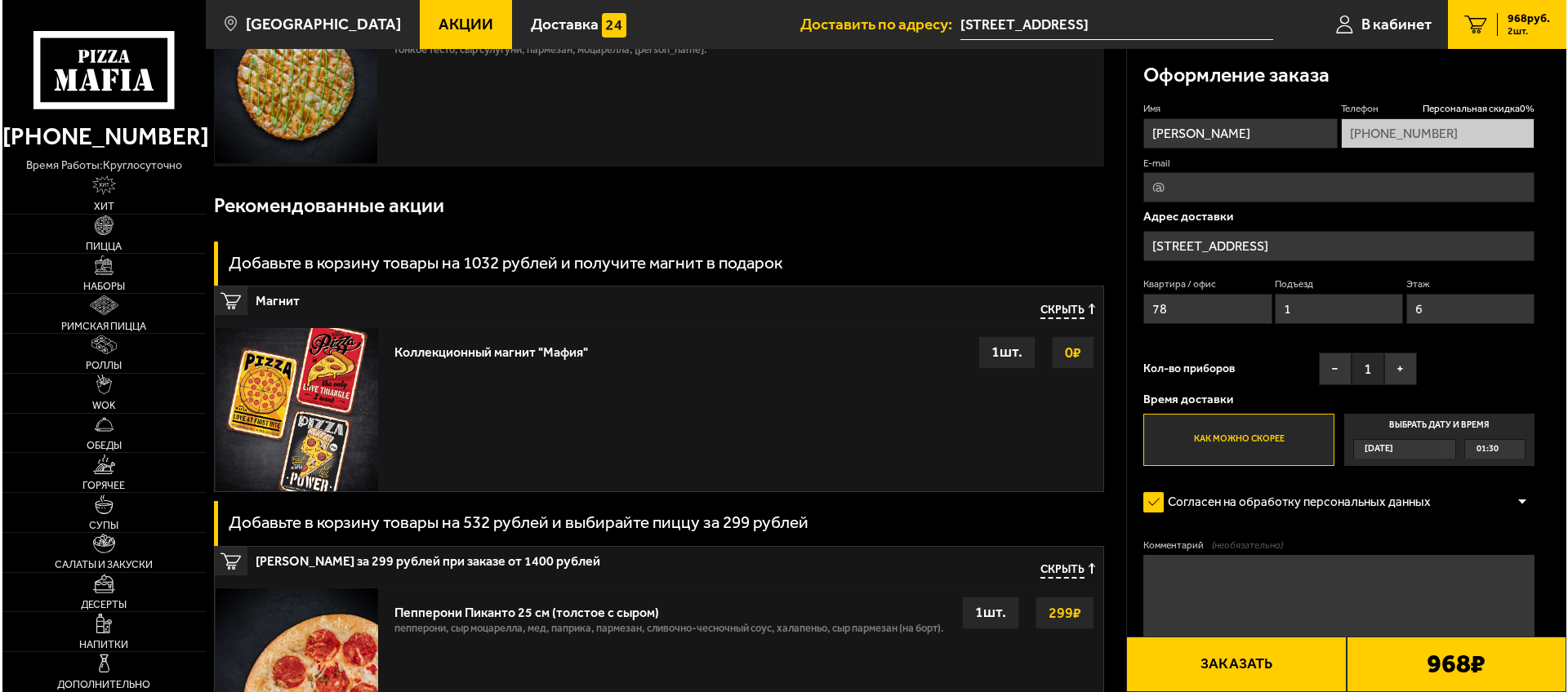
scroll to position [337, 0]
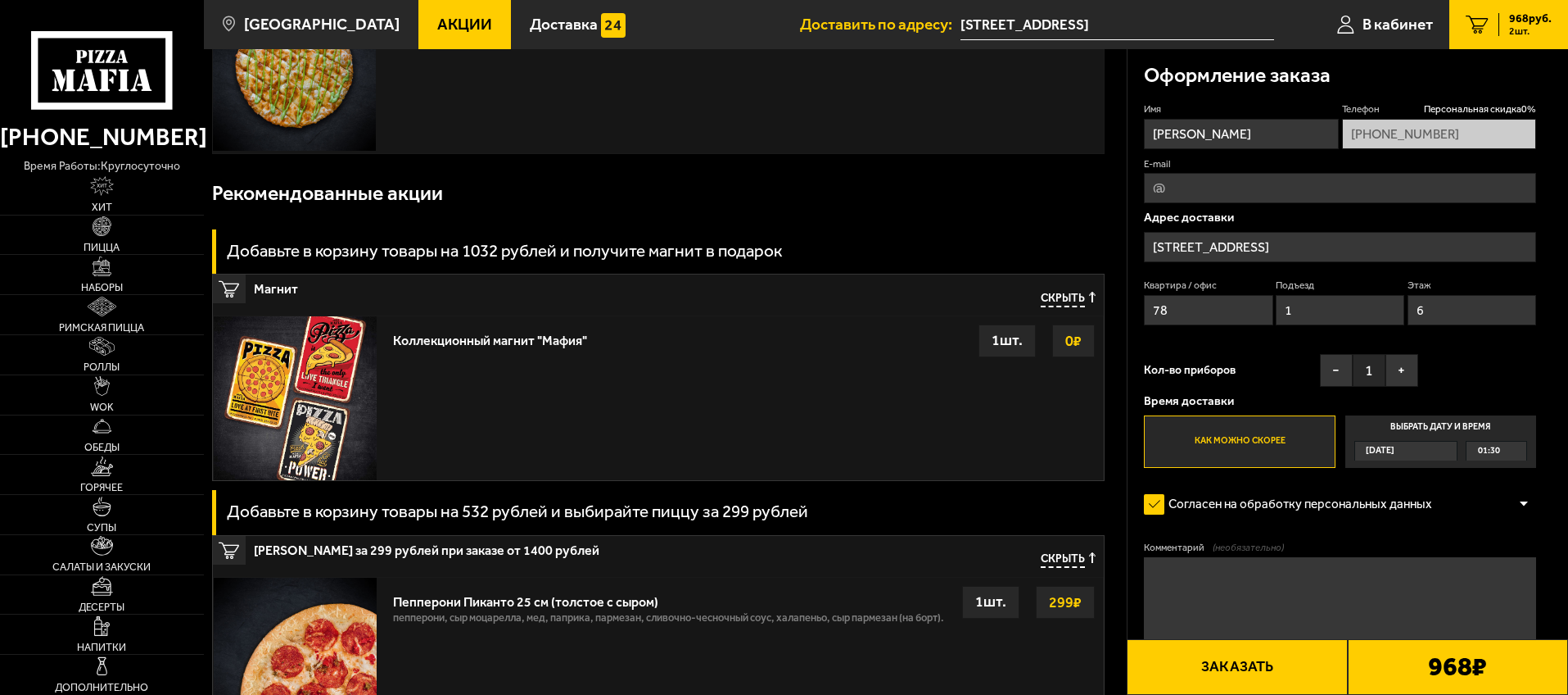
click at [1269, 670] on button "Заказать" at bounding box center [1237, 667] width 221 height 56
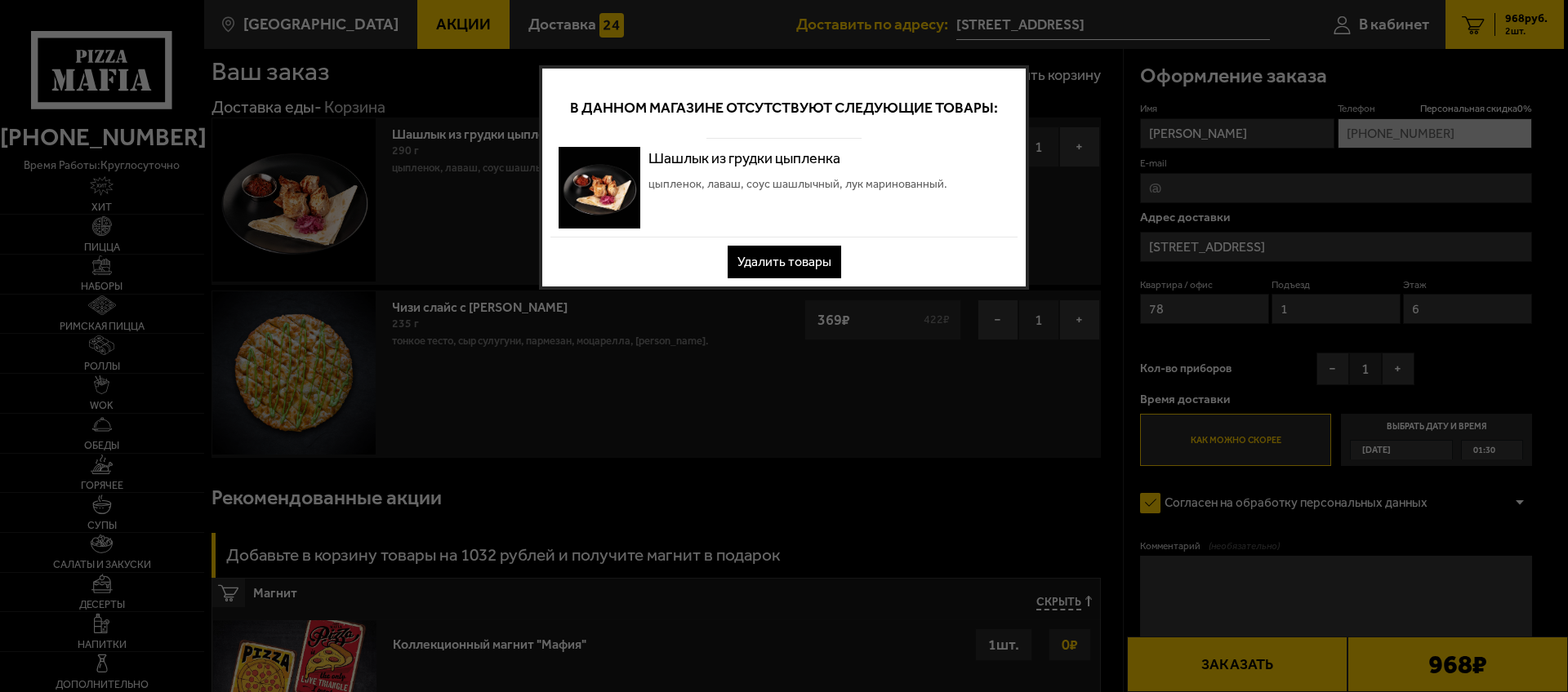
scroll to position [0, 0]
